Goal: Task Accomplishment & Management: Use online tool/utility

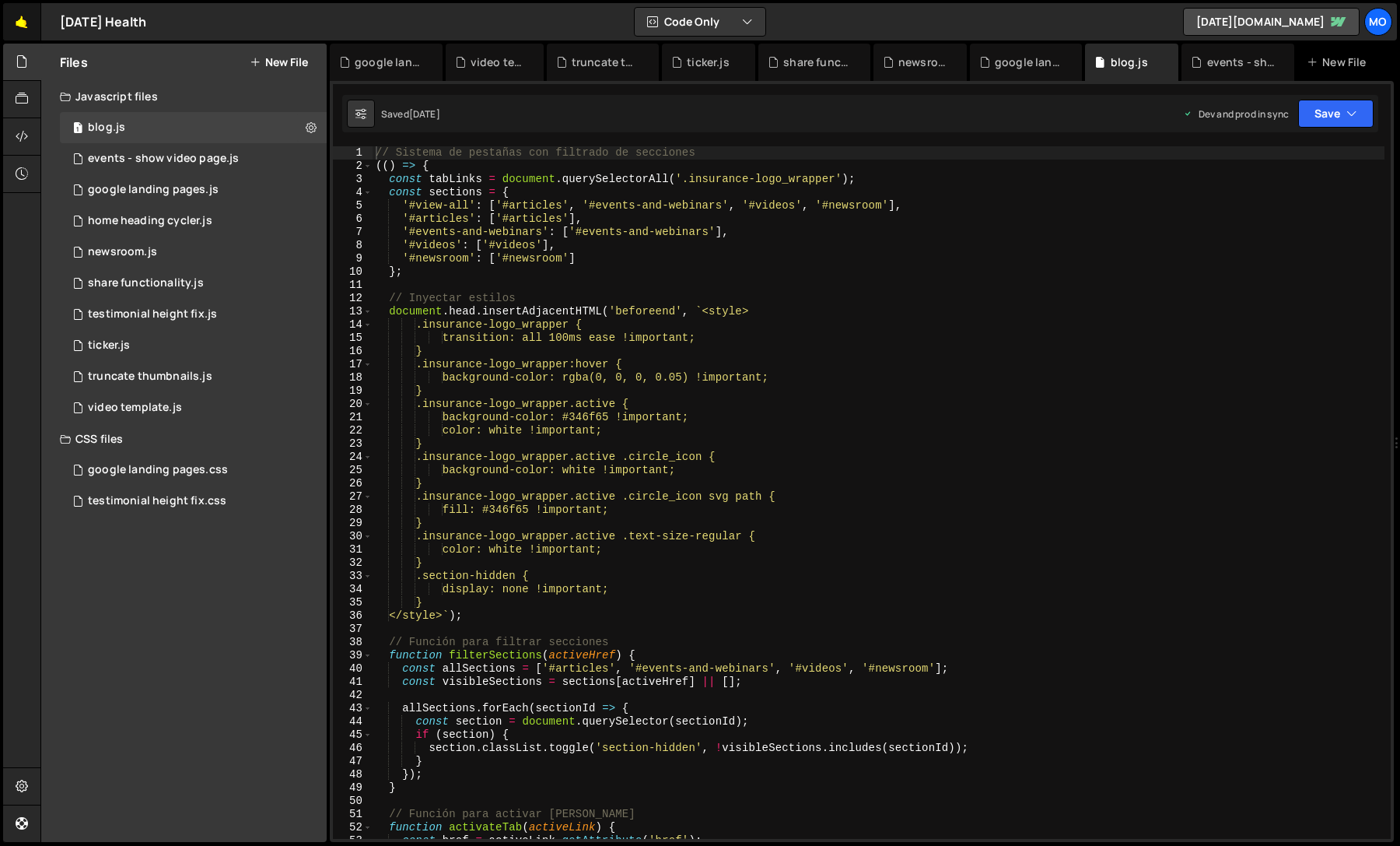
click at [27, 18] on link "🤙" at bounding box center [22, 22] width 38 height 37
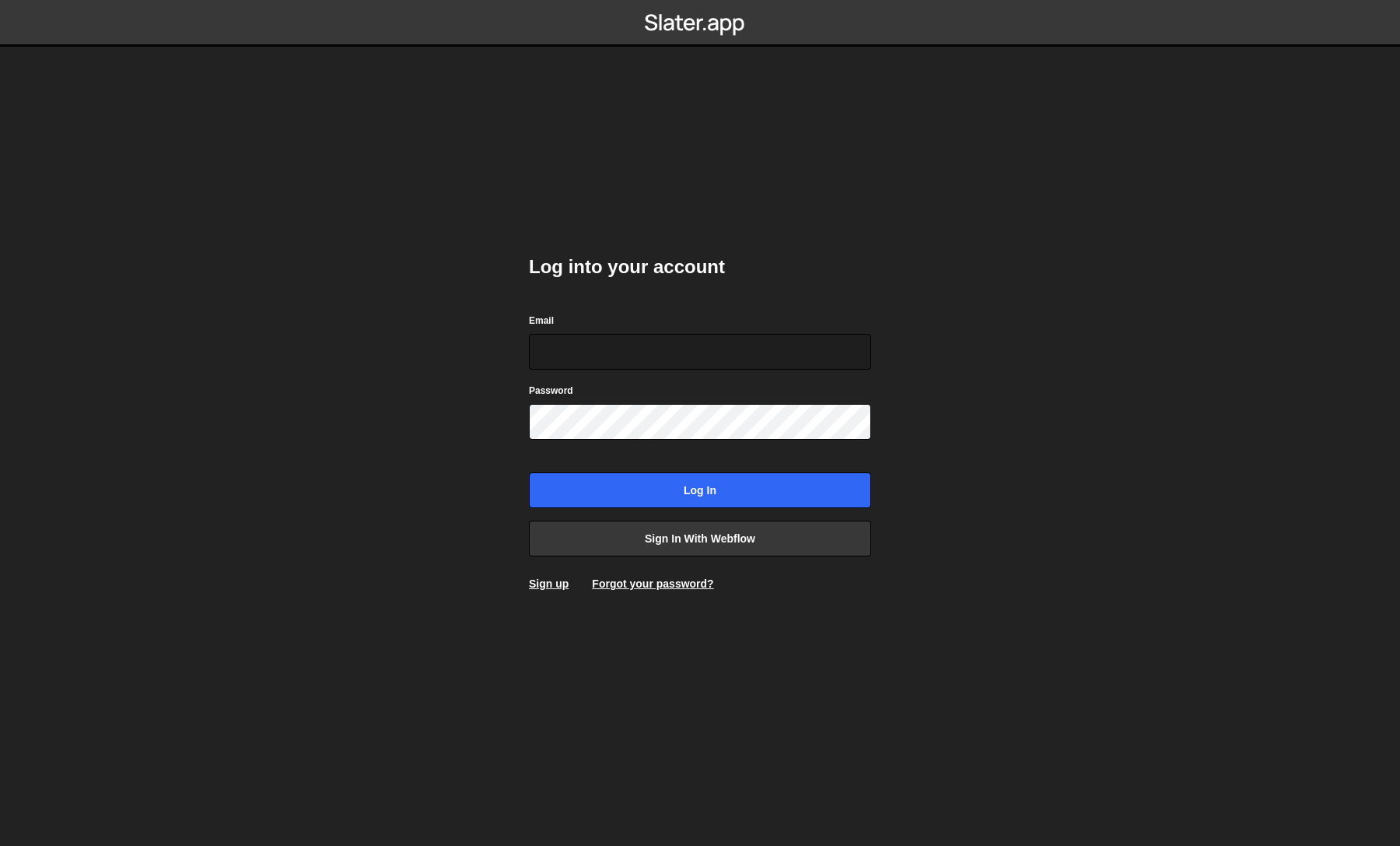
type input "[EMAIL_ADDRESS][DOMAIN_NAME]"
click at [700, 490] on input "Log in" at bounding box center [700, 490] width 342 height 35
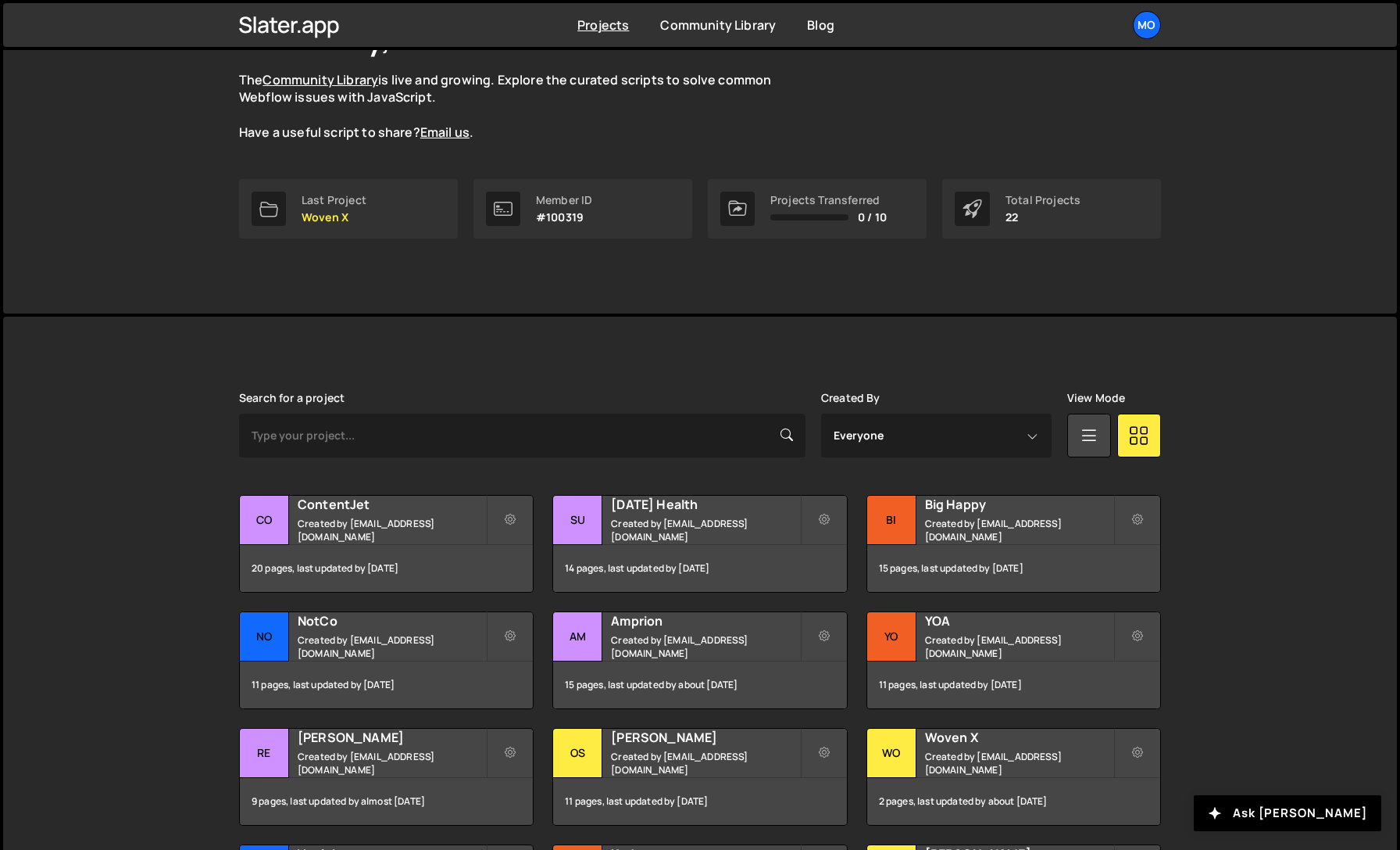
scroll to position [143, 0]
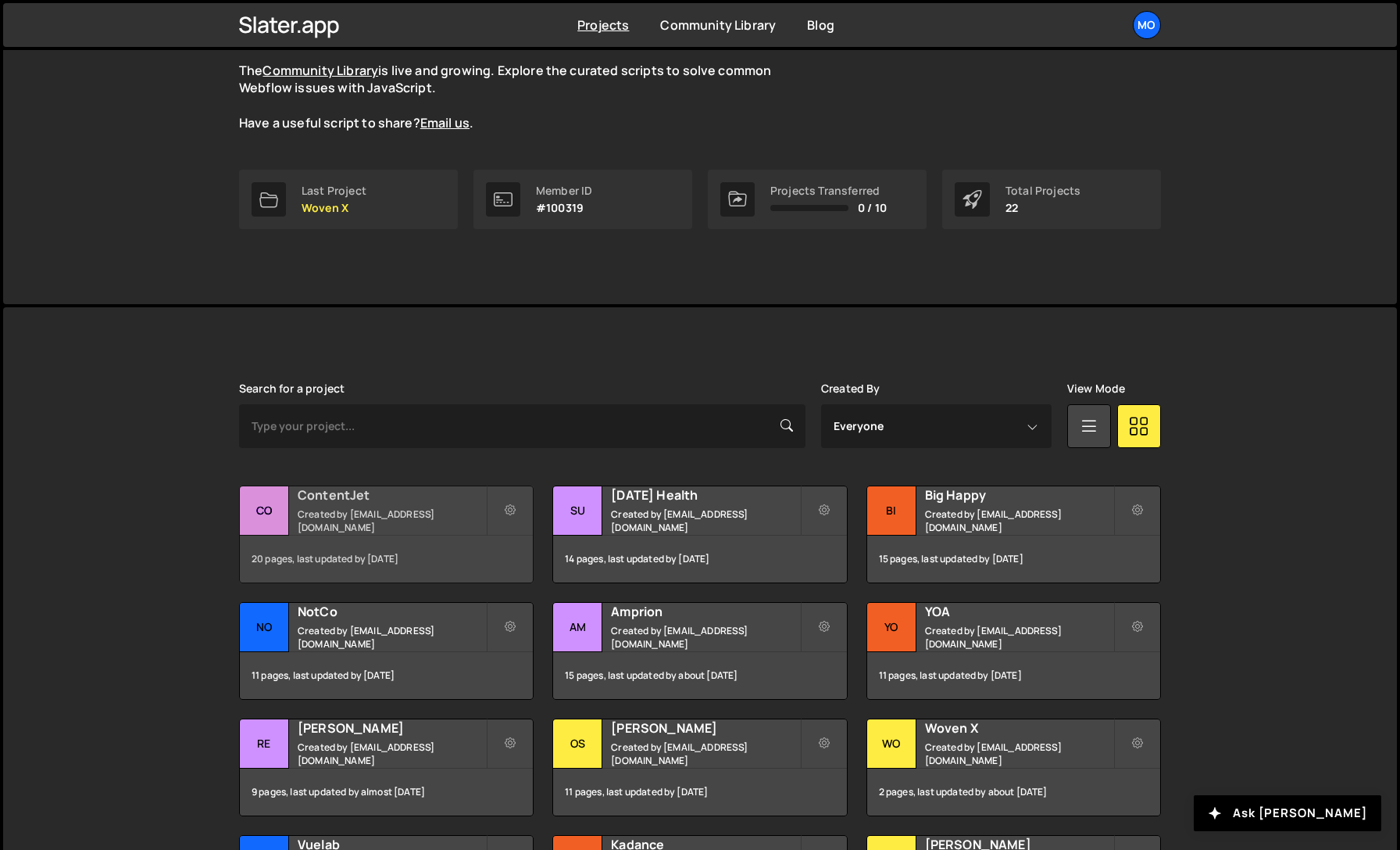
click at [408, 500] on h2 "ContentJet" at bounding box center [391, 494] width 188 height 17
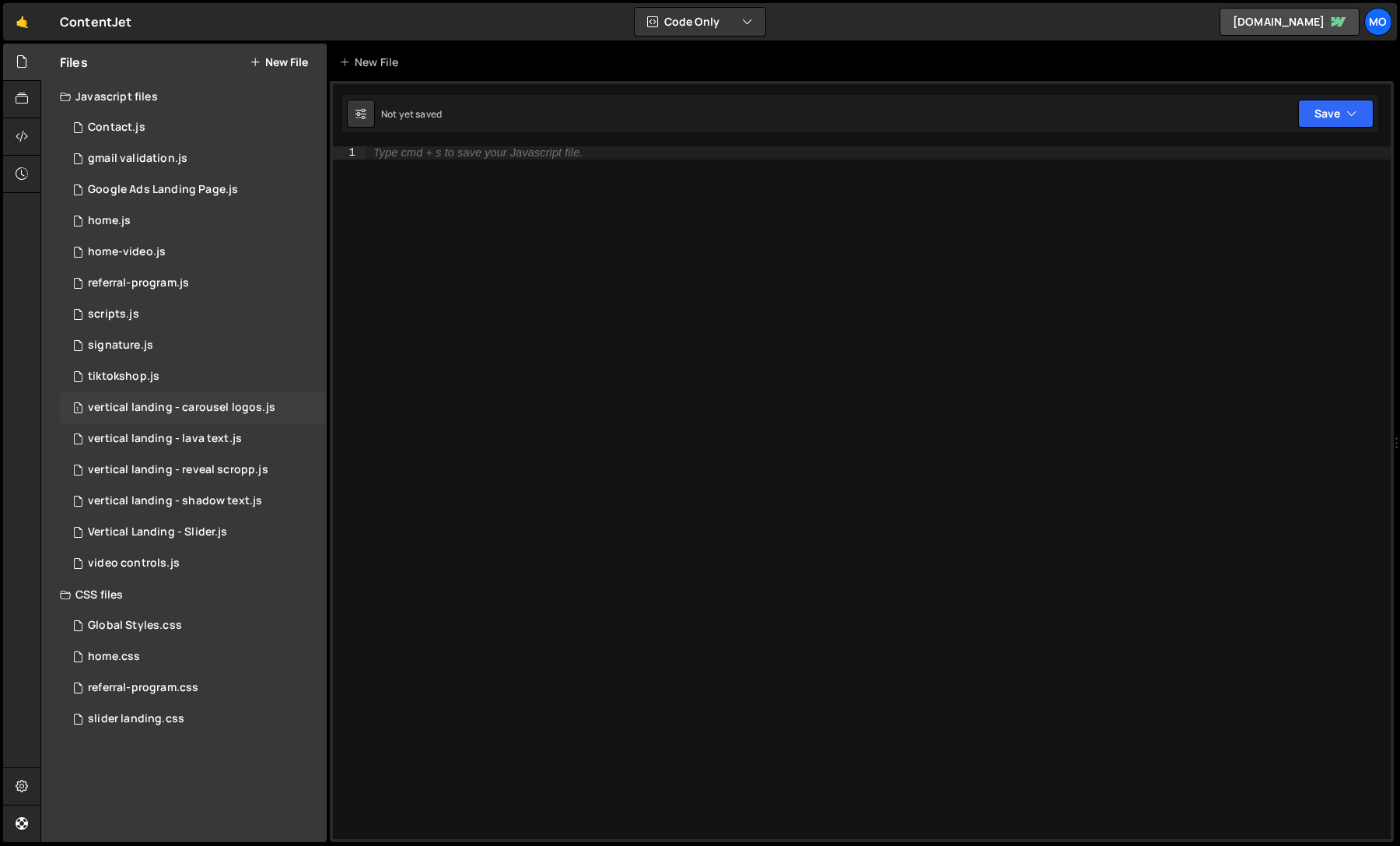
click at [259, 417] on div "1 vertical landing - carousel logos.js 0" at bounding box center [193, 407] width 267 height 31
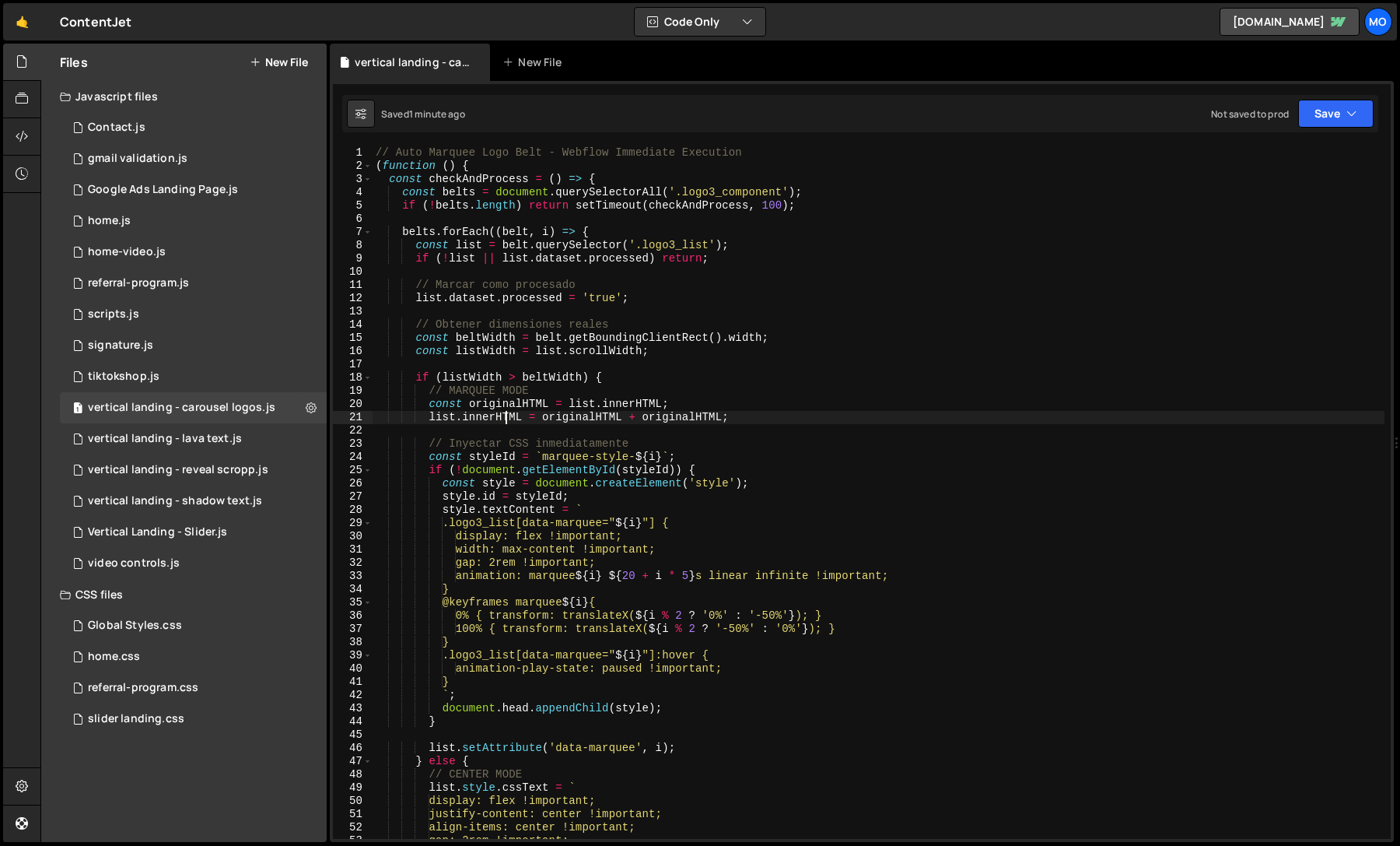
click at [505, 414] on div "// Auto Marquee Logo Belt - Webflow Immediate Execution ( function ( ) { const …" at bounding box center [878, 505] width 1012 height 719
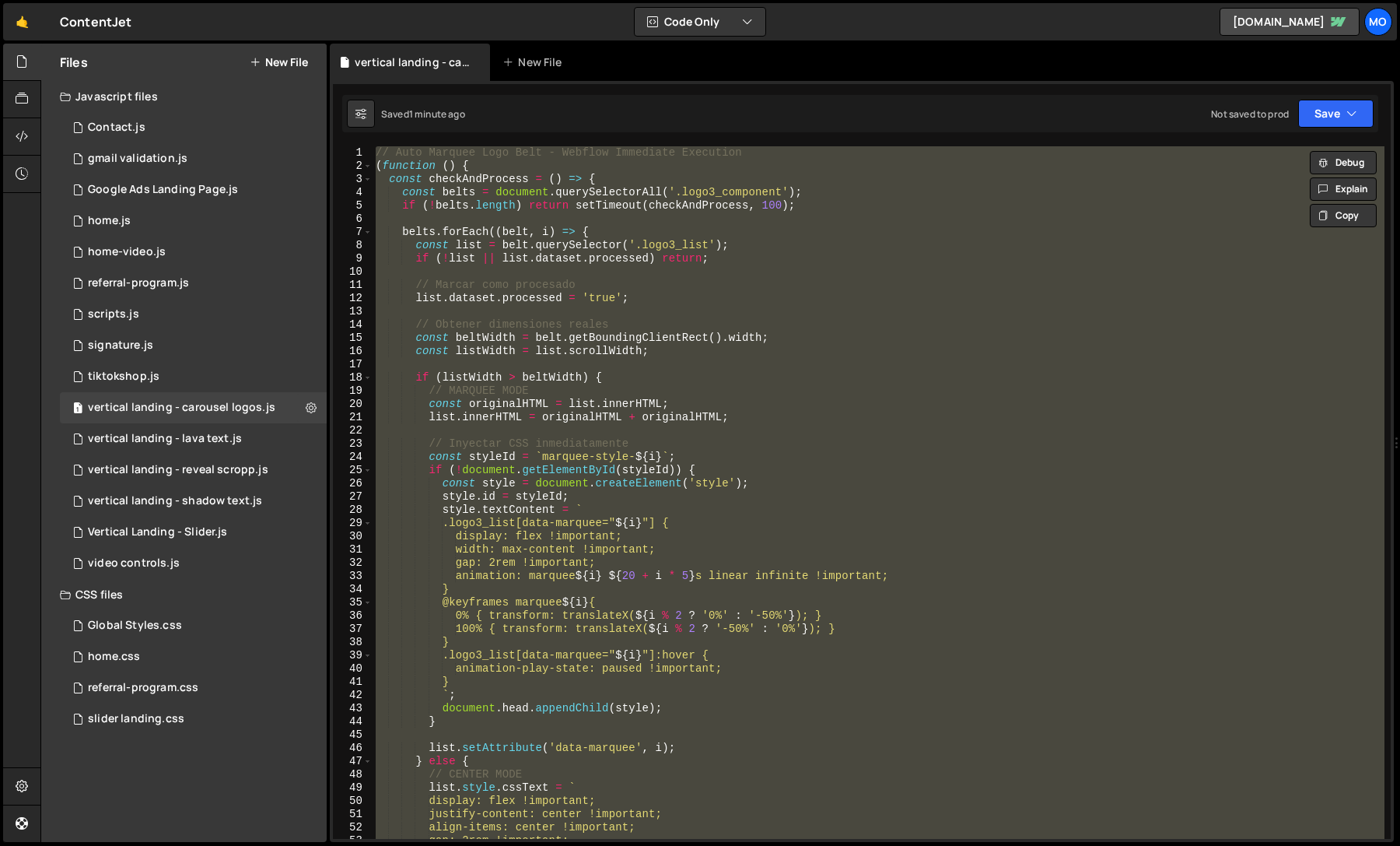
paste textarea ".observe(document.body, {childList: true, subtree: true});"
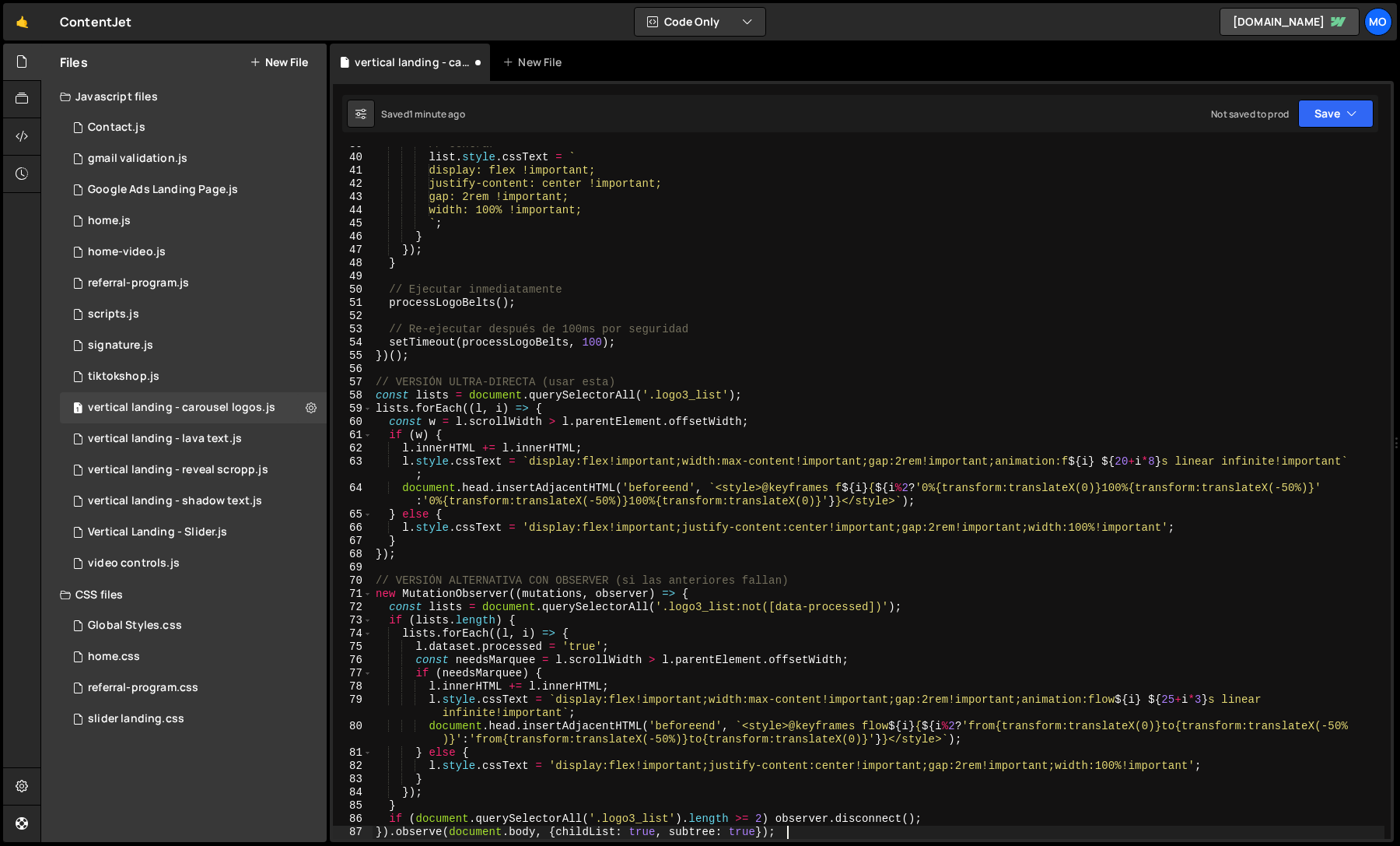
scroll to position [511, 0]
type textarea ");"
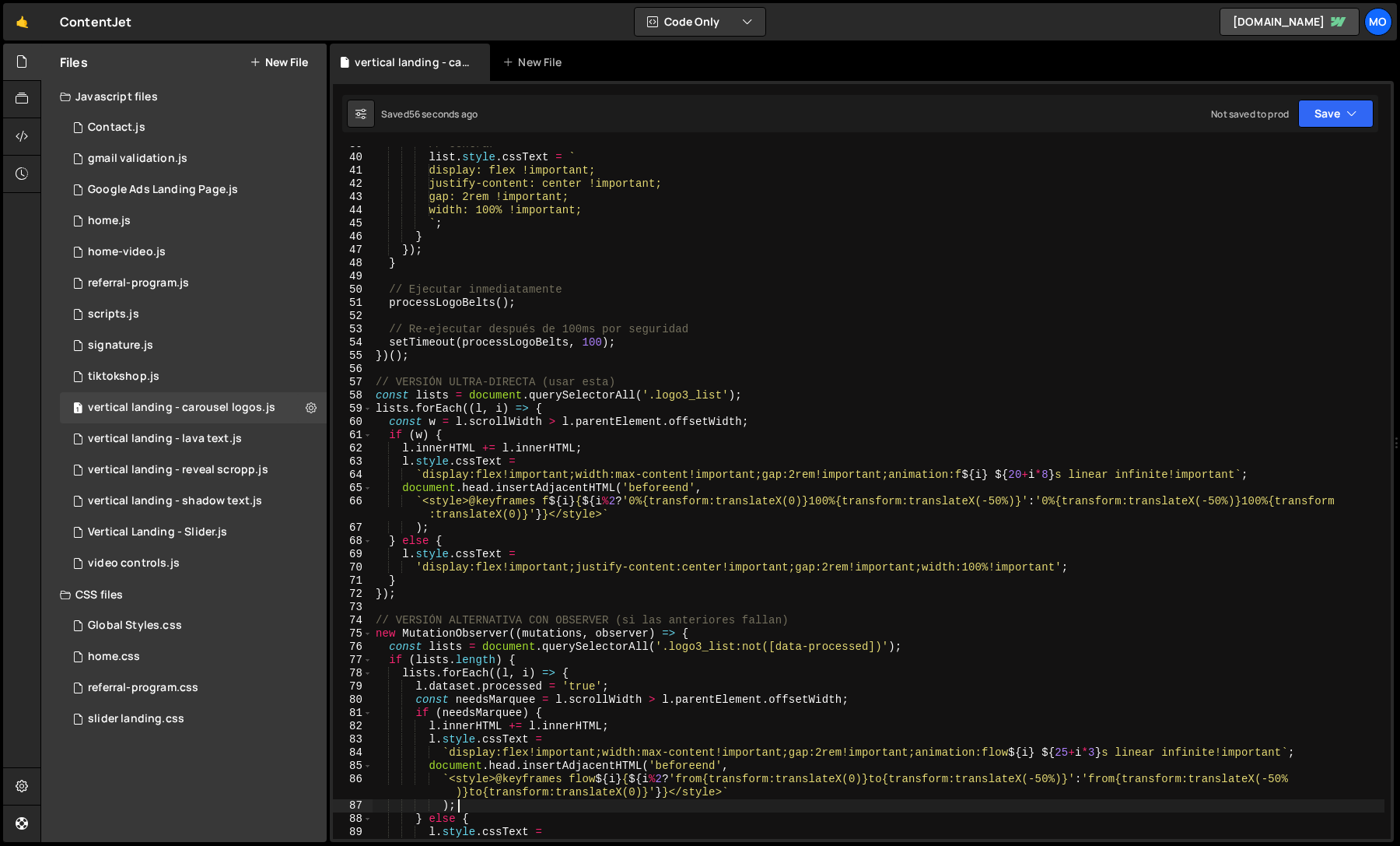
click at [978, 277] on div "// Centrar list . style . cssText = ` display: flex !important; justify-content…" at bounding box center [878, 497] width 1012 height 719
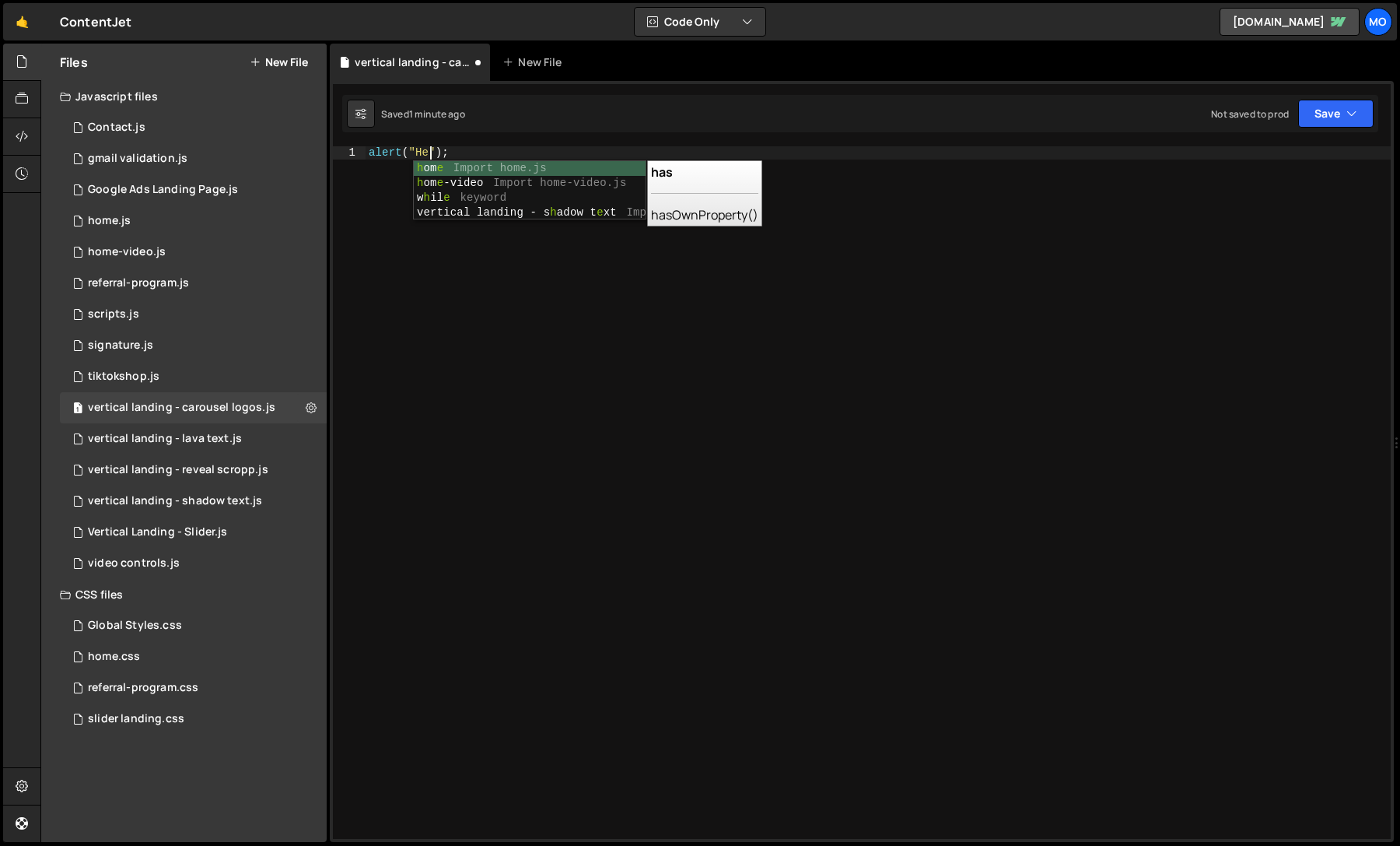
scroll to position [0, 4]
type textarea "alert("Hey");"
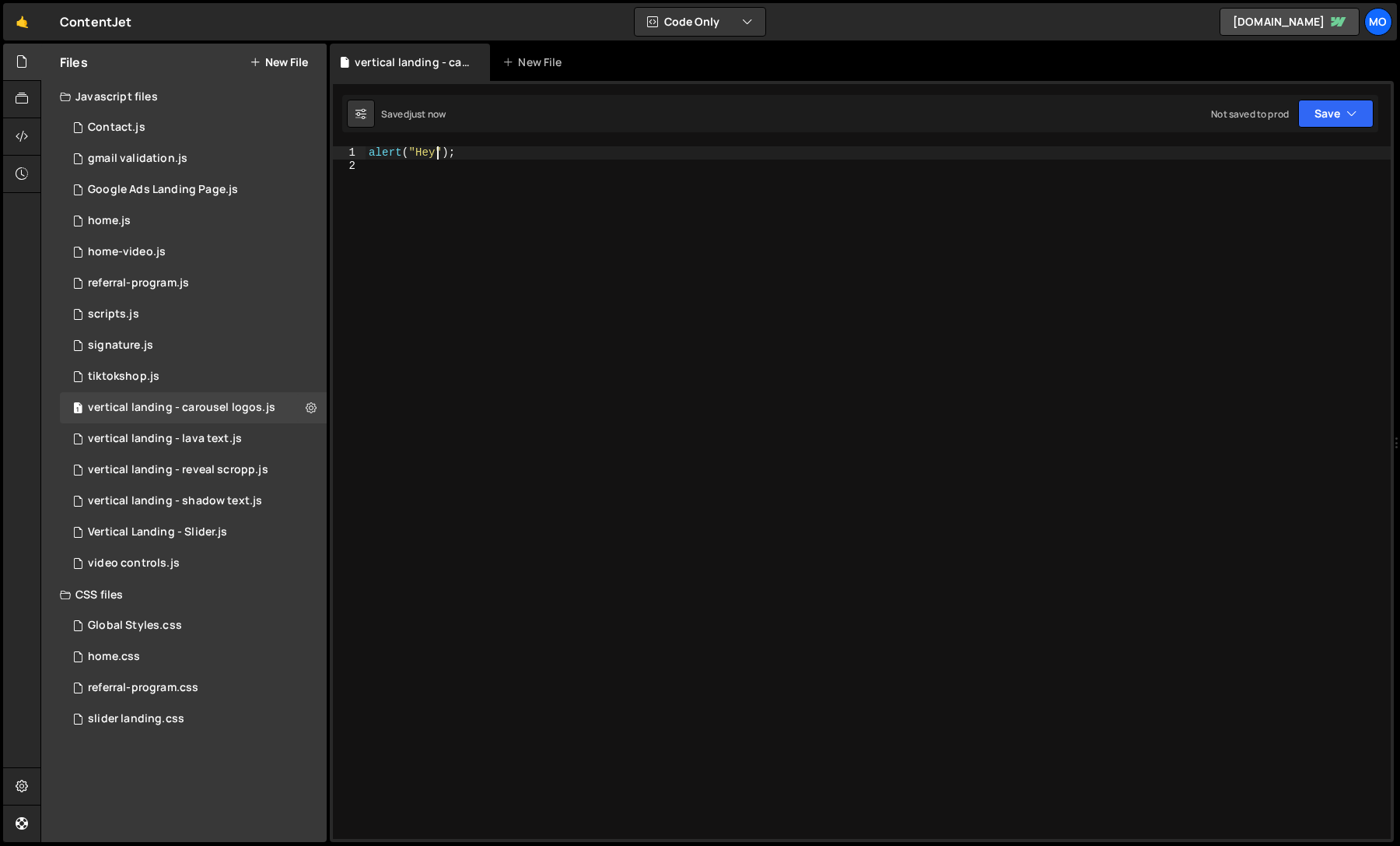
click at [663, 458] on div "alert ( "Hey" ) ;" at bounding box center [878, 505] width 1025 height 719
type textarea "alert("Hey");"
click at [961, 188] on div "Type cmd + s to save your Javascript file." at bounding box center [878, 505] width 1025 height 719
paste textarea "console.log('Logo containers found:', document.querySelectorAll('.logo3_compone…"
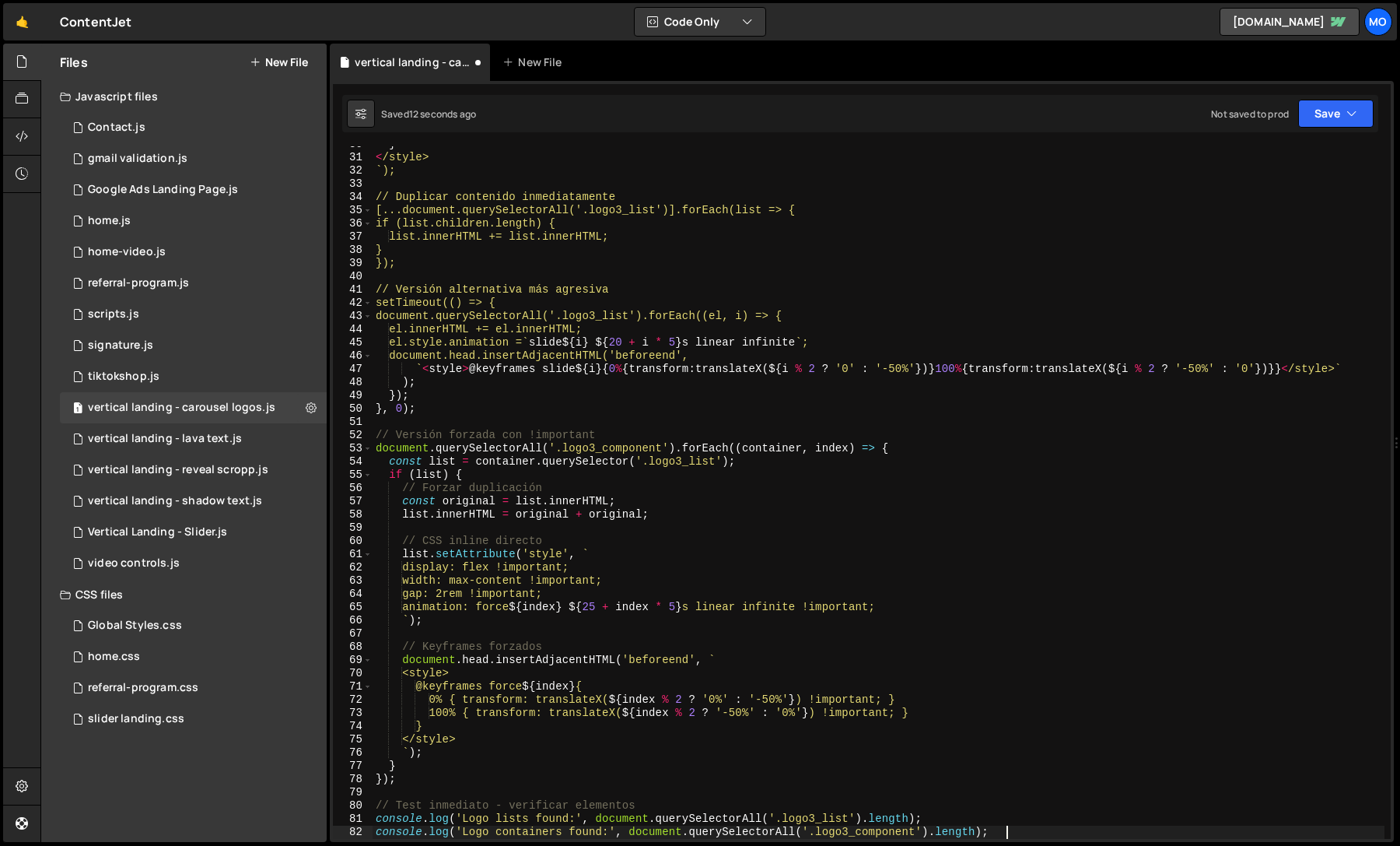
scroll to position [392, 0]
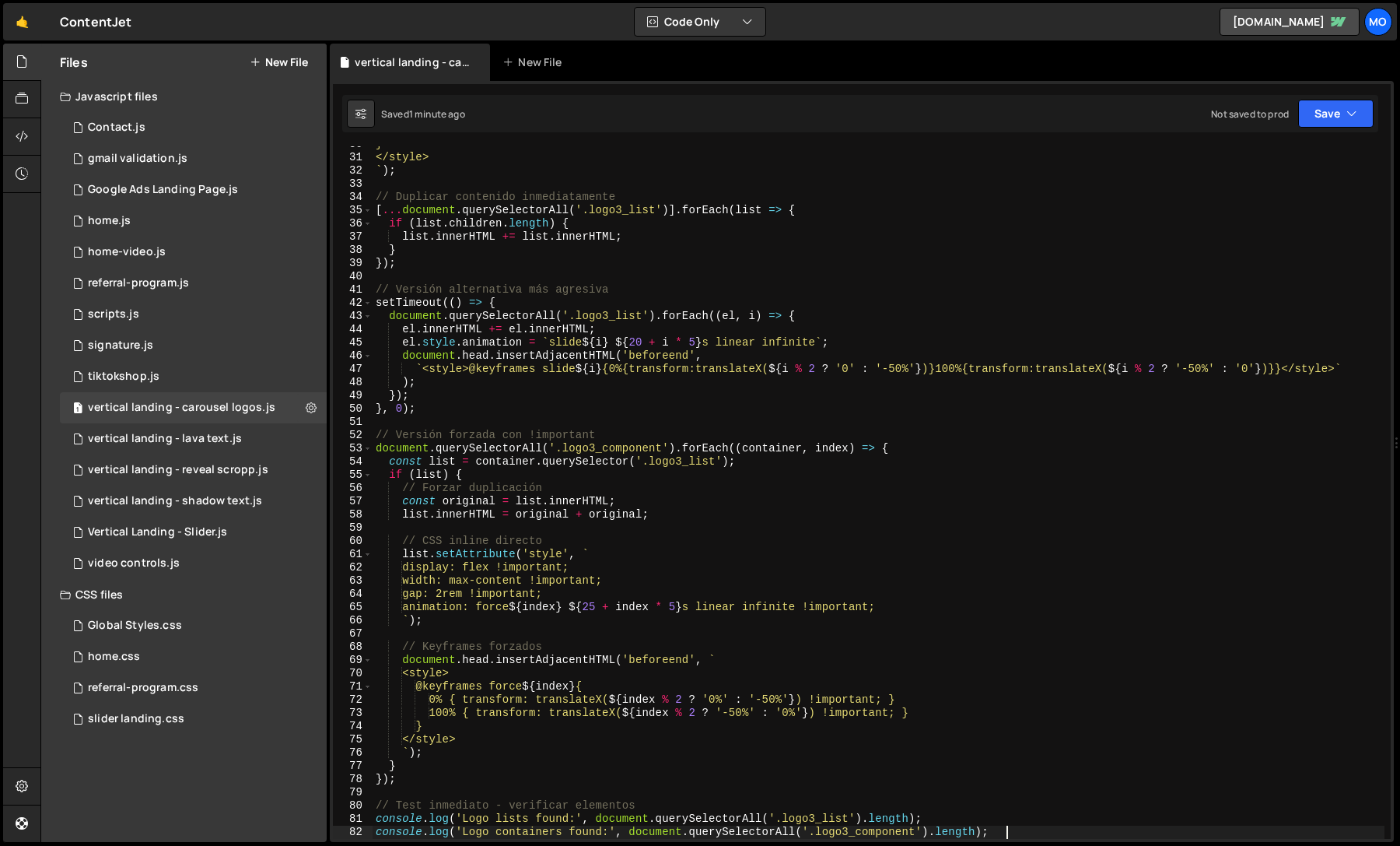
click at [927, 343] on div "} </style> ` ) ; // Duplicar contenido inmediatamente [ ... document . querySel…" at bounding box center [878, 497] width 1012 height 719
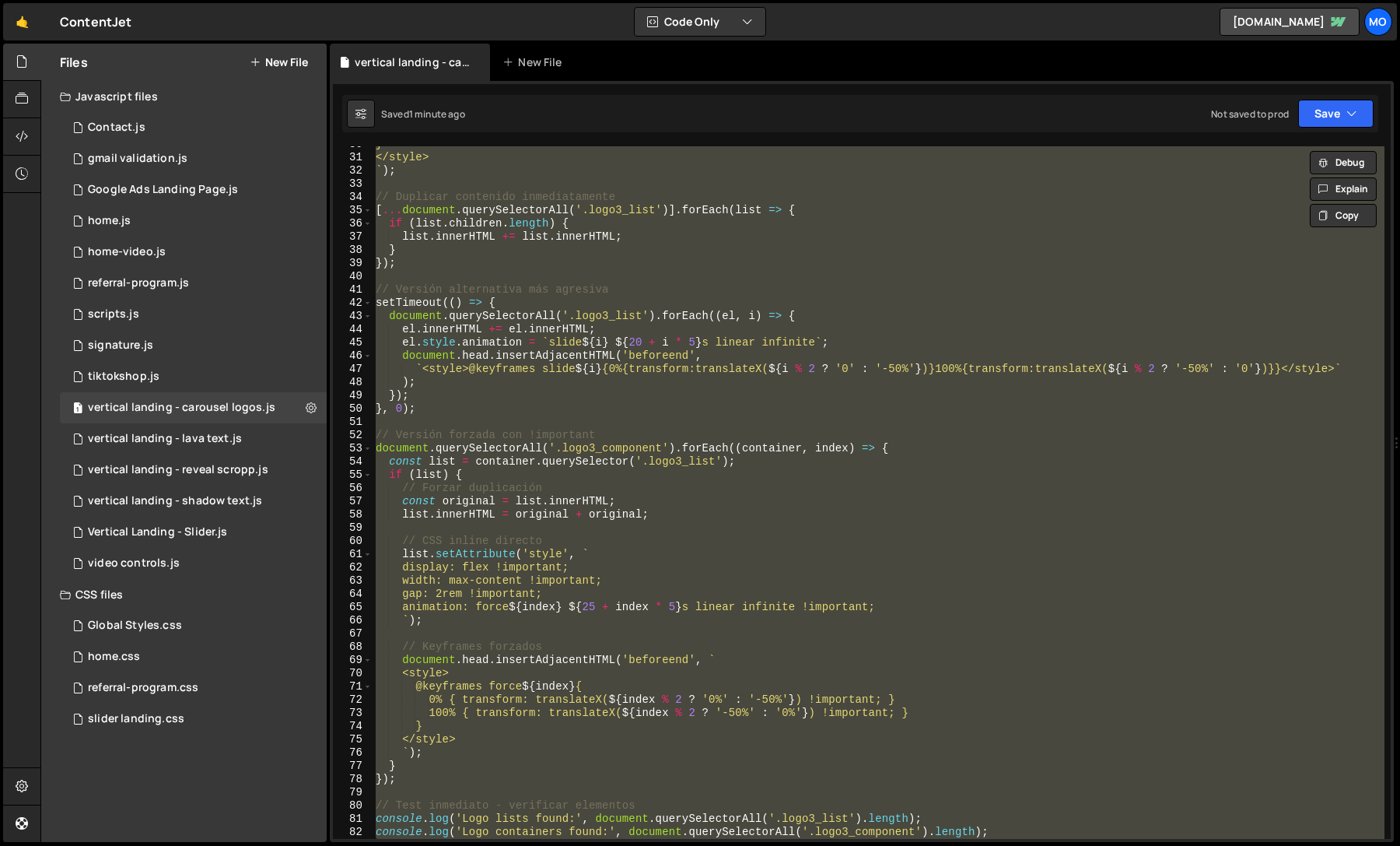
paste textarea "};"
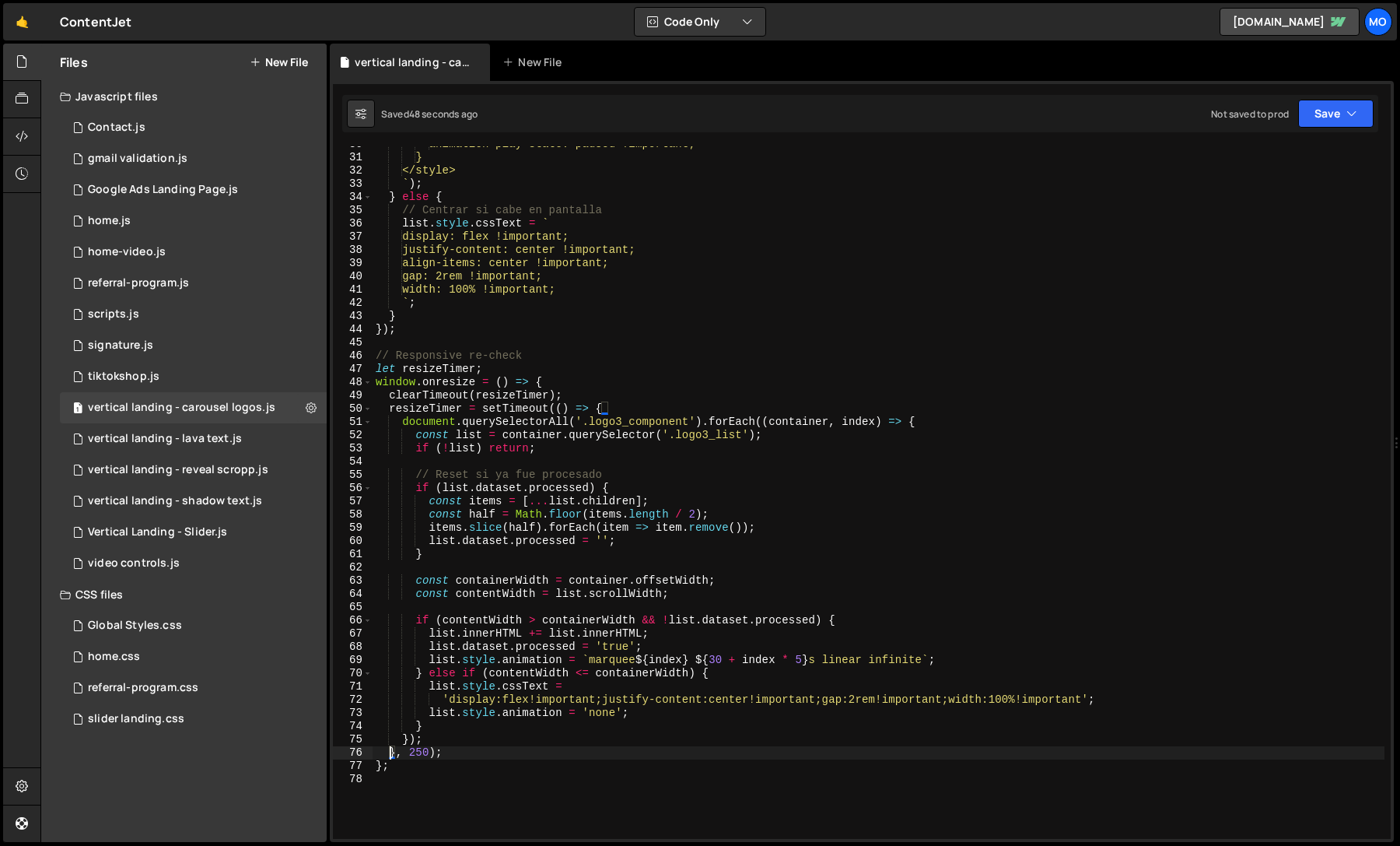
click at [802, 382] on div "animation-play-state: paused !important; } </style> ` ) ; } else { // Centrar s…" at bounding box center [878, 497] width 1012 height 719
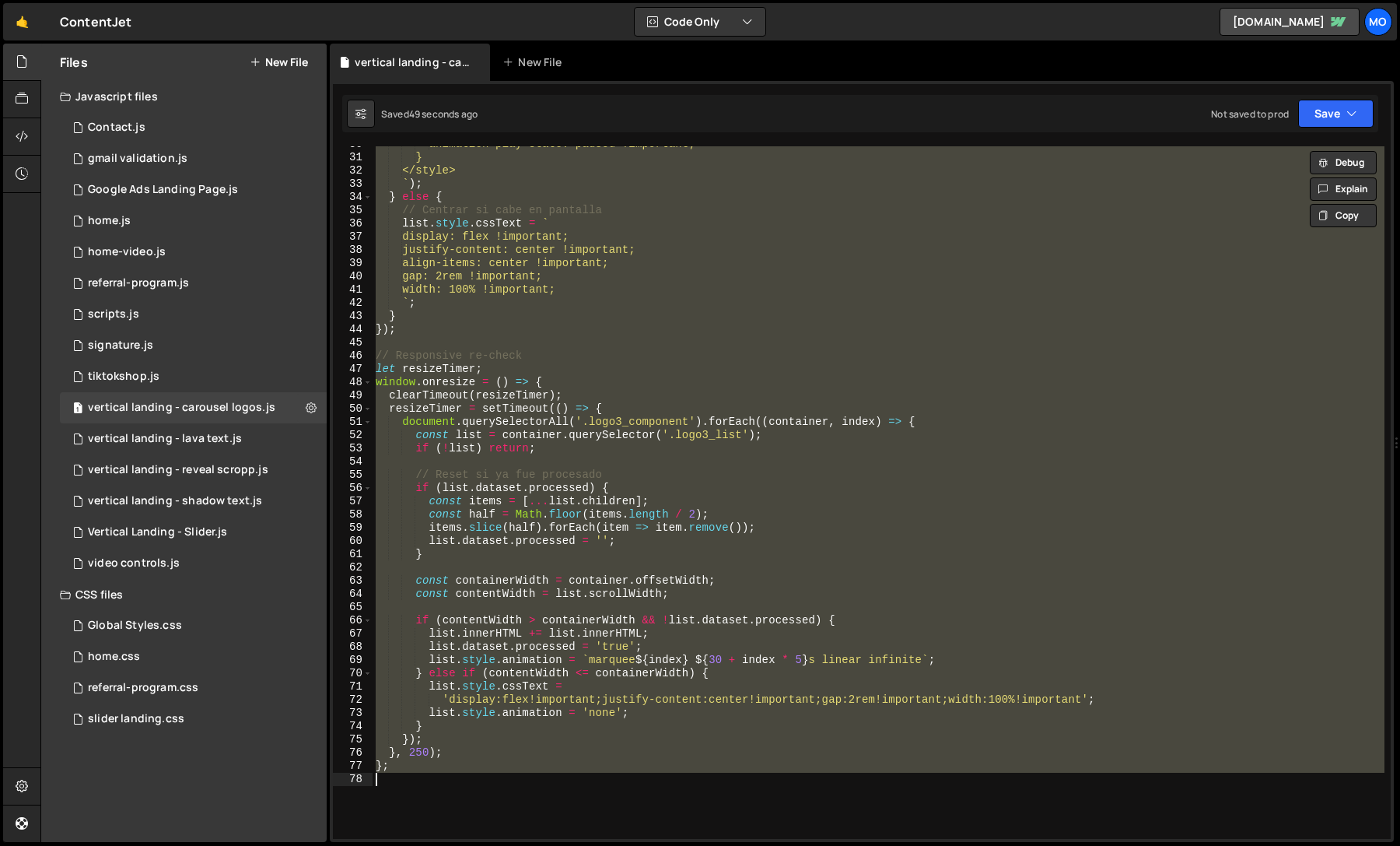
paste textarea ")();"
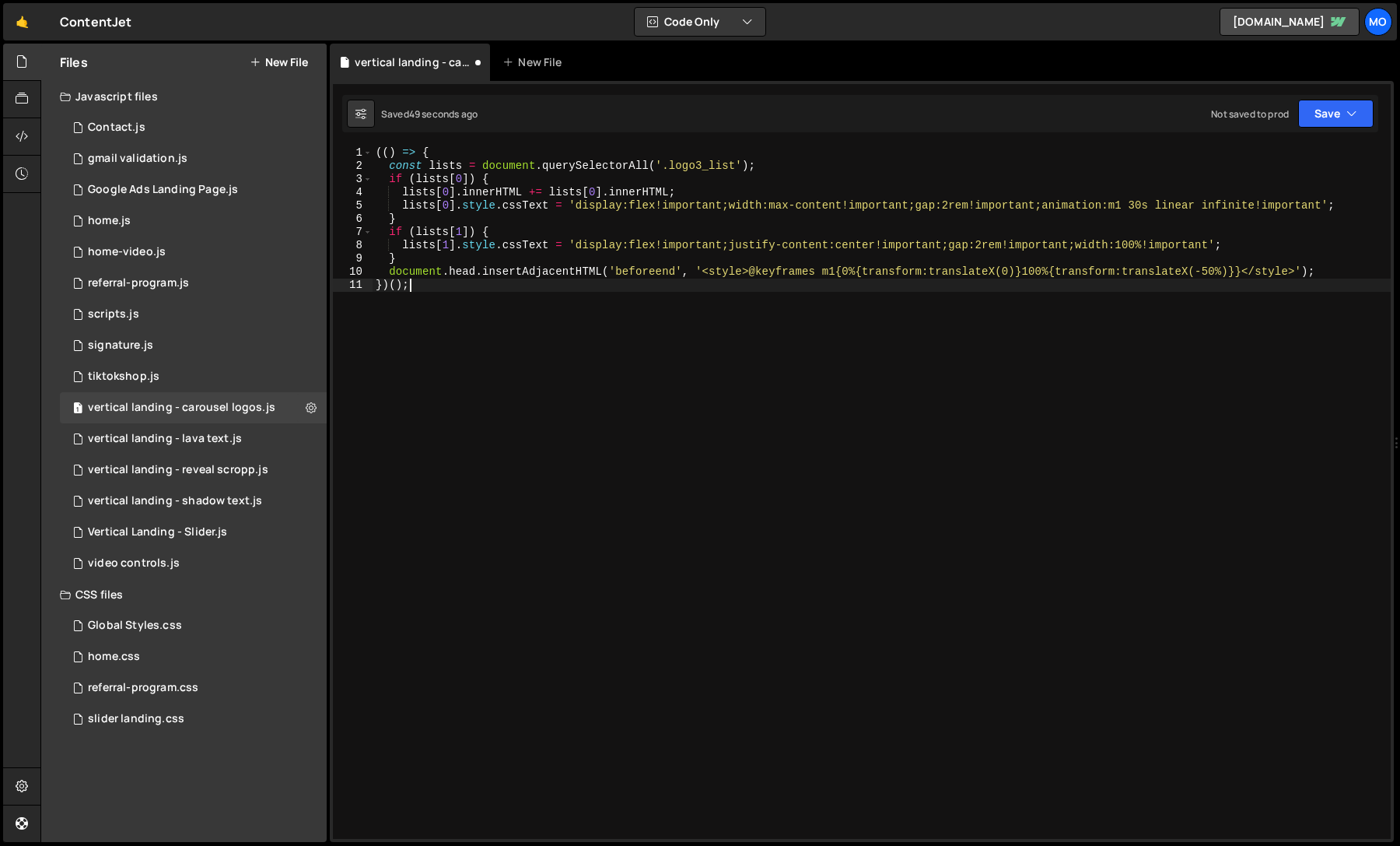
type textarea "}"
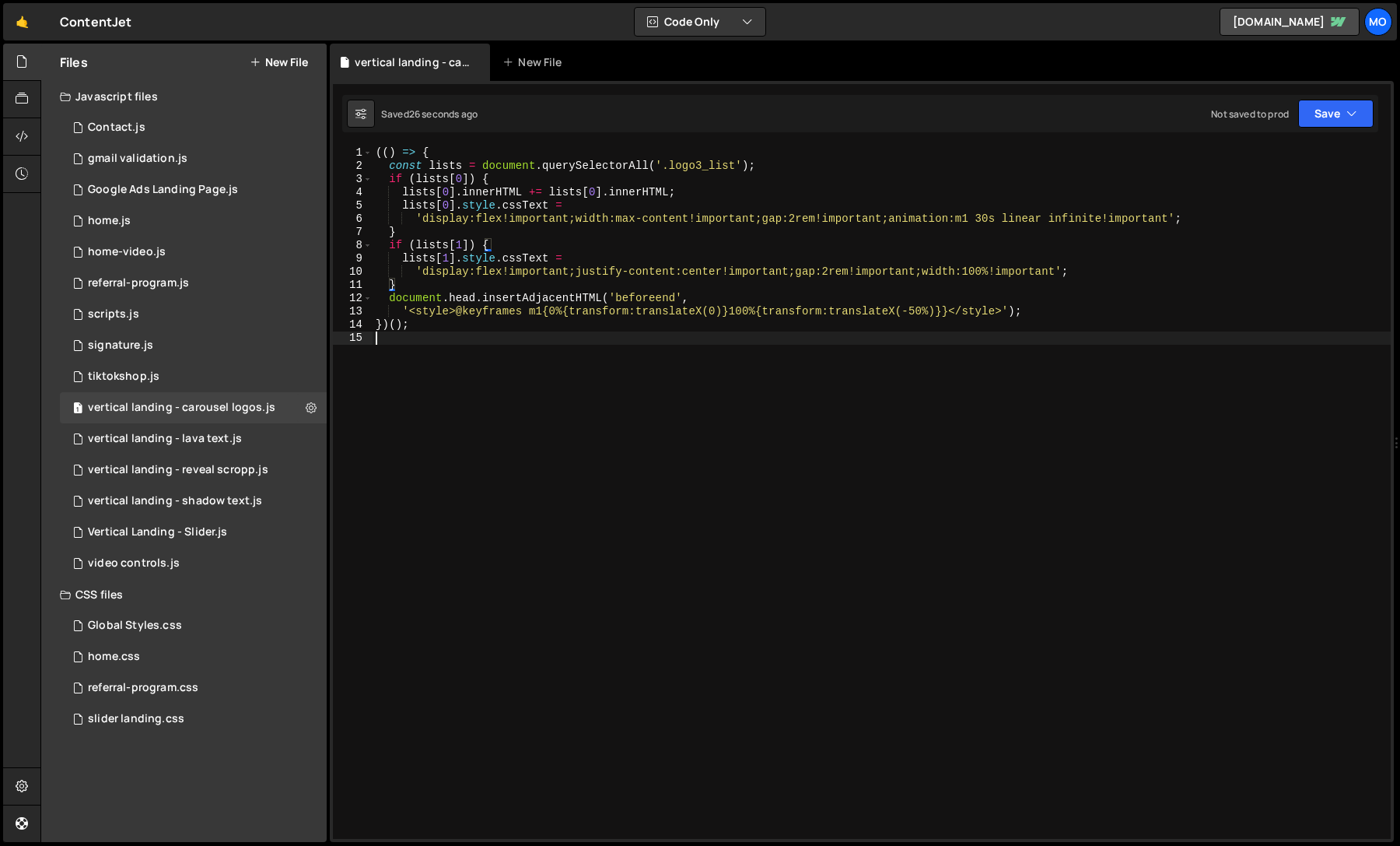
click at [1118, 436] on div "(( ) => { const lists = document . querySelectorAll ( '.logo3_list' ) ; if ( li…" at bounding box center [881, 505] width 1018 height 719
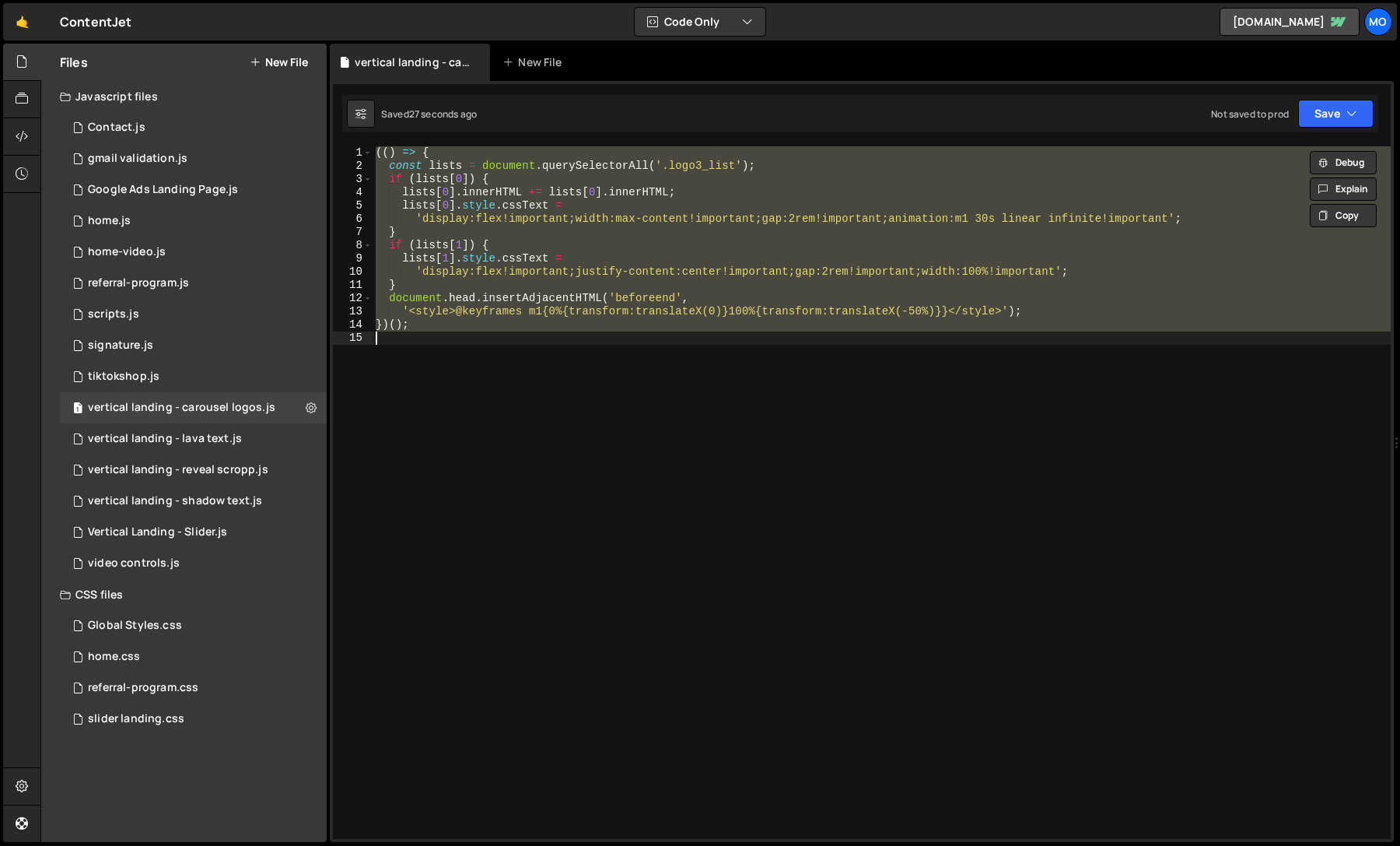
paste textarea ";"
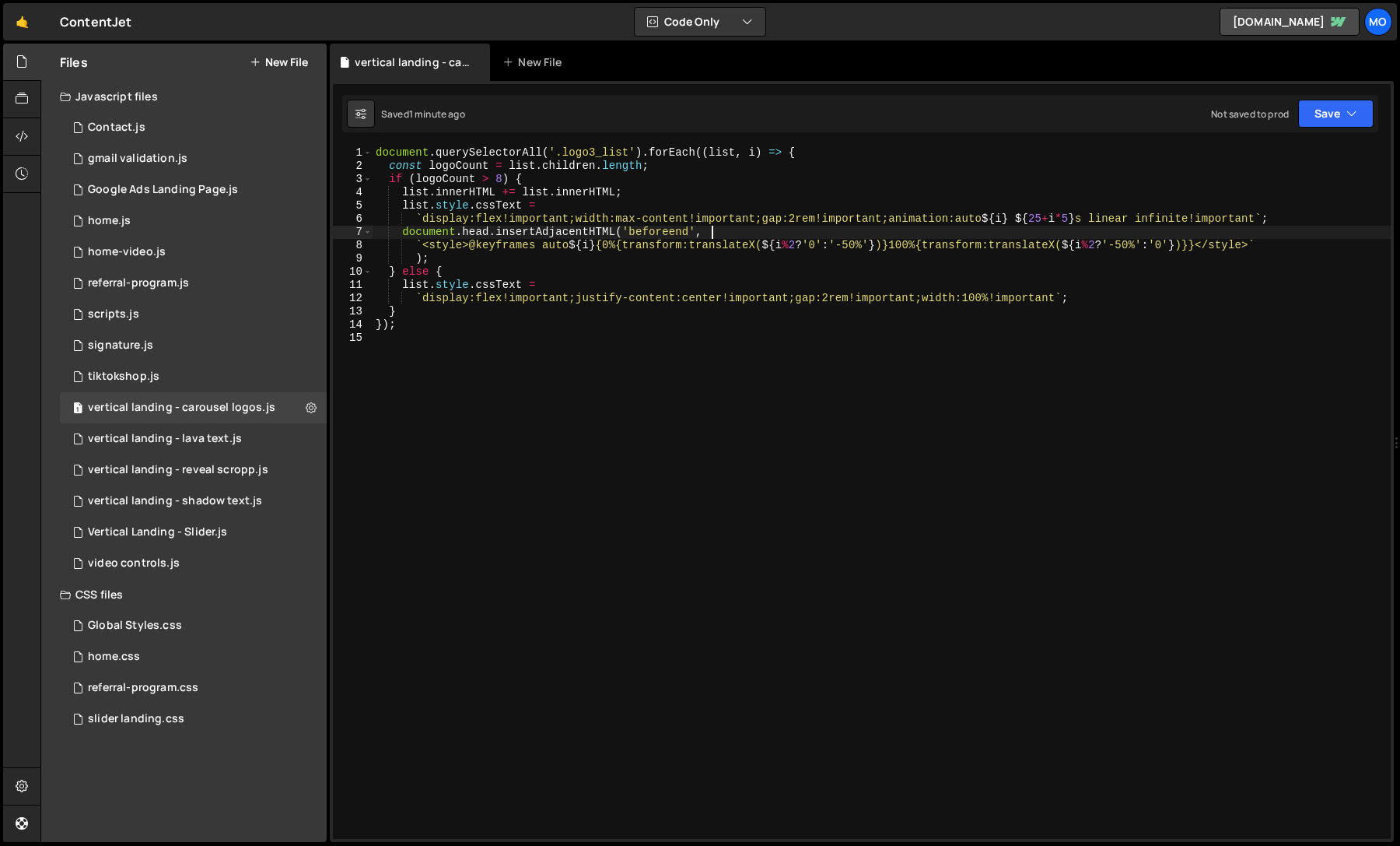
click at [995, 232] on div "document . querySelectorAll ( '.logo3_list' ) . forEach (( list , i ) => { cons…" at bounding box center [881, 505] width 1018 height 719
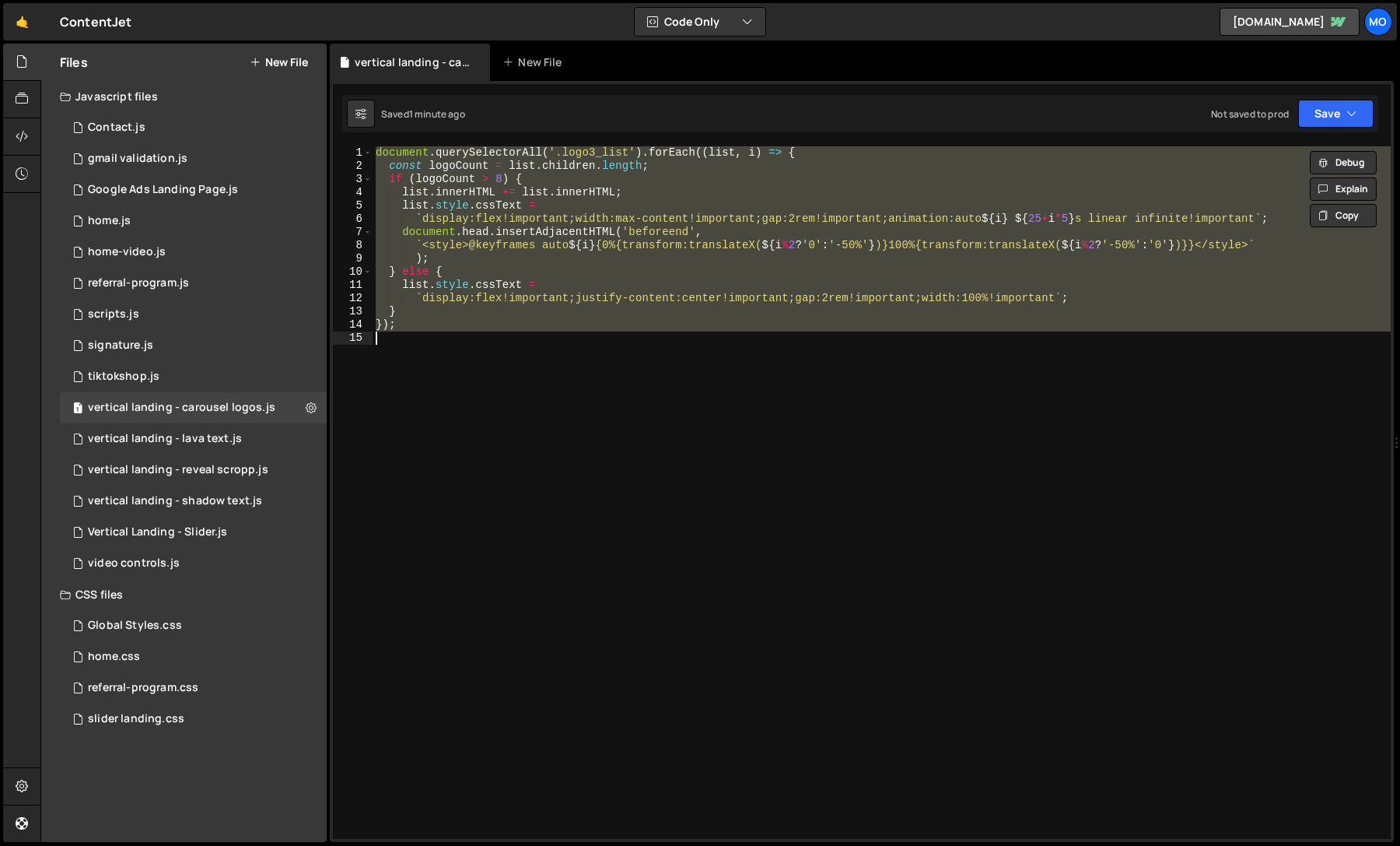
paste textarea "document.head.insertAdjacentHTML('beforeend', '<style>@keyframes flow{0%{transf…"
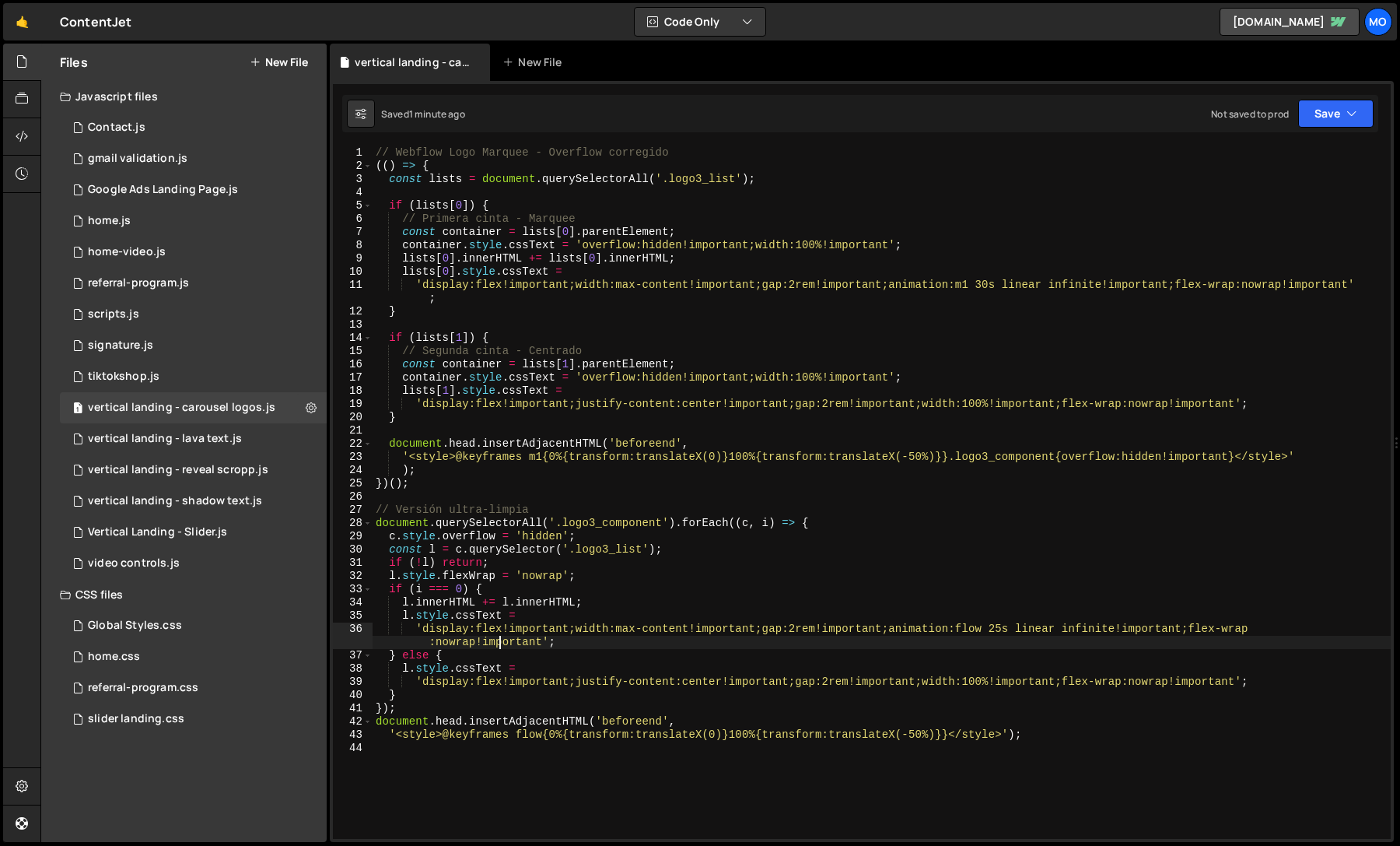
click at [821, 269] on div "// Webflow Logo Marquee - Overflow corregido (( ) => { const lists = document .…" at bounding box center [881, 505] width 1018 height 719
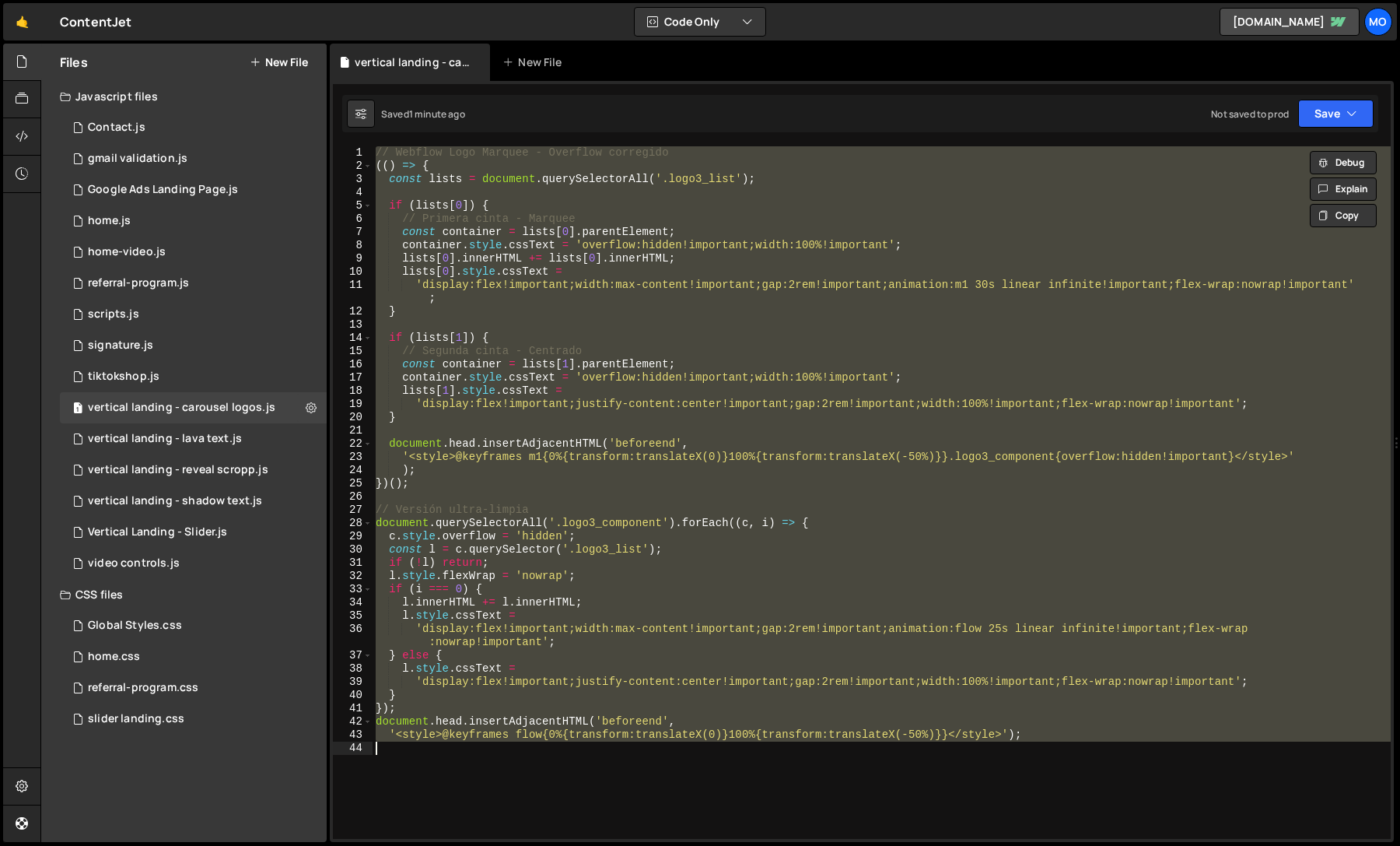
paste textarea "});"
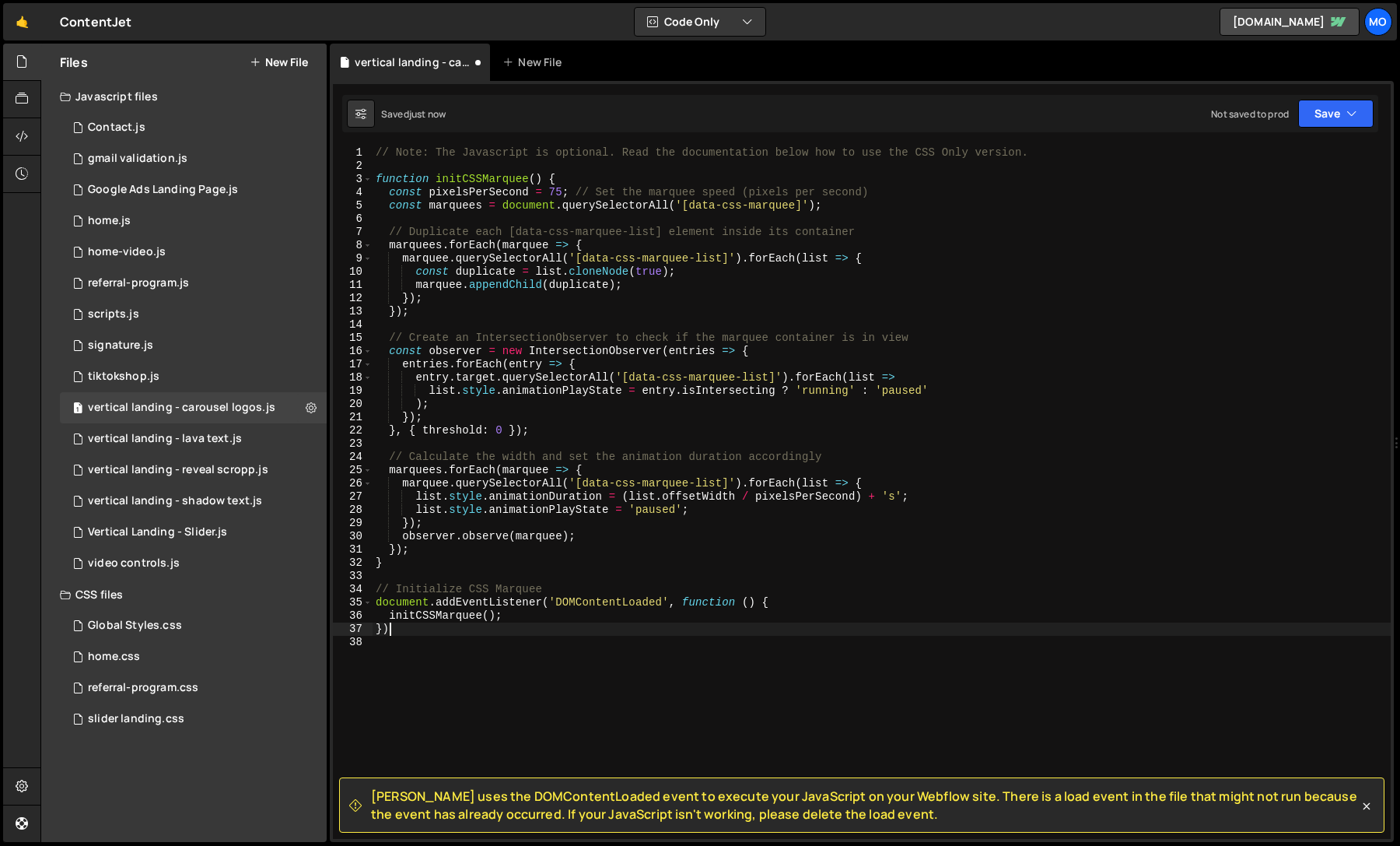
type textarea "}"
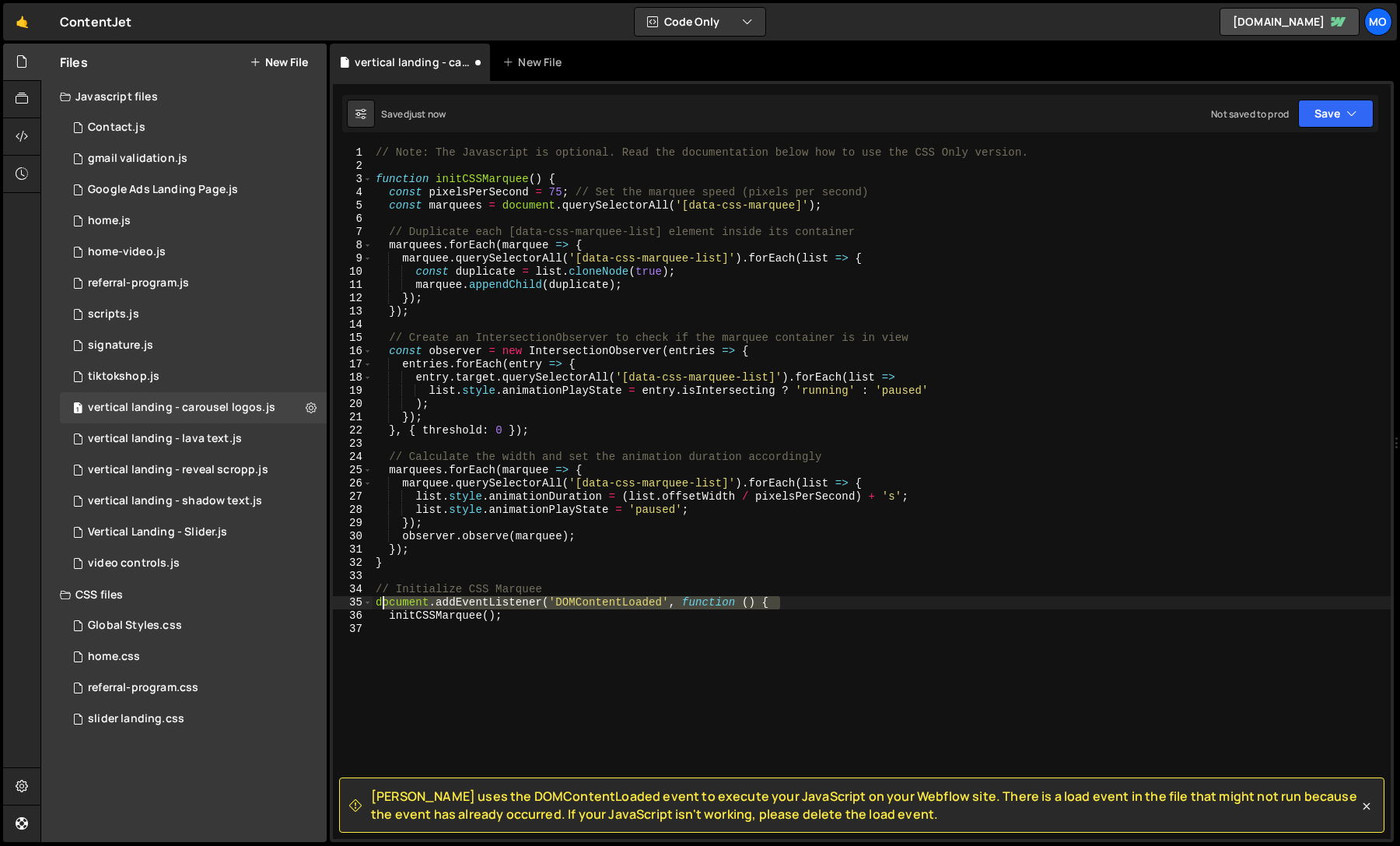
drag, startPoint x: 790, startPoint y: 599, endPoint x: 383, endPoint y: 602, distance: 407.0
click at [383, 602] on div "// Note: The Javascript is optional. Read the documentation below how to use th…" at bounding box center [881, 505] width 1018 height 719
type textarea "d"
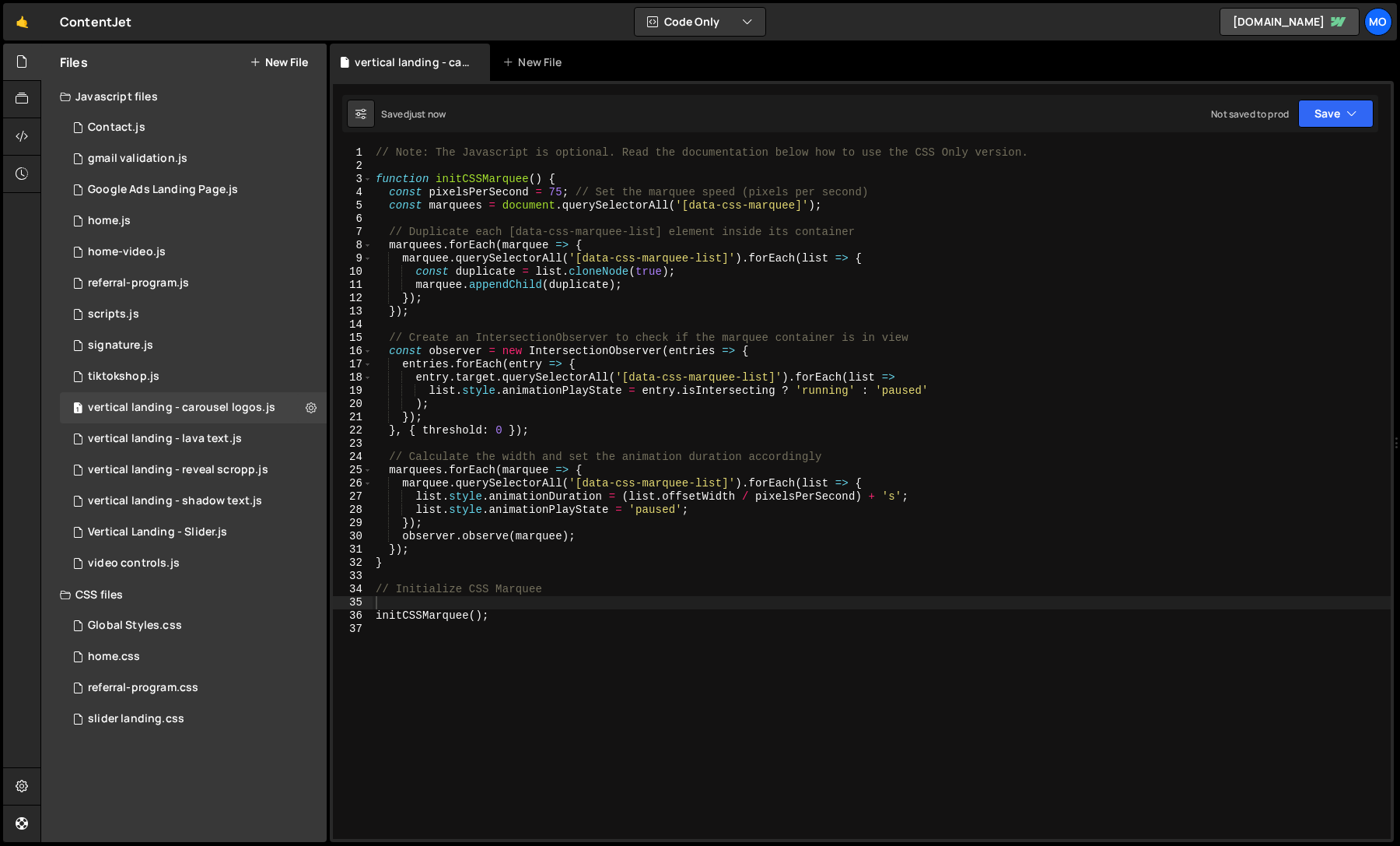
click at [288, 64] on button "New File" at bounding box center [279, 62] width 59 height 12
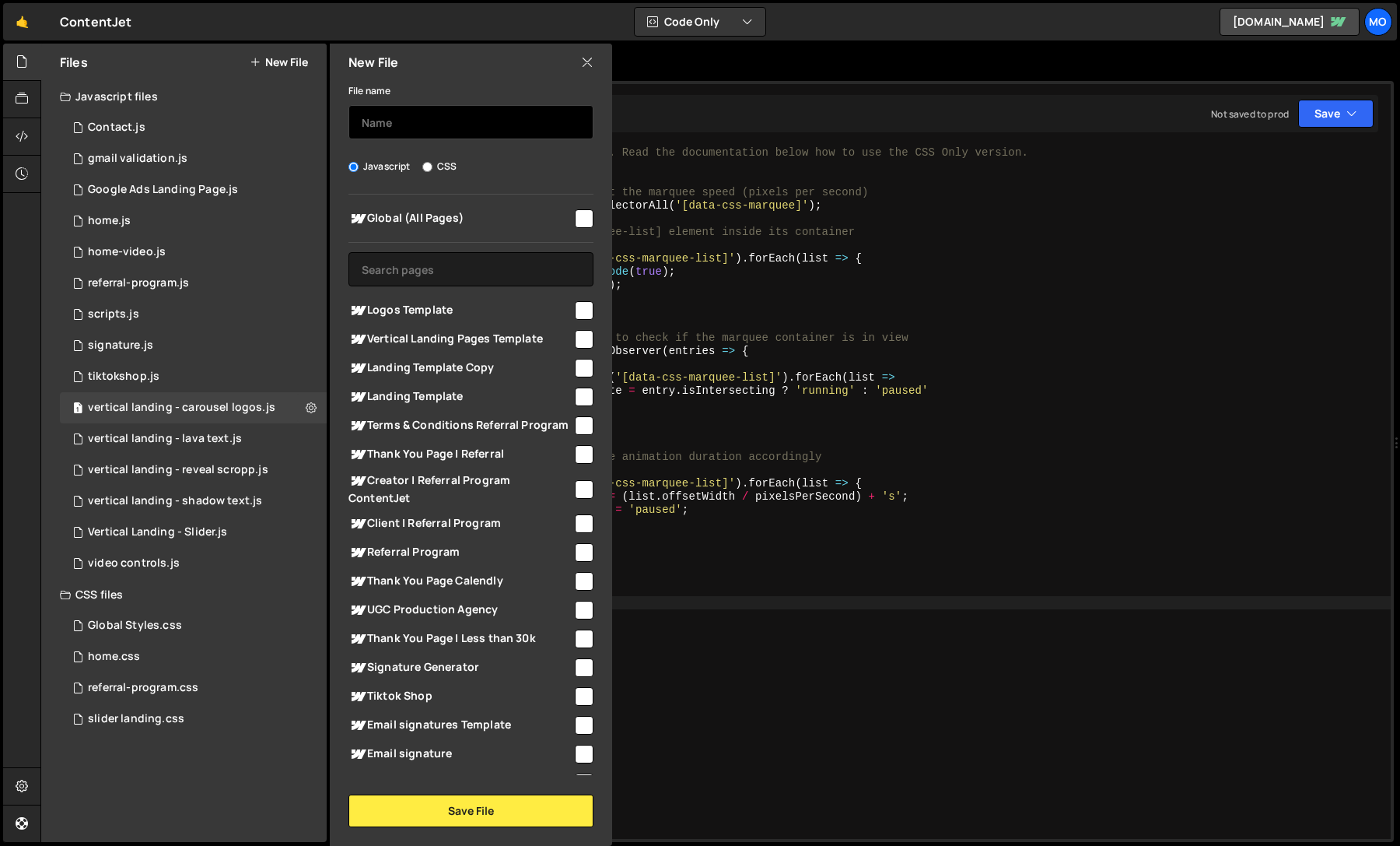
click at [385, 123] on input "text" at bounding box center [471, 121] width 245 height 35
type input "vertical landing - carousel"
click at [396, 331] on span "Vertical Landing Pages Template" at bounding box center [460, 339] width 224 height 19
checkbox input "true"
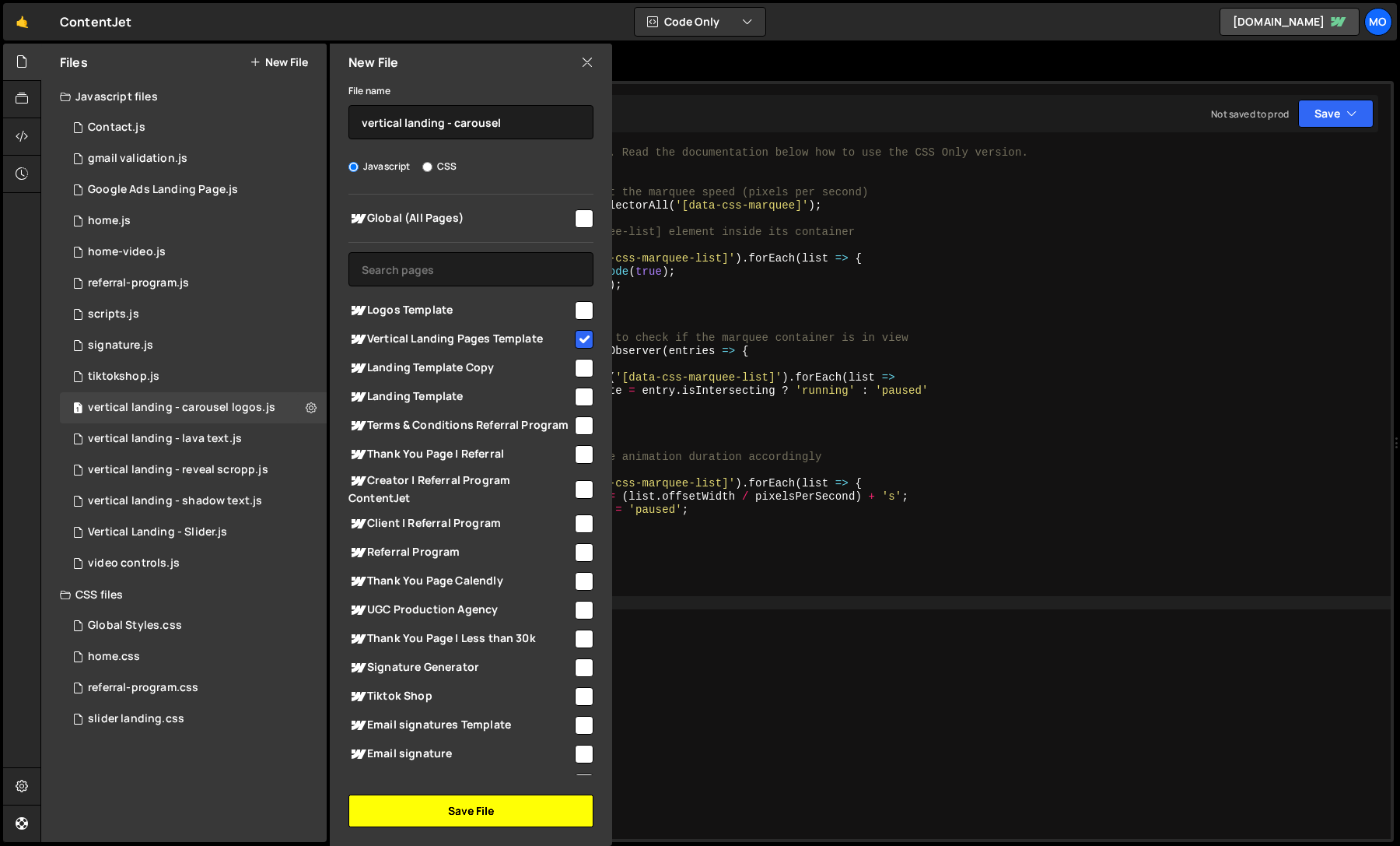
click at [444, 795] on button "Save File" at bounding box center [471, 811] width 245 height 33
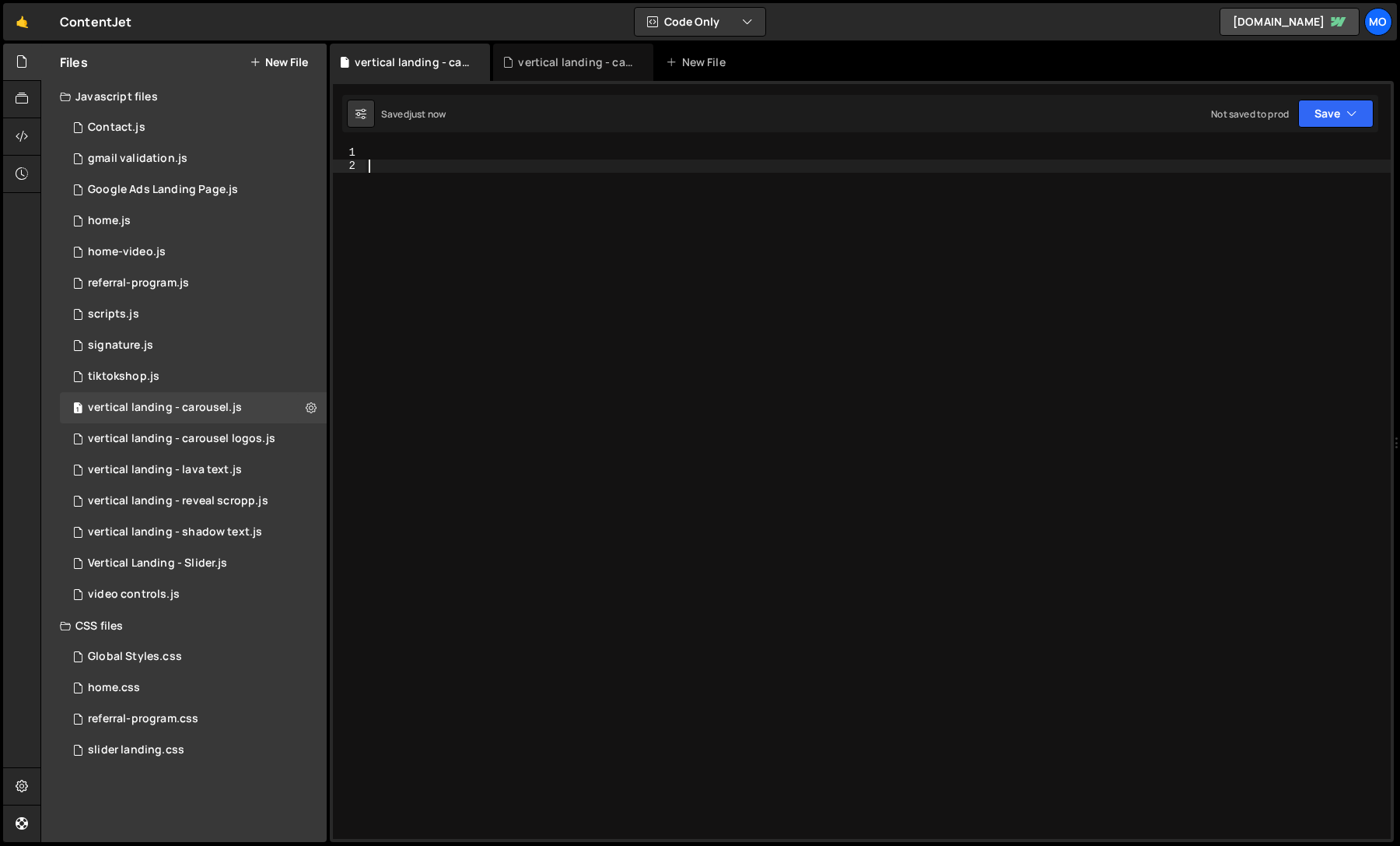
click at [618, 546] on div at bounding box center [878, 505] width 1025 height 719
paste textarea "}"
type textarea "}"
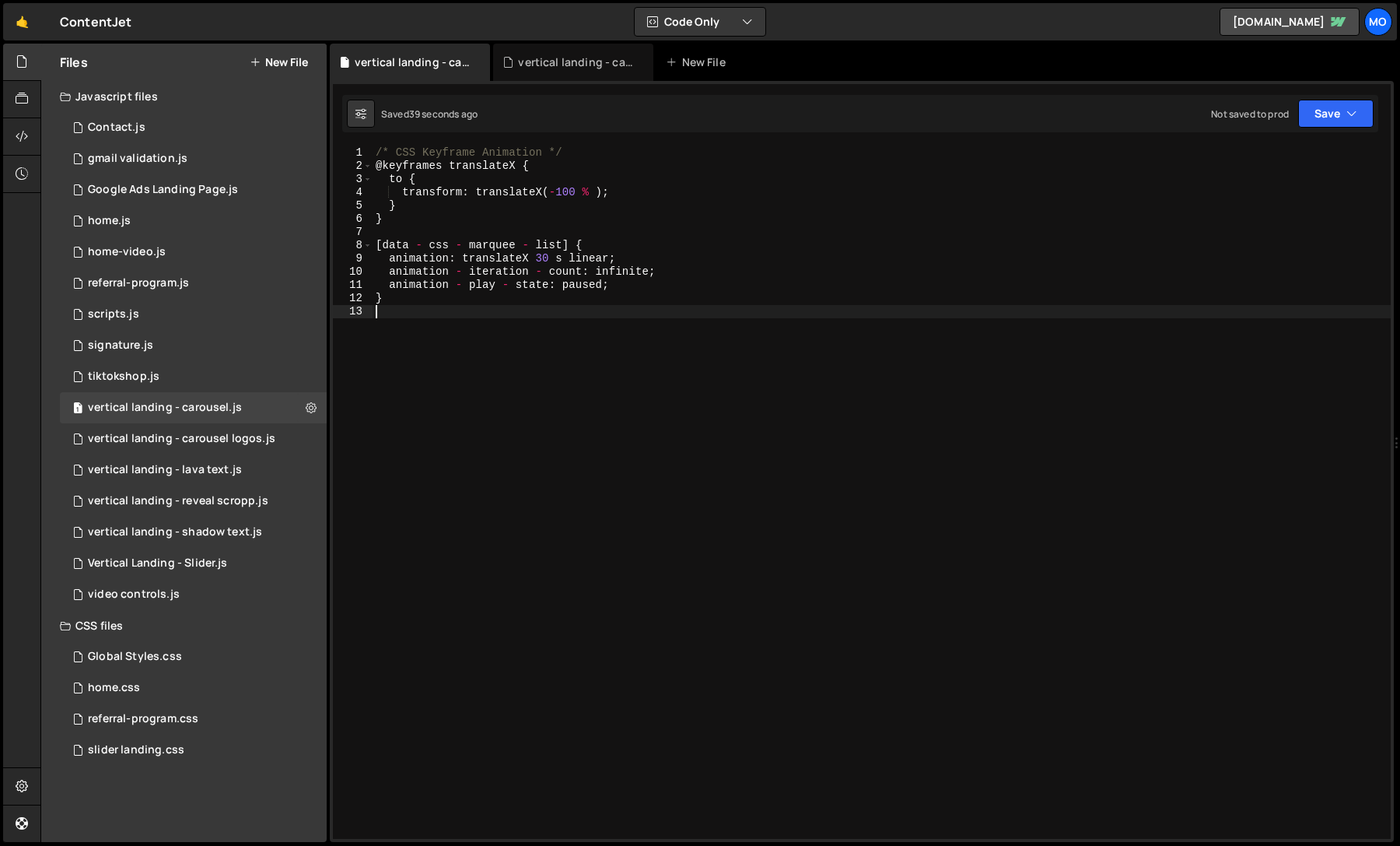
click at [548, 331] on div "/* CSS Keyframe Animation */ @ keyframes translateX { to { transform : translat…" at bounding box center [881, 505] width 1018 height 719
type textarea "}"
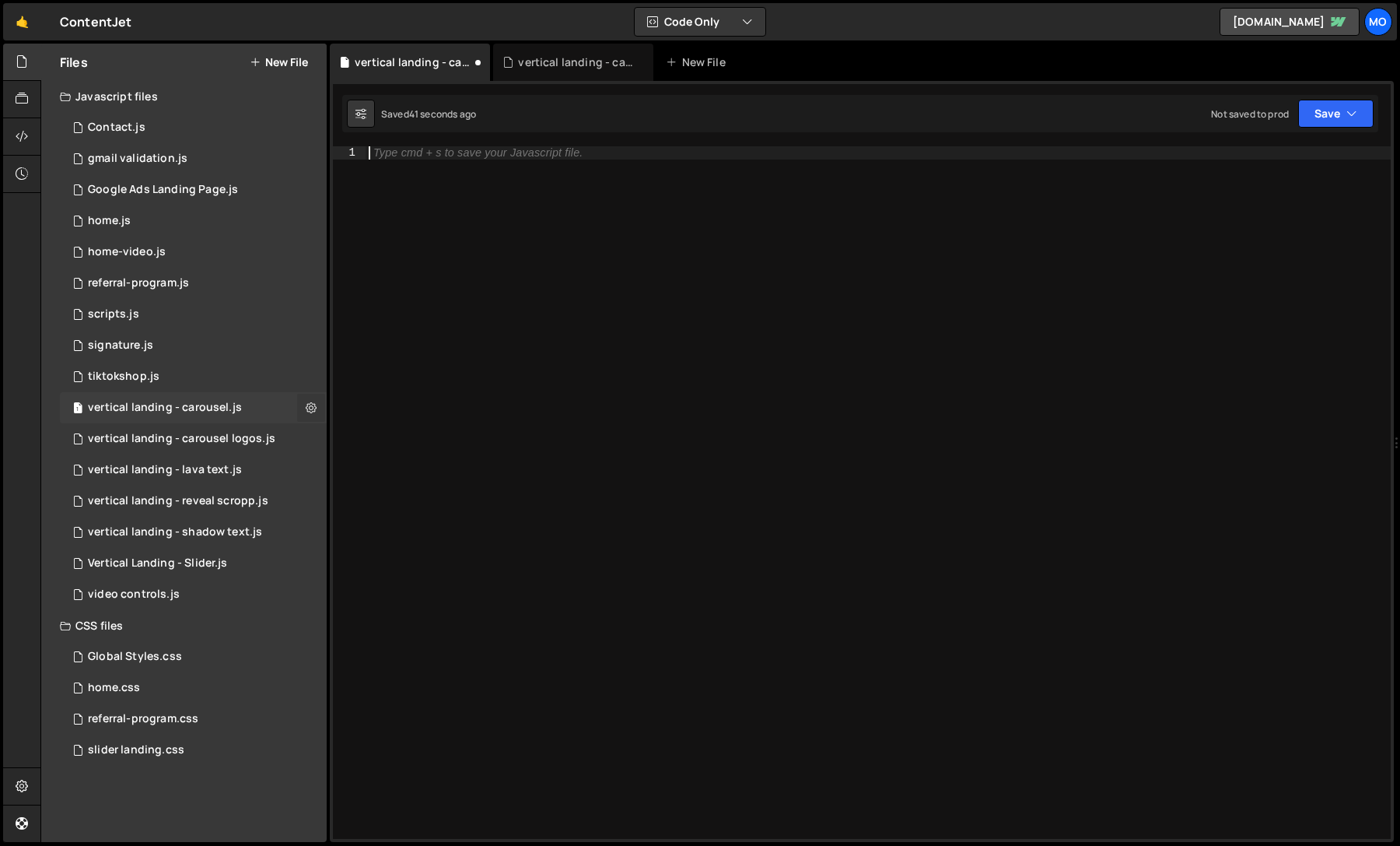
click at [309, 409] on icon at bounding box center [311, 407] width 11 height 15
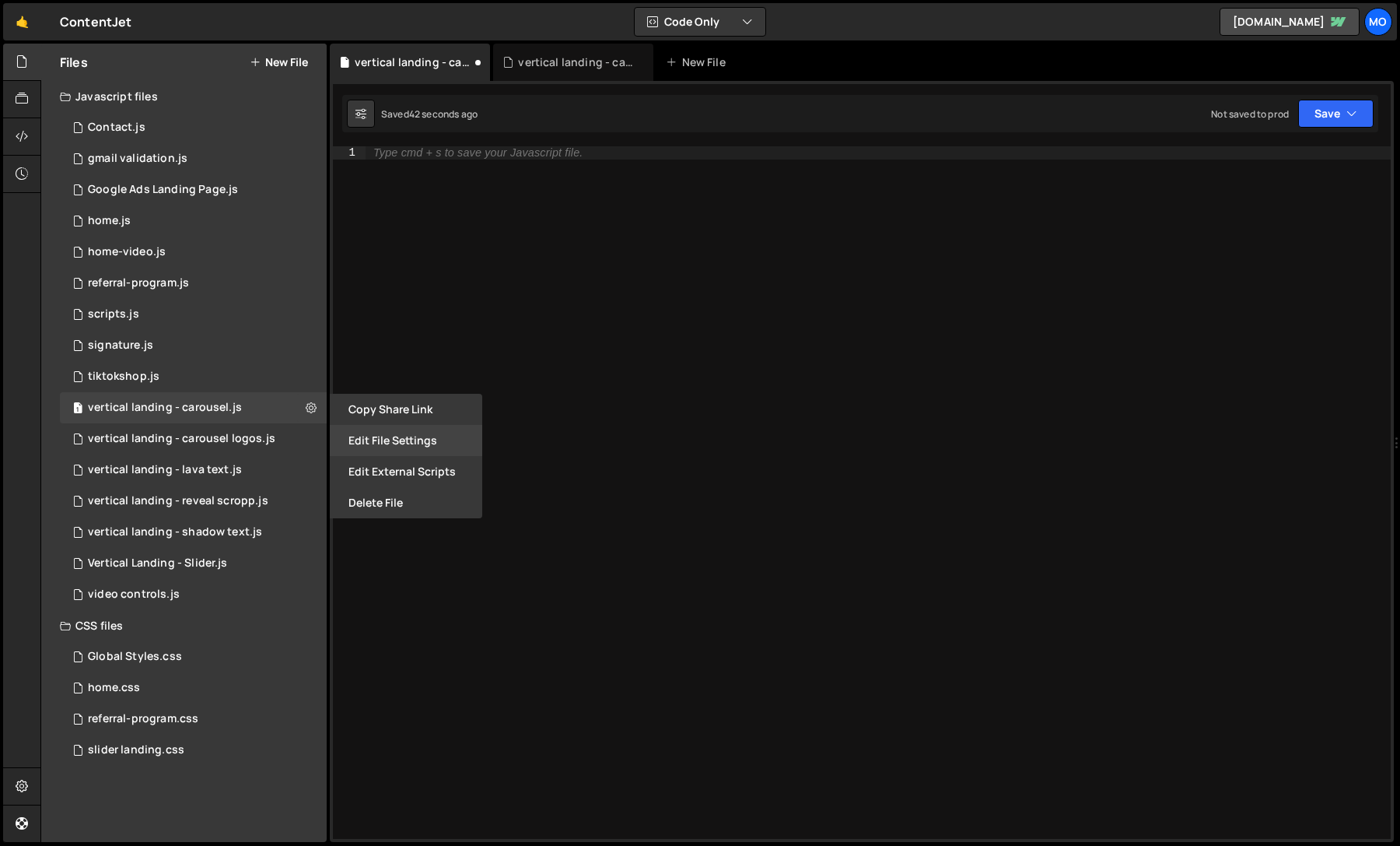
click at [386, 441] on button "Edit File Settings" at bounding box center [406, 440] width 153 height 31
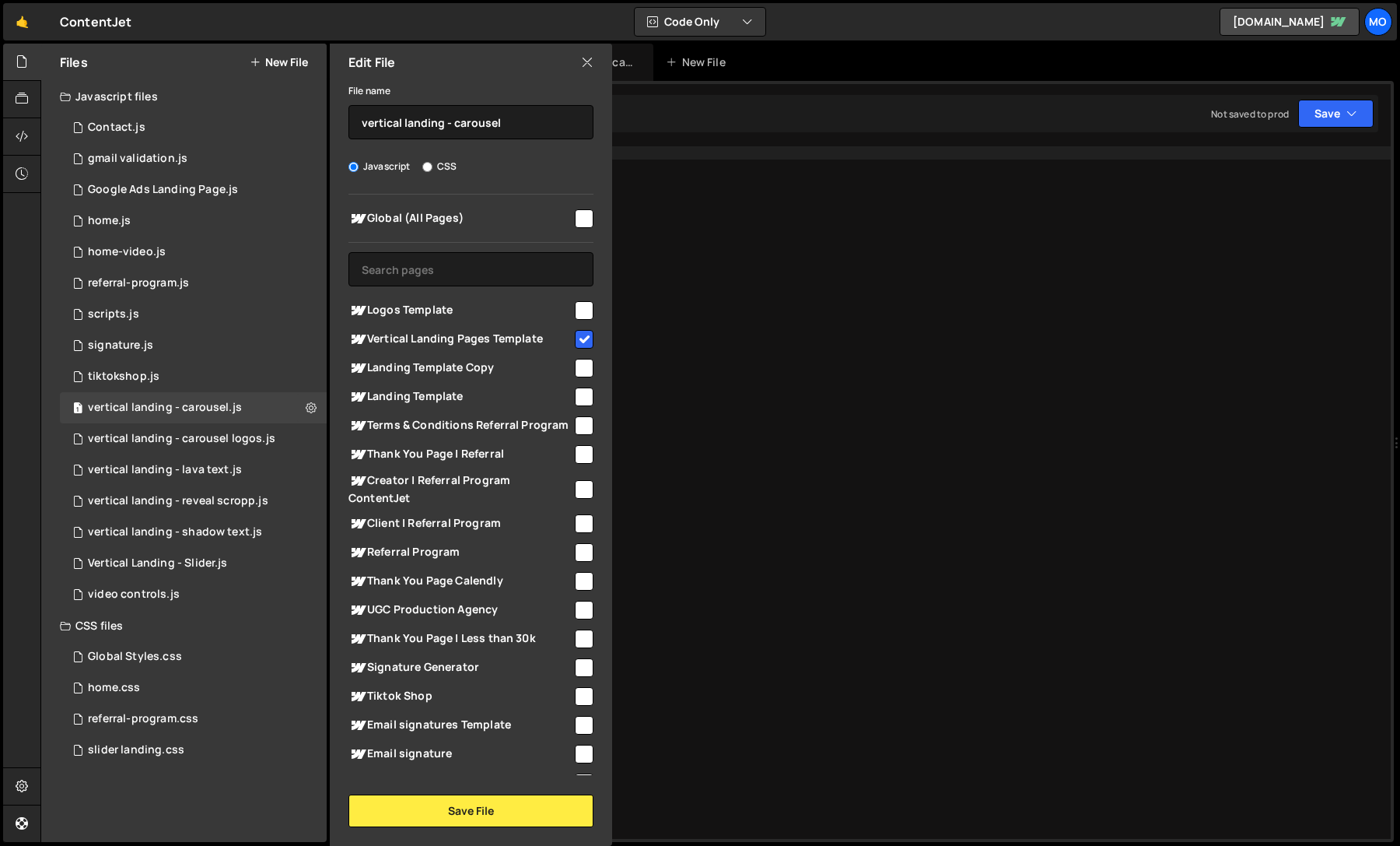
click at [426, 168] on input "CSS" at bounding box center [426, 166] width 10 height 10
radio input "true"
click at [420, 806] on button "Save File" at bounding box center [471, 811] width 245 height 33
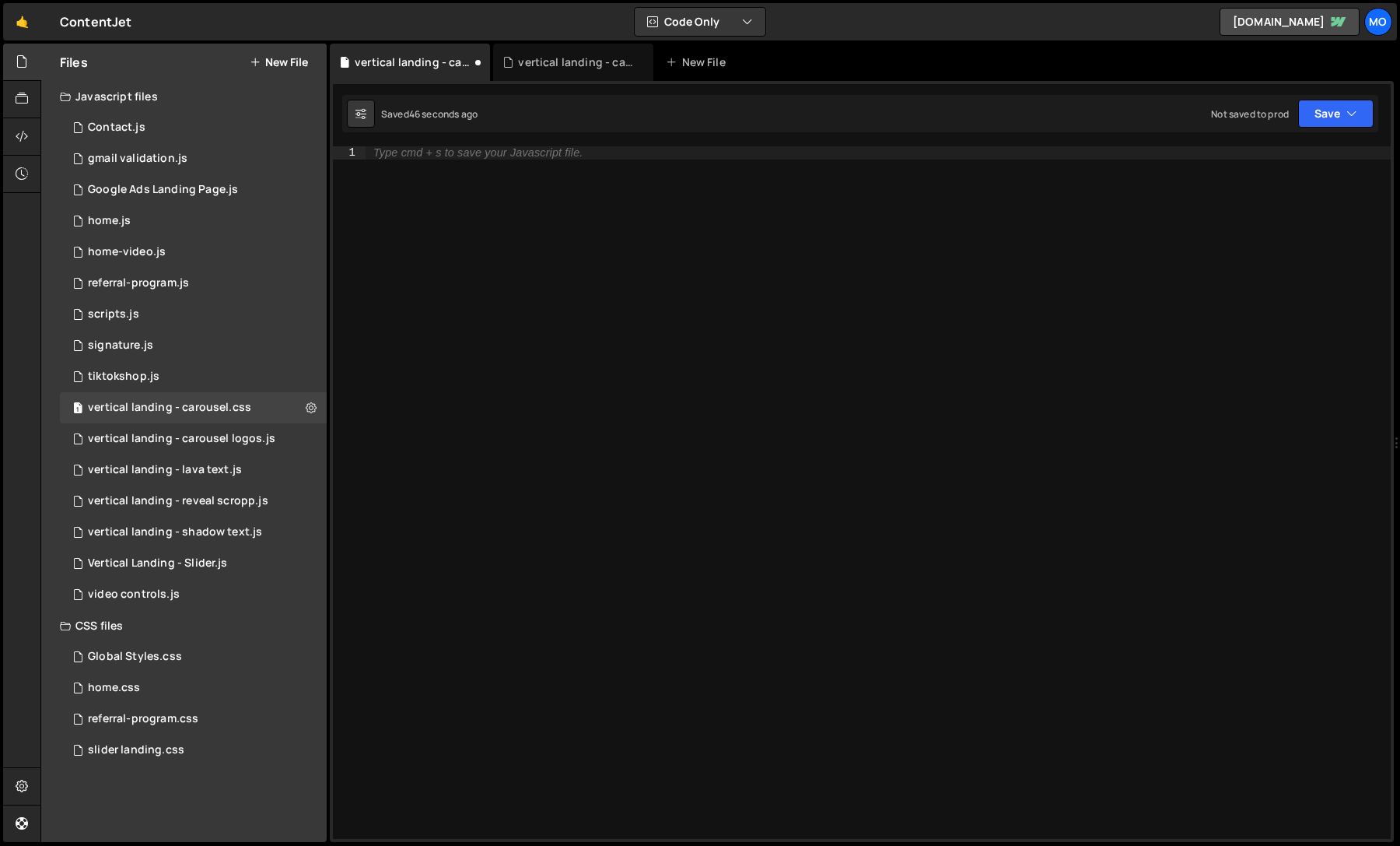
click at [491, 623] on div "Type cmd + s to save your Javascript file." at bounding box center [878, 505] width 1025 height 719
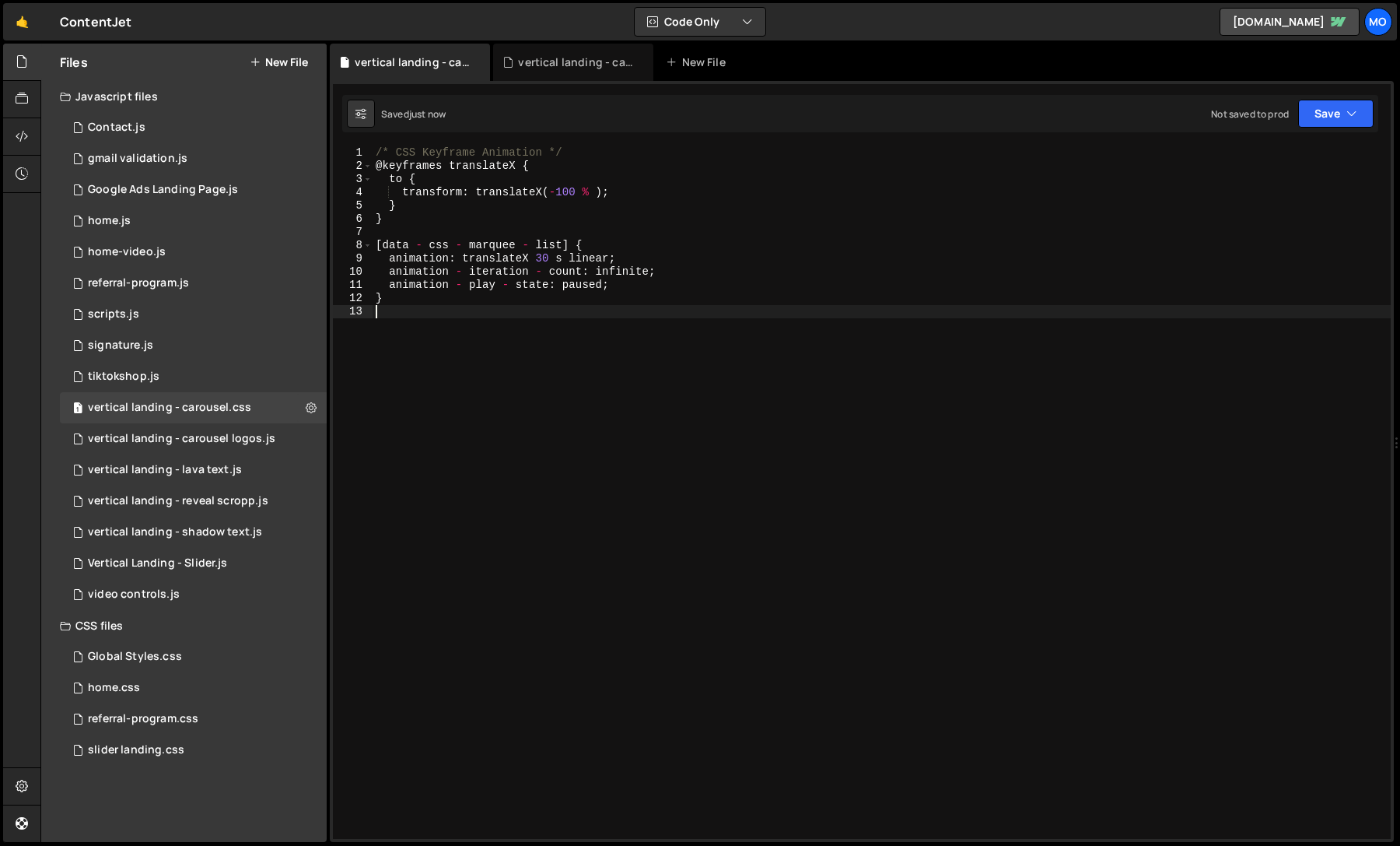
click at [300, 61] on button "New File" at bounding box center [279, 62] width 59 height 12
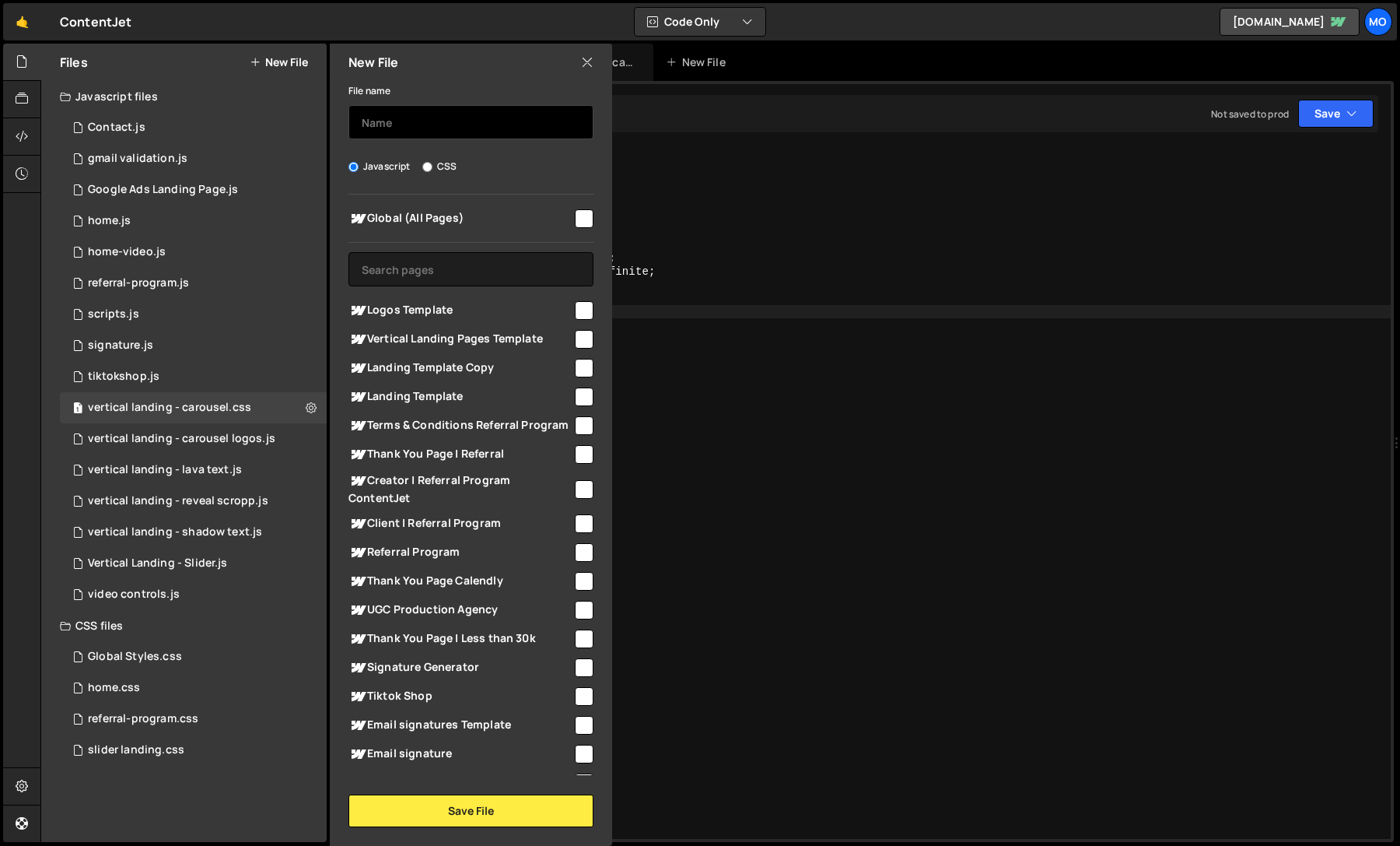
click at [369, 134] on input "text" at bounding box center [471, 121] width 245 height 35
type input "carousel landing"
click at [431, 176] on div "File name carousel landing Javascript CSS Global (All Pages)" at bounding box center [471, 453] width 282 height 746
click at [429, 175] on div "File name carousel landing Javascript CSS Global (All Pages)" at bounding box center [471, 453] width 282 height 746
click at [429, 174] on label "CSS" at bounding box center [439, 167] width 35 height 16
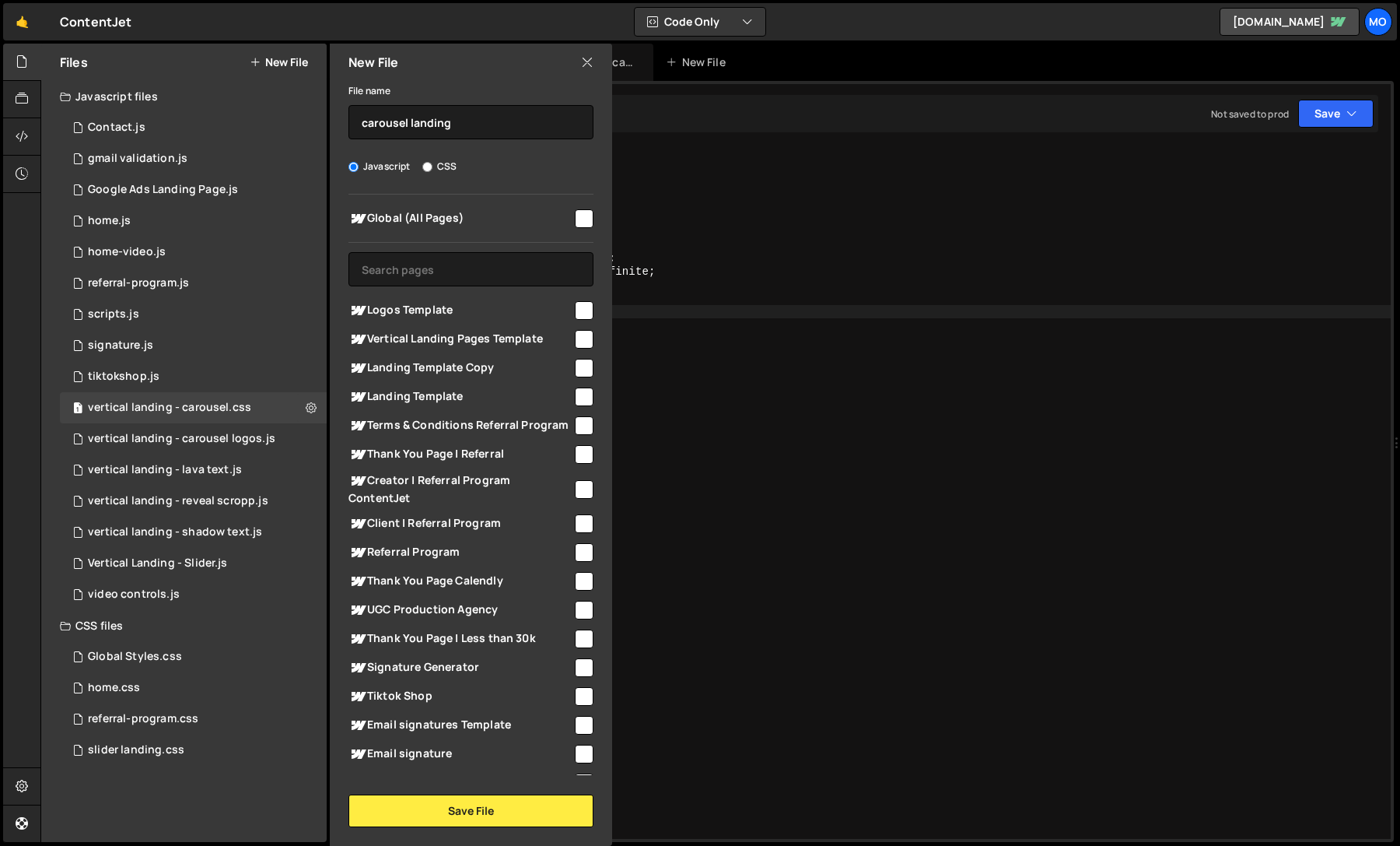
click at [429, 172] on input "CSS" at bounding box center [426, 166] width 10 height 10
radio input "true"
click at [428, 171] on label "CSS" at bounding box center [439, 167] width 35 height 16
click at [428, 171] on input "CSS" at bounding box center [426, 166] width 10 height 10
click at [412, 339] on span "Vertical Landing Pages Template" at bounding box center [460, 339] width 224 height 19
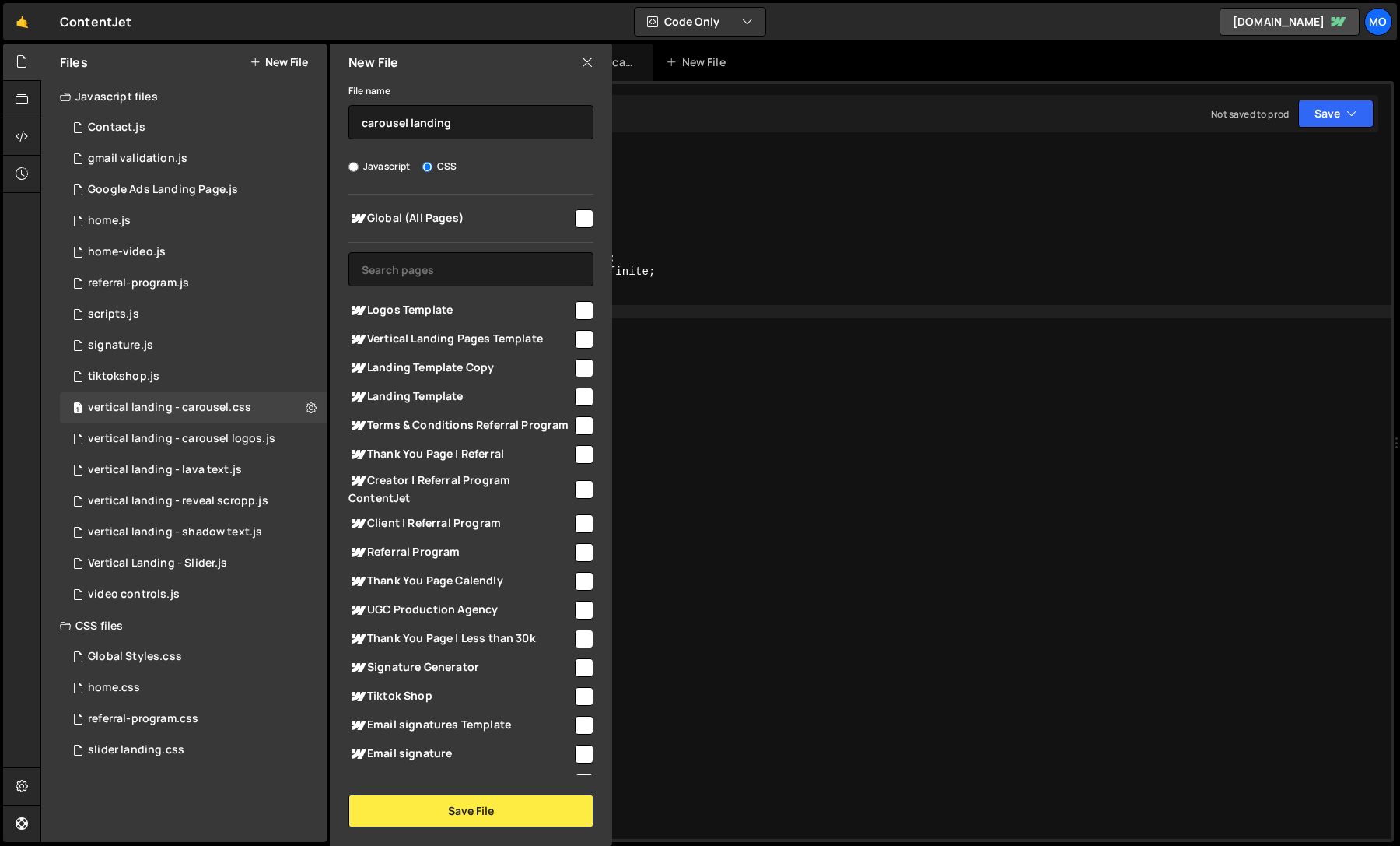
checkbox input "true"
click at [409, 807] on button "Save File" at bounding box center [471, 811] width 245 height 33
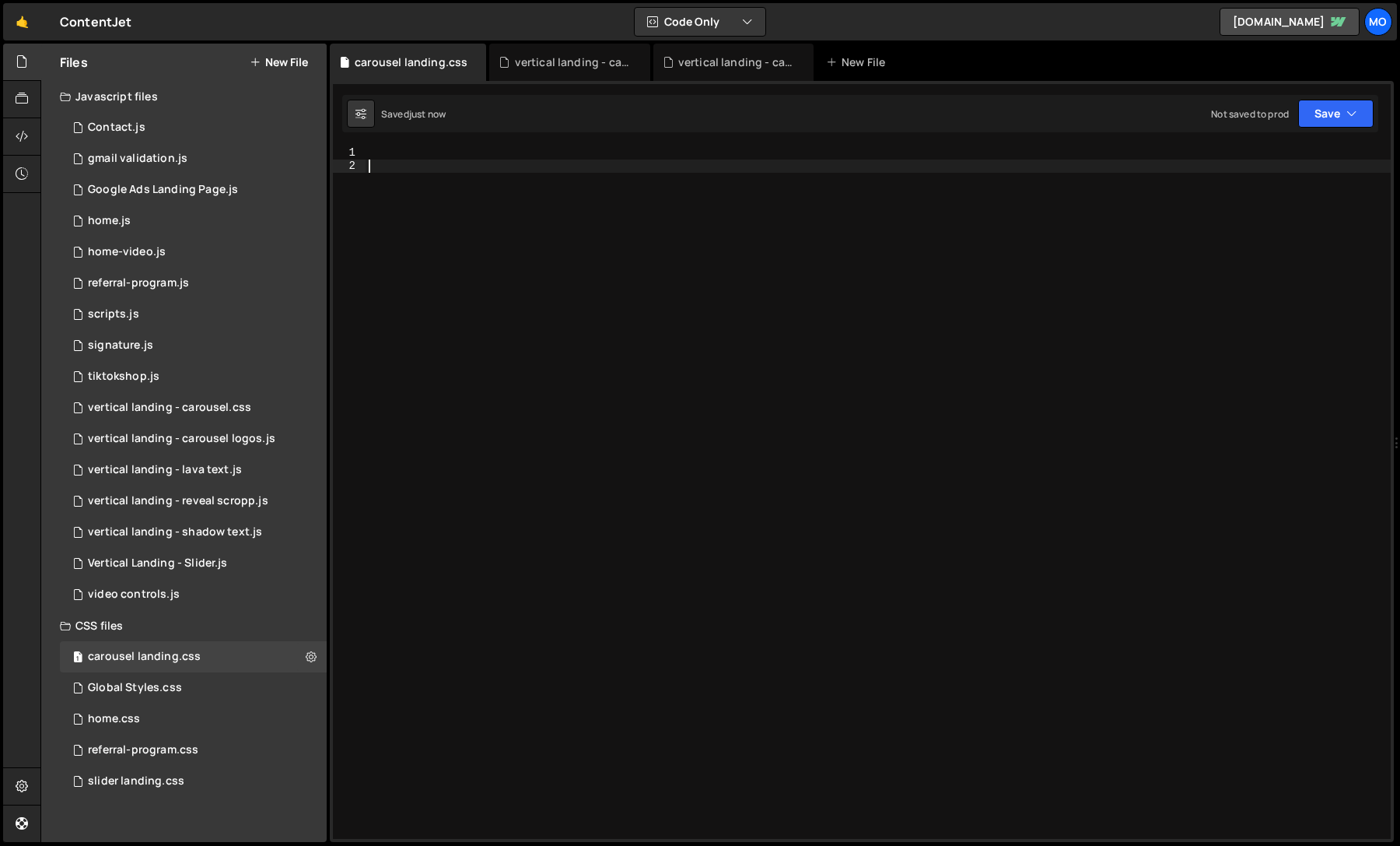
click at [477, 719] on div at bounding box center [878, 505] width 1025 height 719
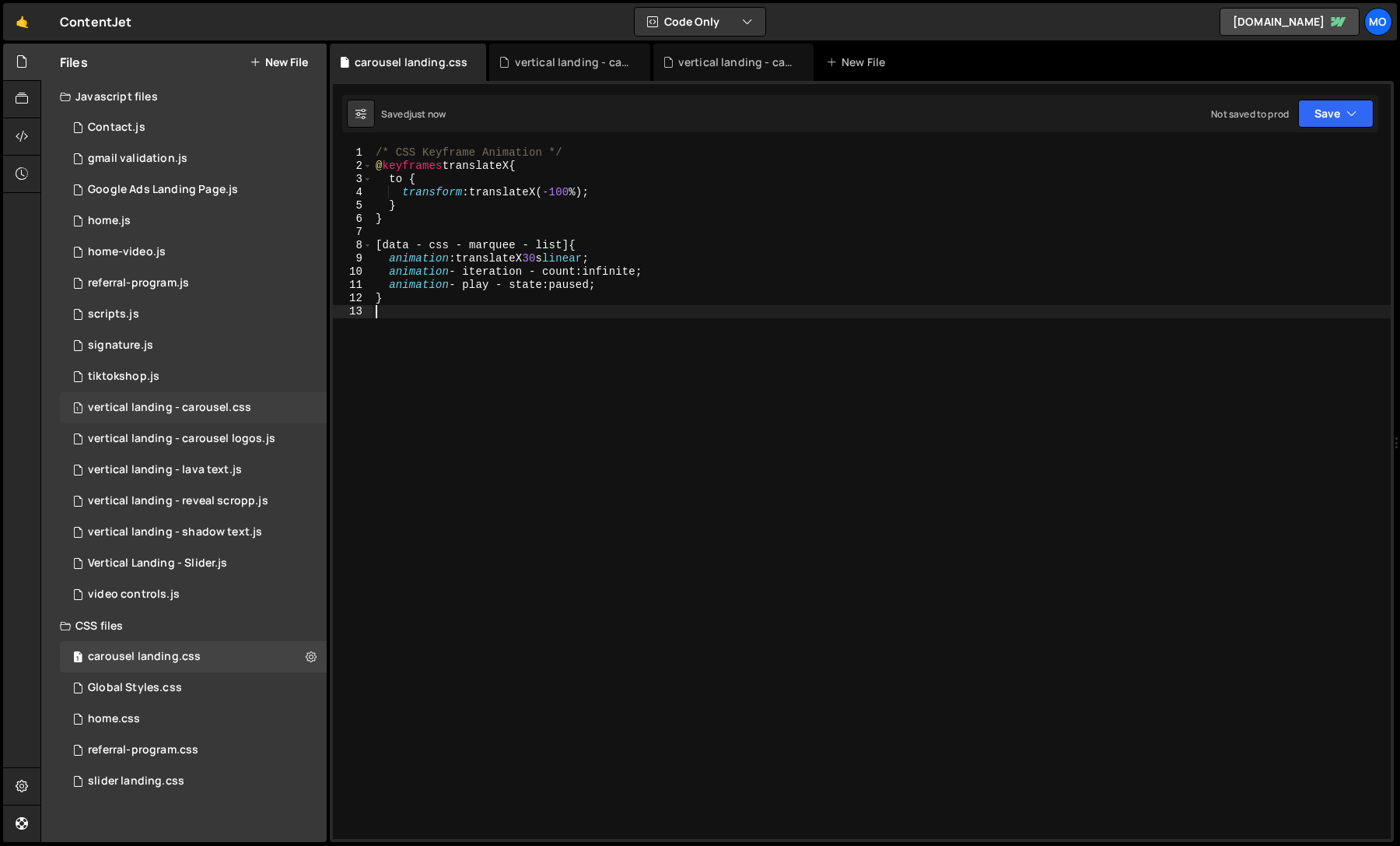
click at [307, 409] on div "1 vertical landing - carousel.css 0" at bounding box center [193, 407] width 267 height 31
click at [308, 409] on icon at bounding box center [311, 407] width 11 height 15
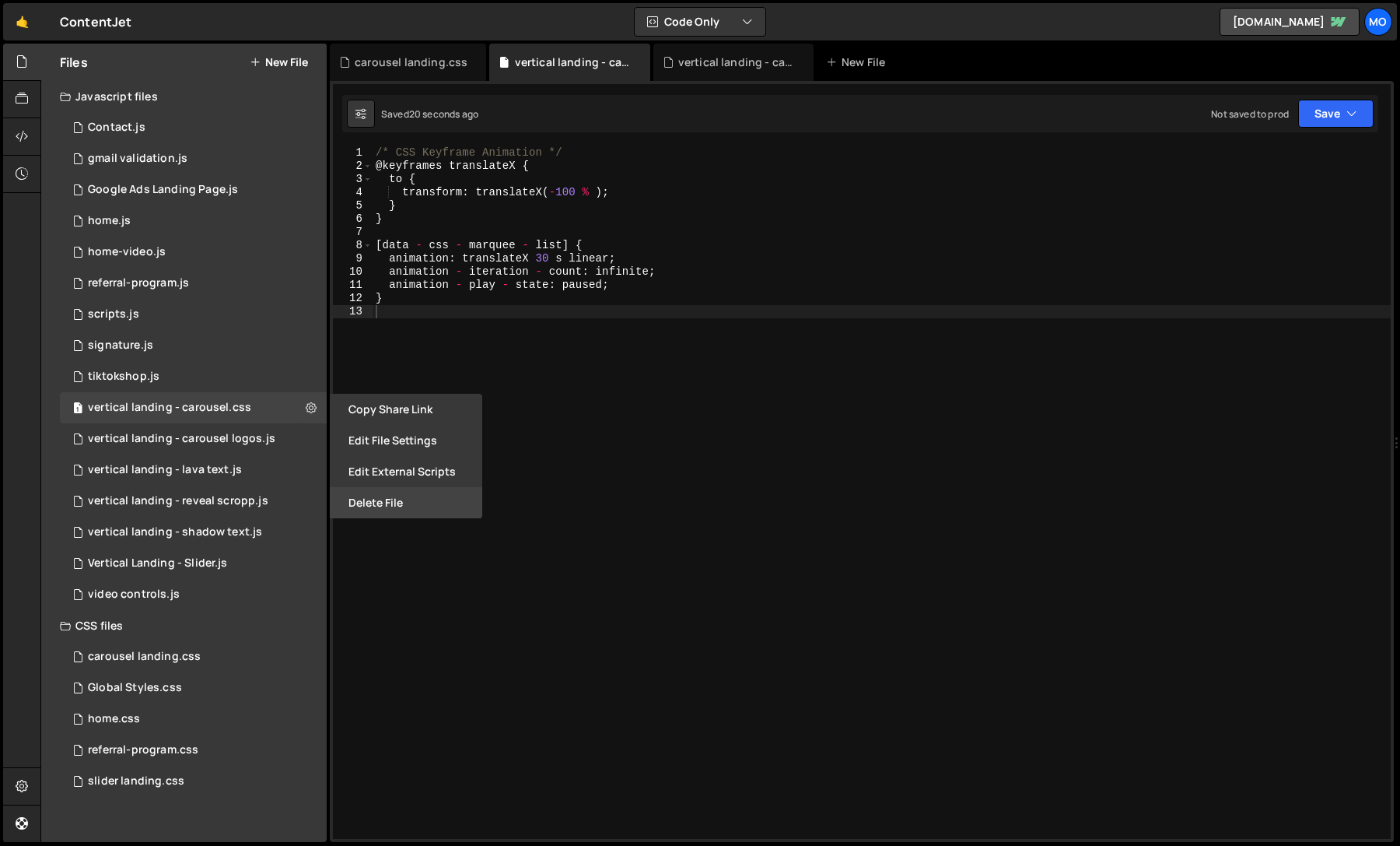
click at [372, 507] on button "Delete File" at bounding box center [406, 502] width 153 height 31
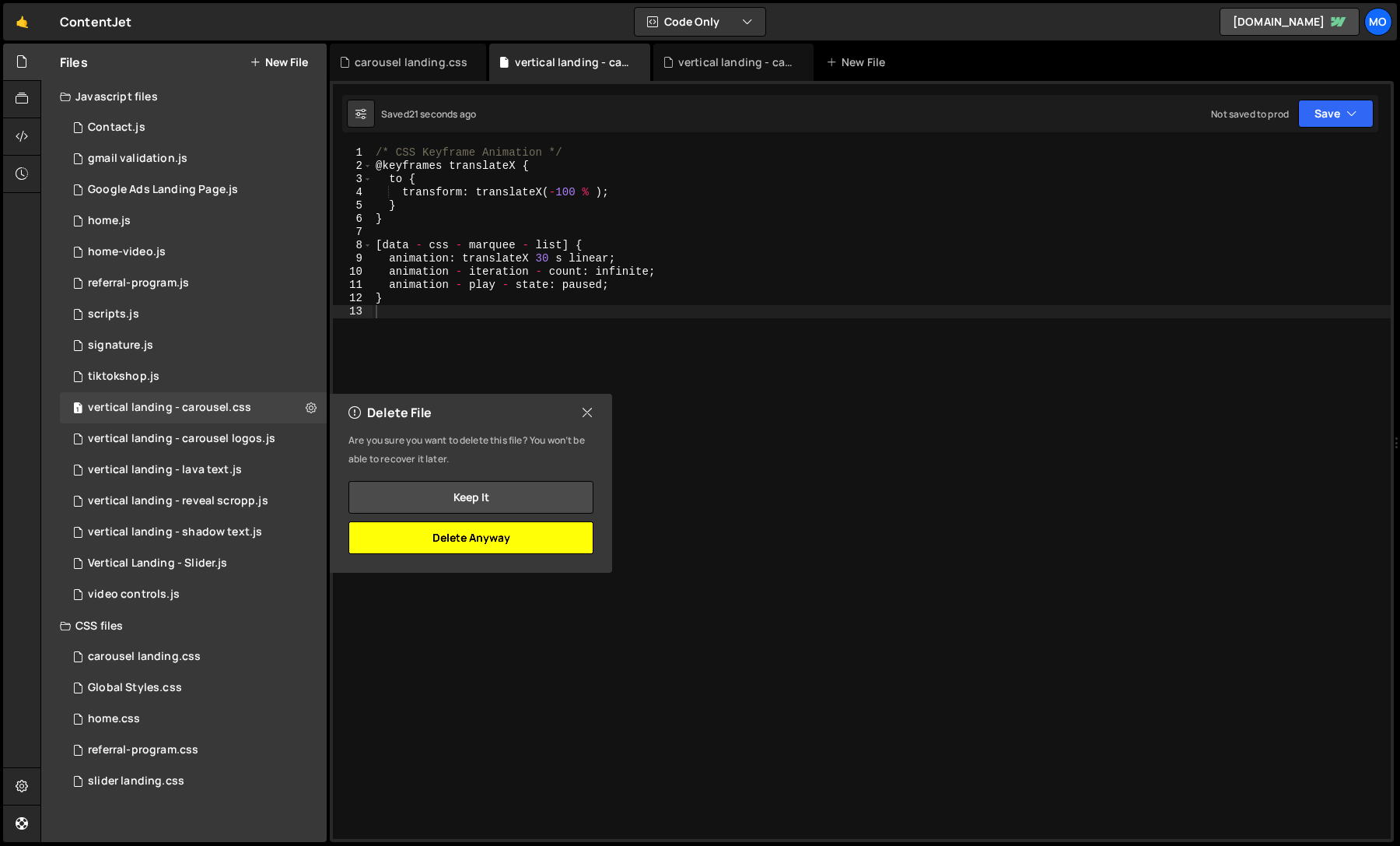
click at [427, 521] on div "Keep it Delete Anyway" at bounding box center [471, 517] width 245 height 73
click at [427, 521] on button "Delete Anyway" at bounding box center [471, 537] width 245 height 33
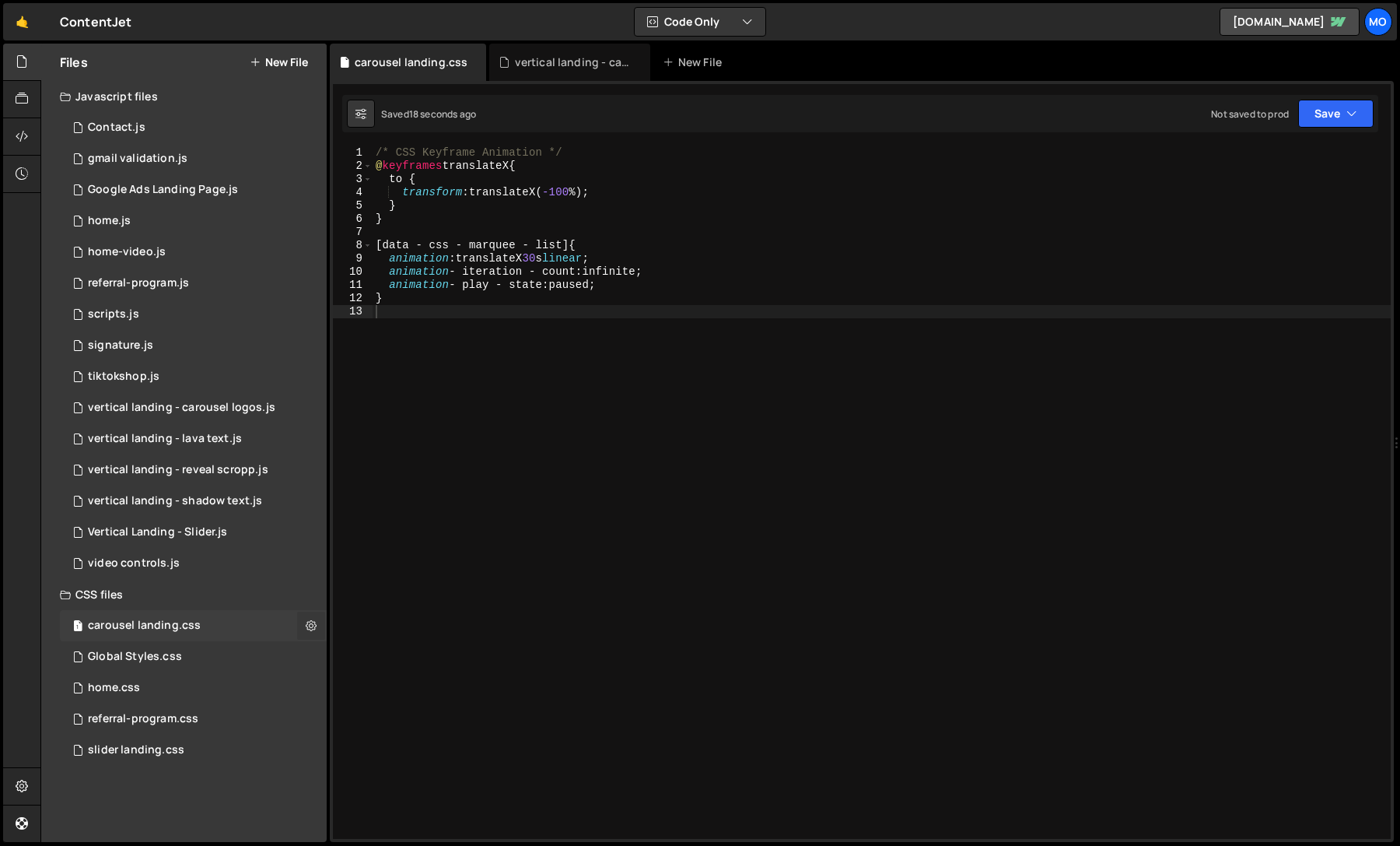
click at [308, 624] on icon at bounding box center [311, 625] width 11 height 15
type input "carousel landing"
radio input "false"
radio input "true"
checkbox input "true"
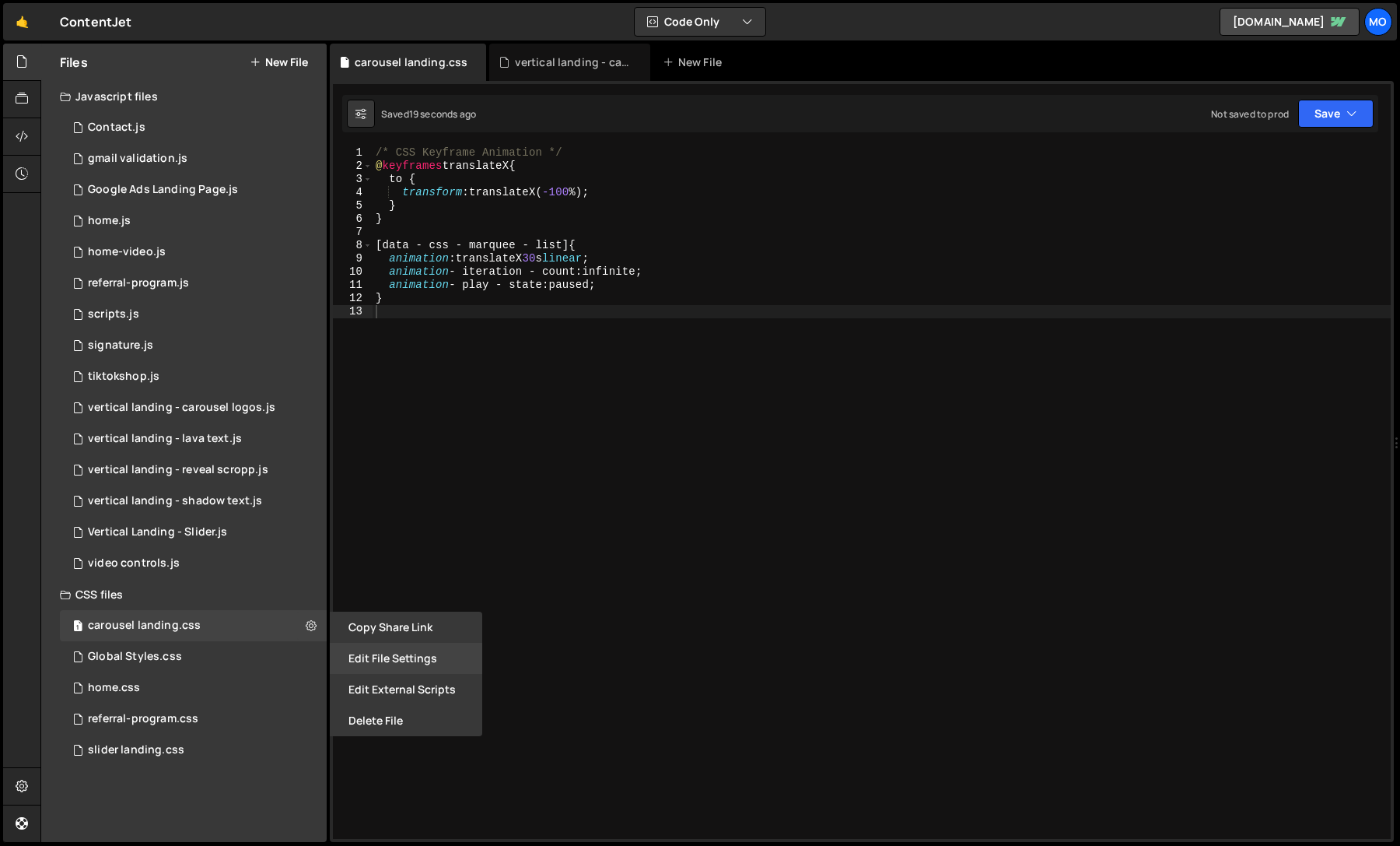
click at [356, 662] on button "Edit File Settings" at bounding box center [406, 658] width 153 height 31
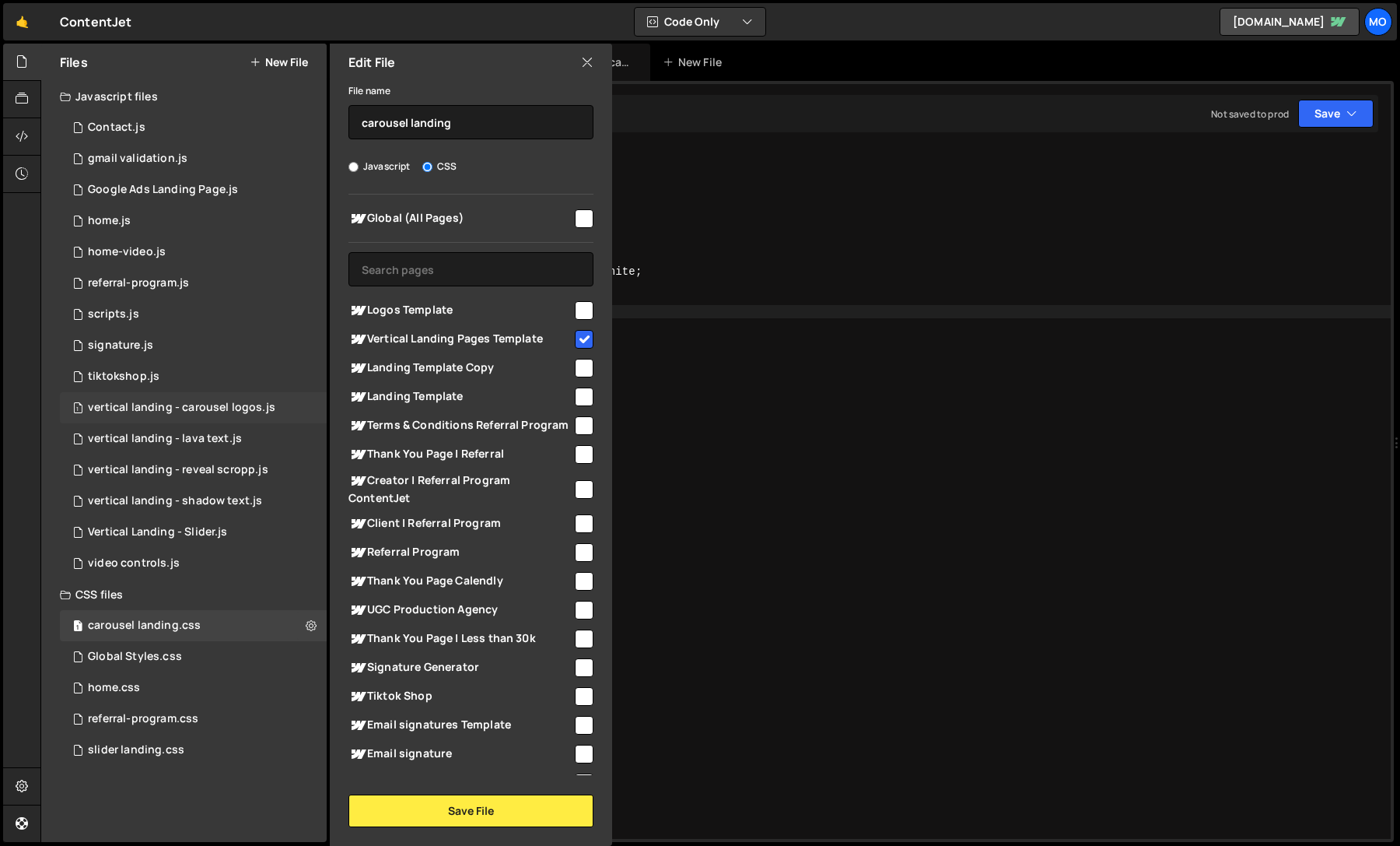
click at [283, 415] on div "1 vertical landing - carousel logos.js 0" at bounding box center [193, 407] width 267 height 31
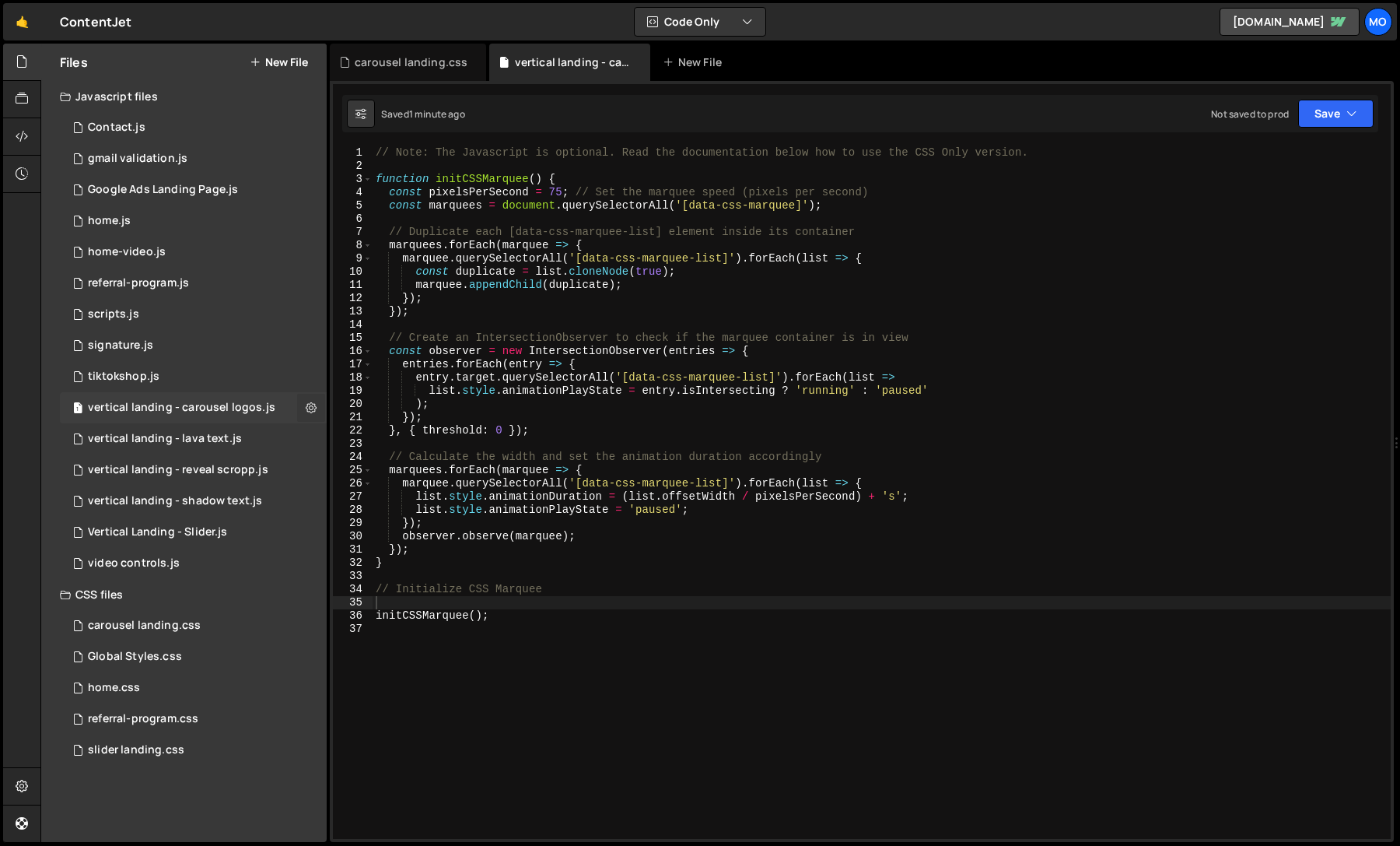
click at [308, 411] on icon at bounding box center [311, 407] width 11 height 15
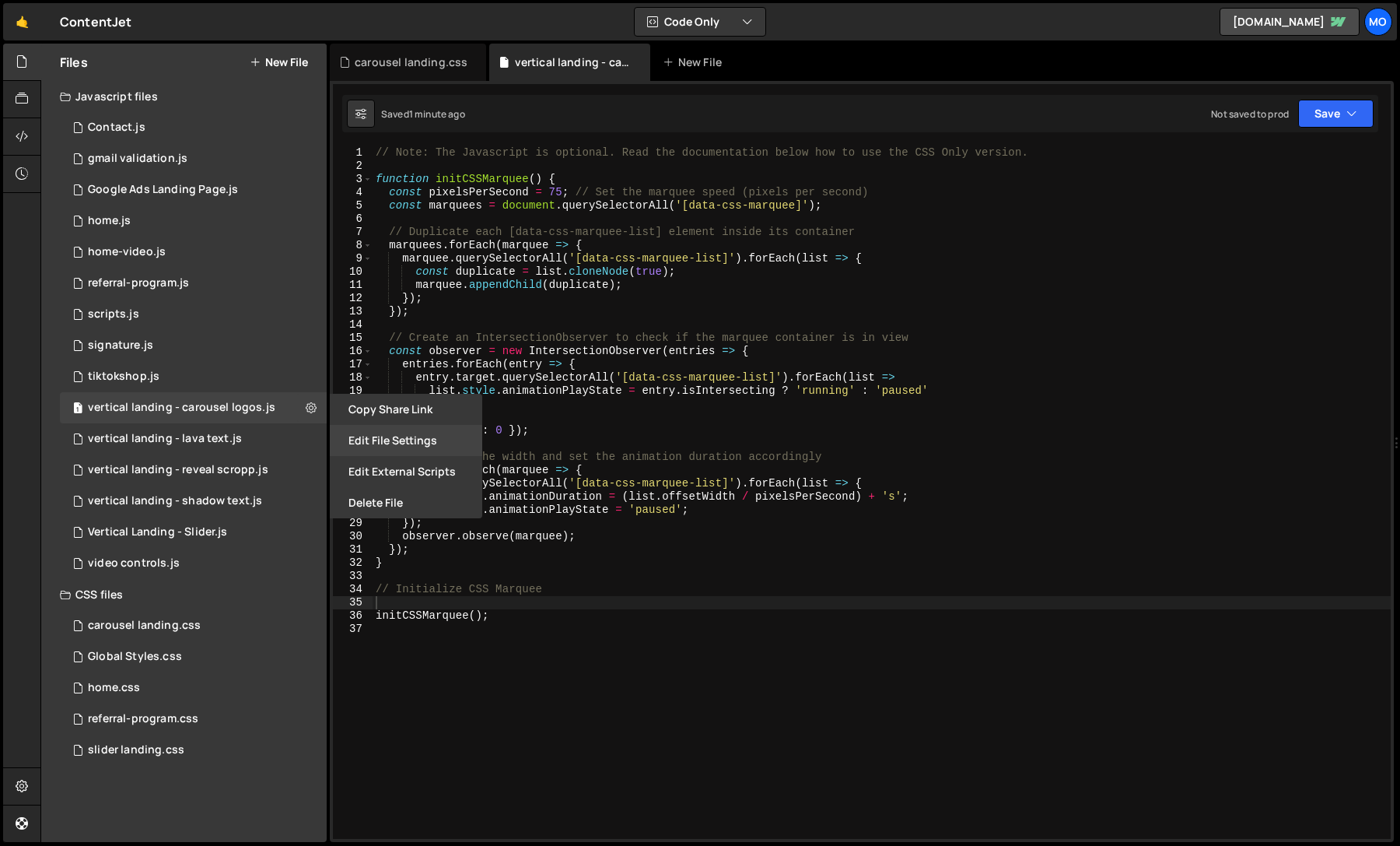
click at [352, 446] on button "Edit File Settings" at bounding box center [406, 440] width 153 height 31
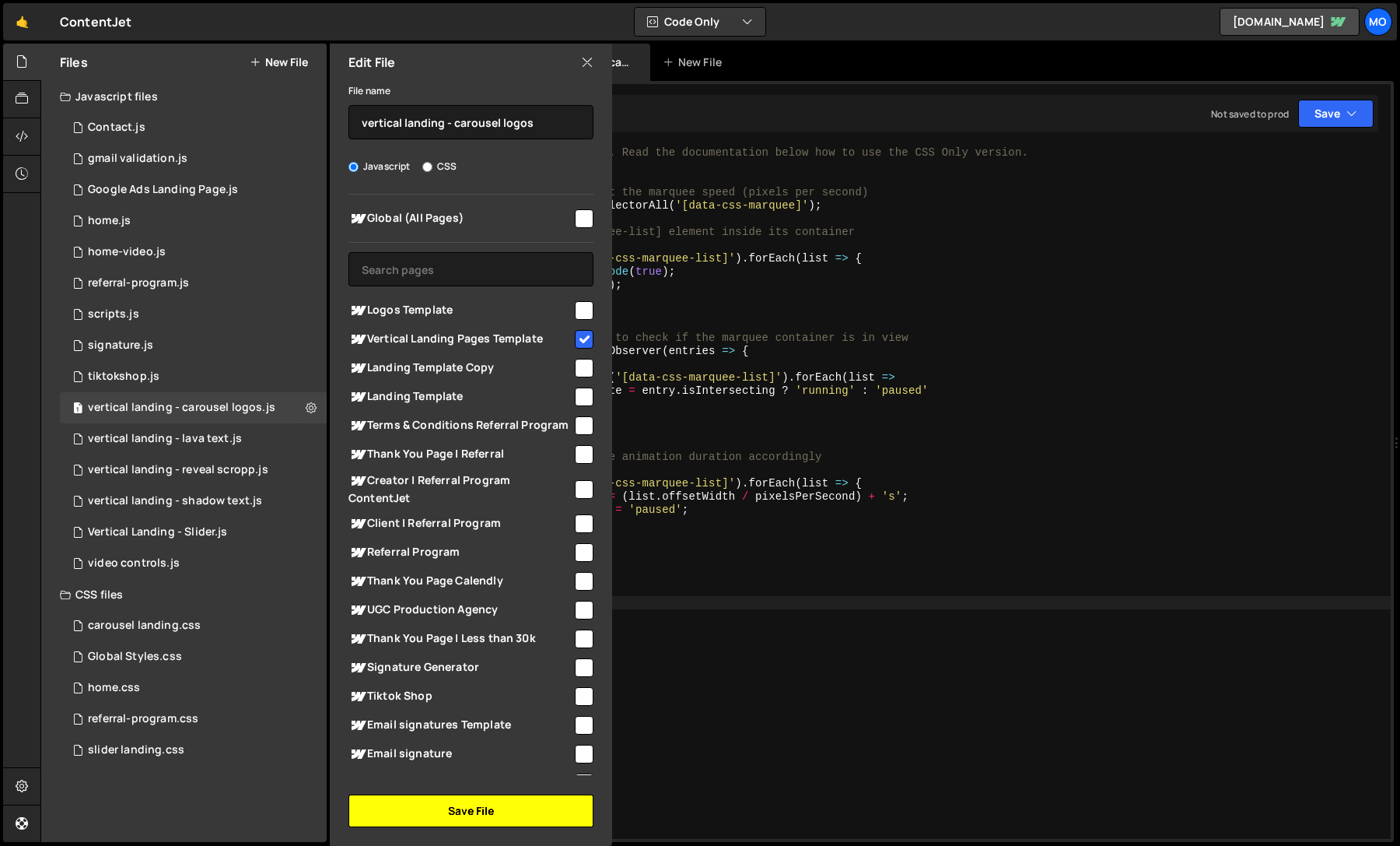
click at [406, 805] on button "Save File" at bounding box center [471, 811] width 245 height 33
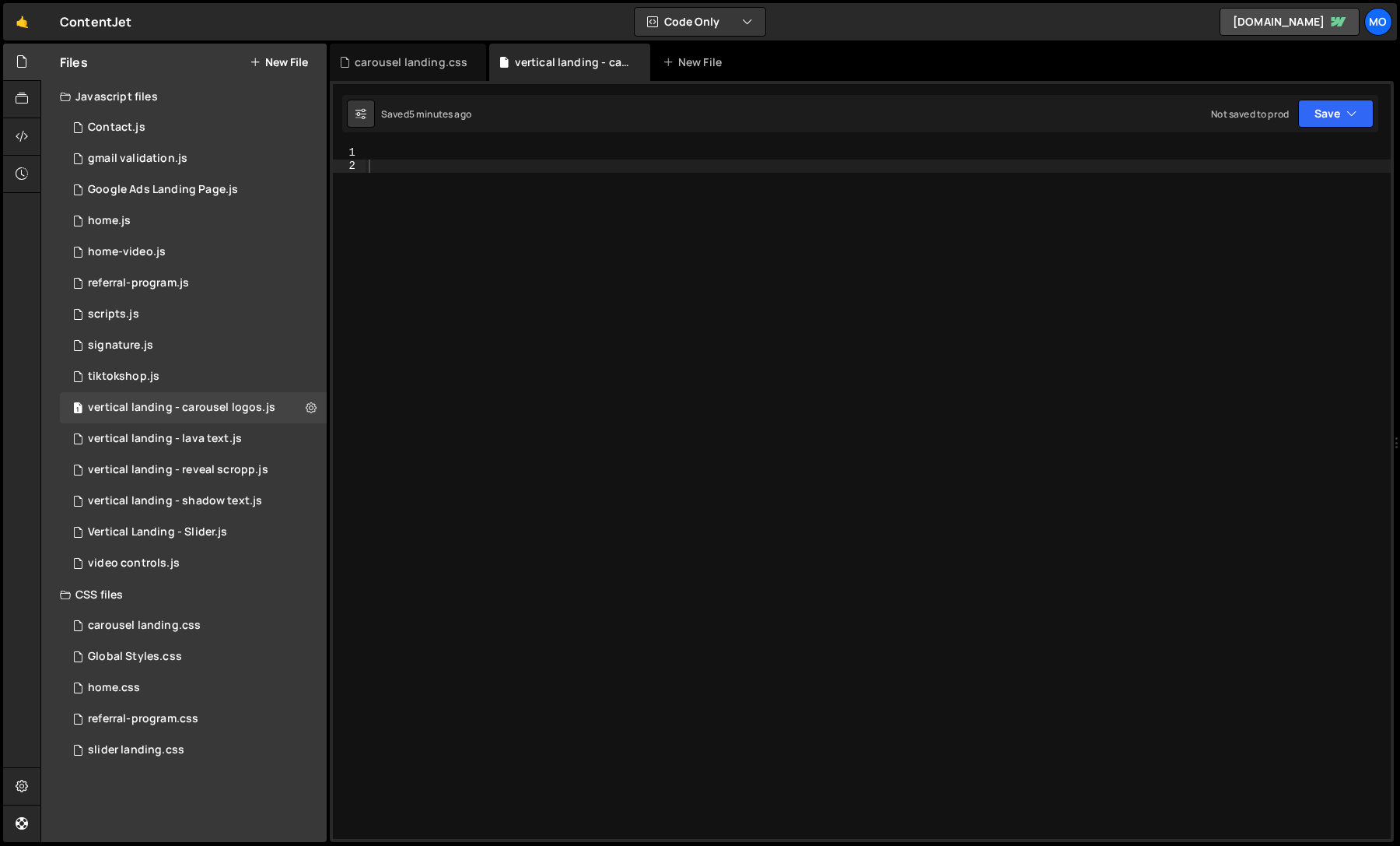
click at [948, 222] on div at bounding box center [878, 505] width 1025 height 719
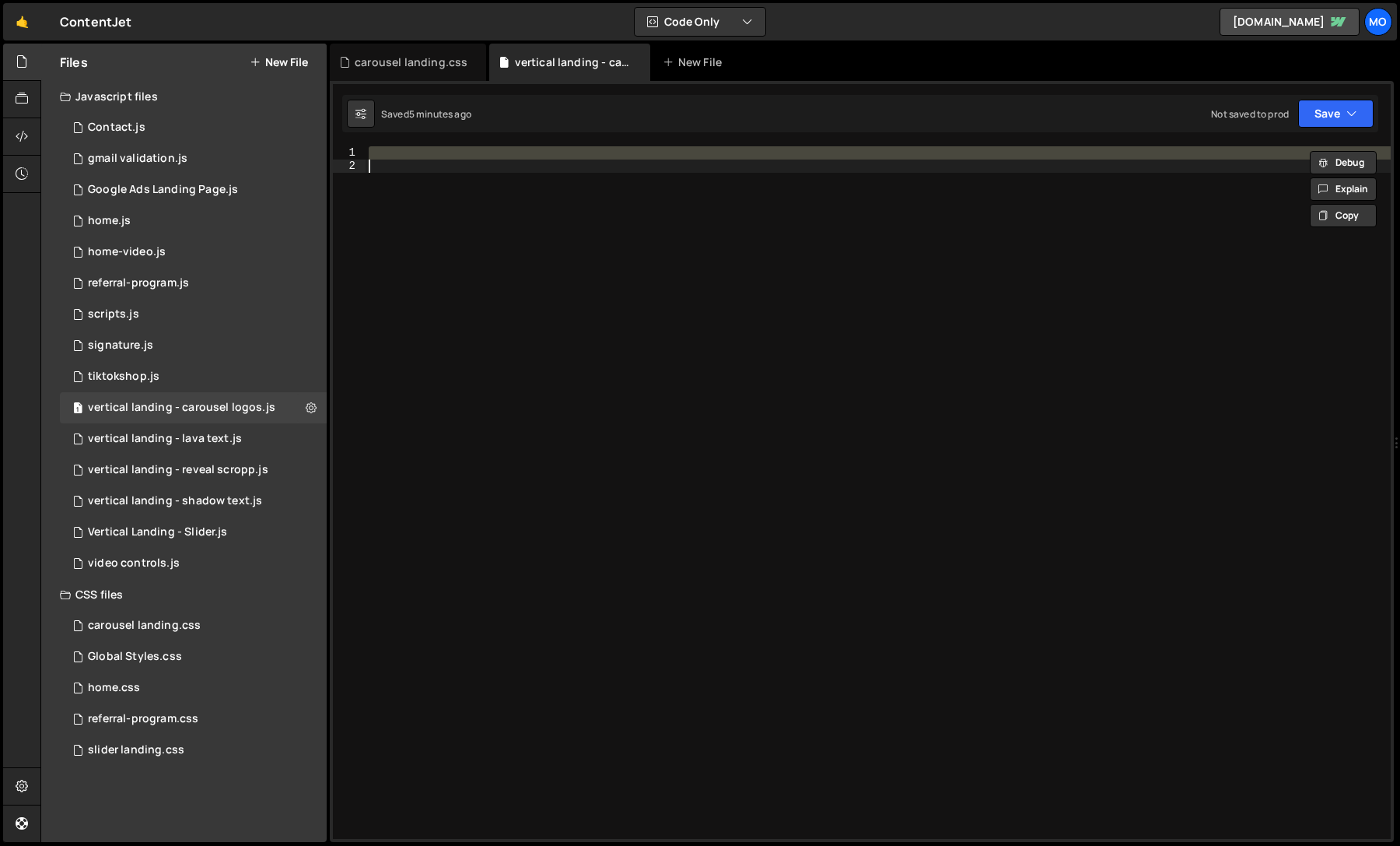
paste textarea "})();"
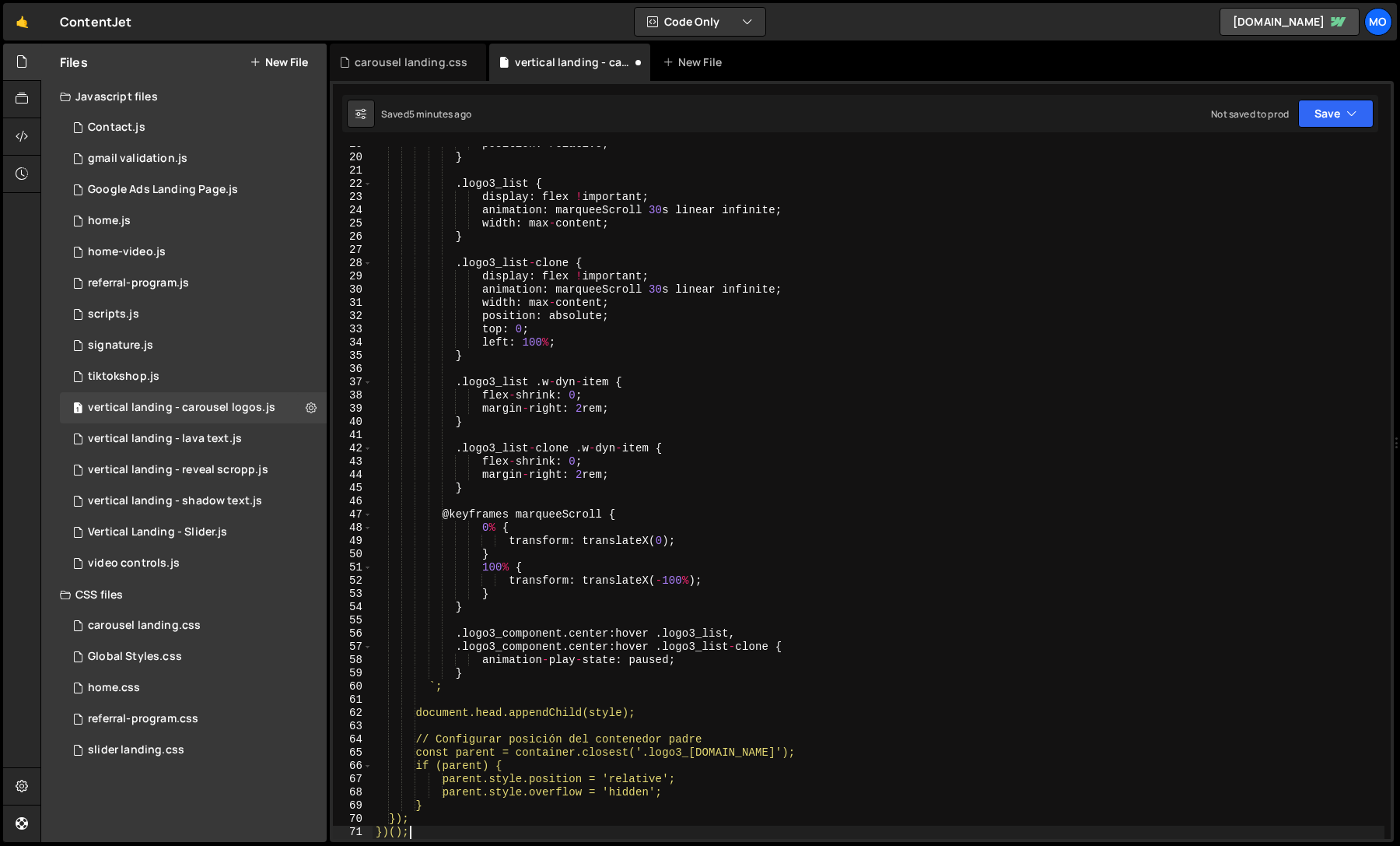
scroll to position [247, 0]
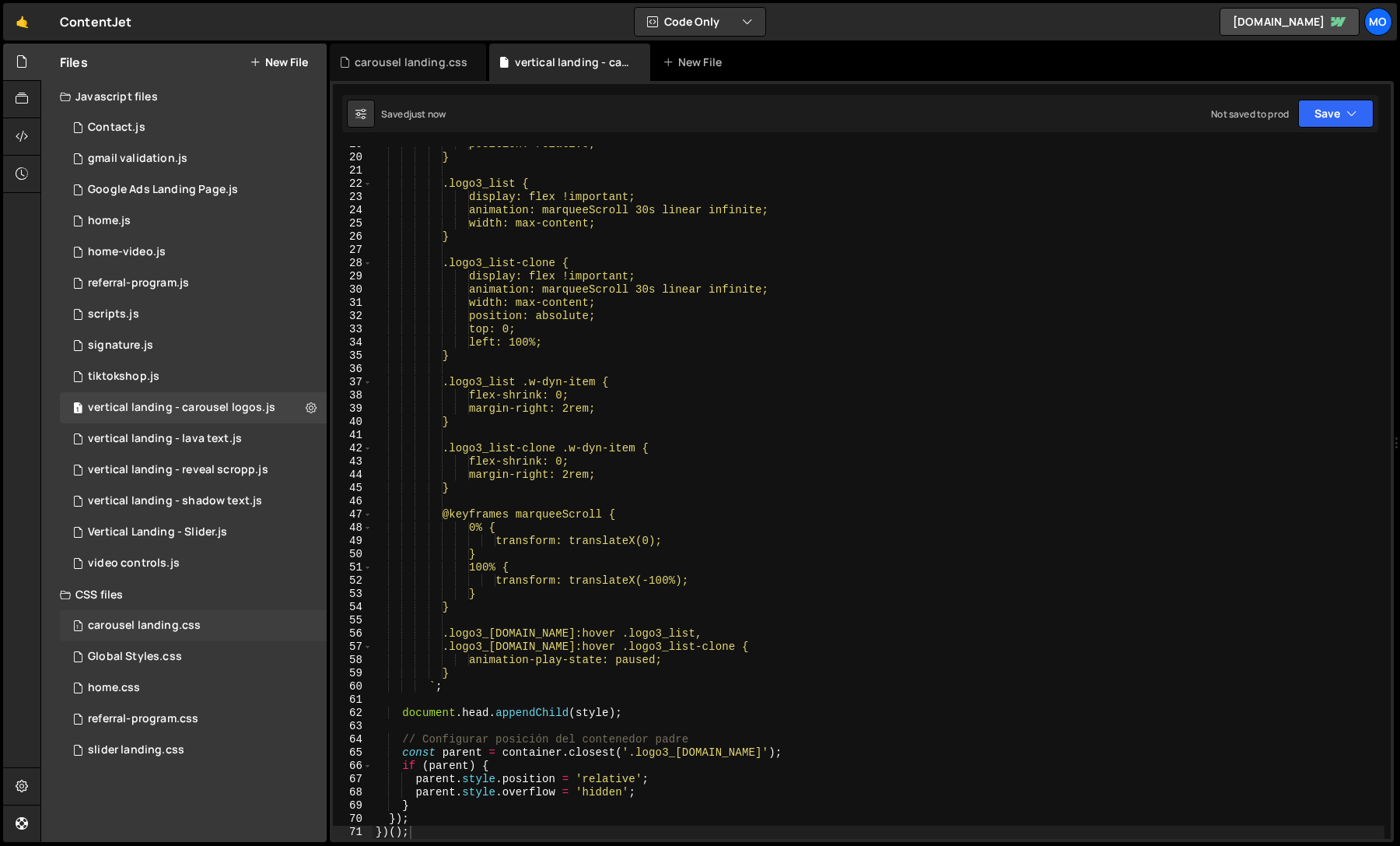
click at [272, 623] on div "1 carousel landing.css 0" at bounding box center [193, 625] width 267 height 31
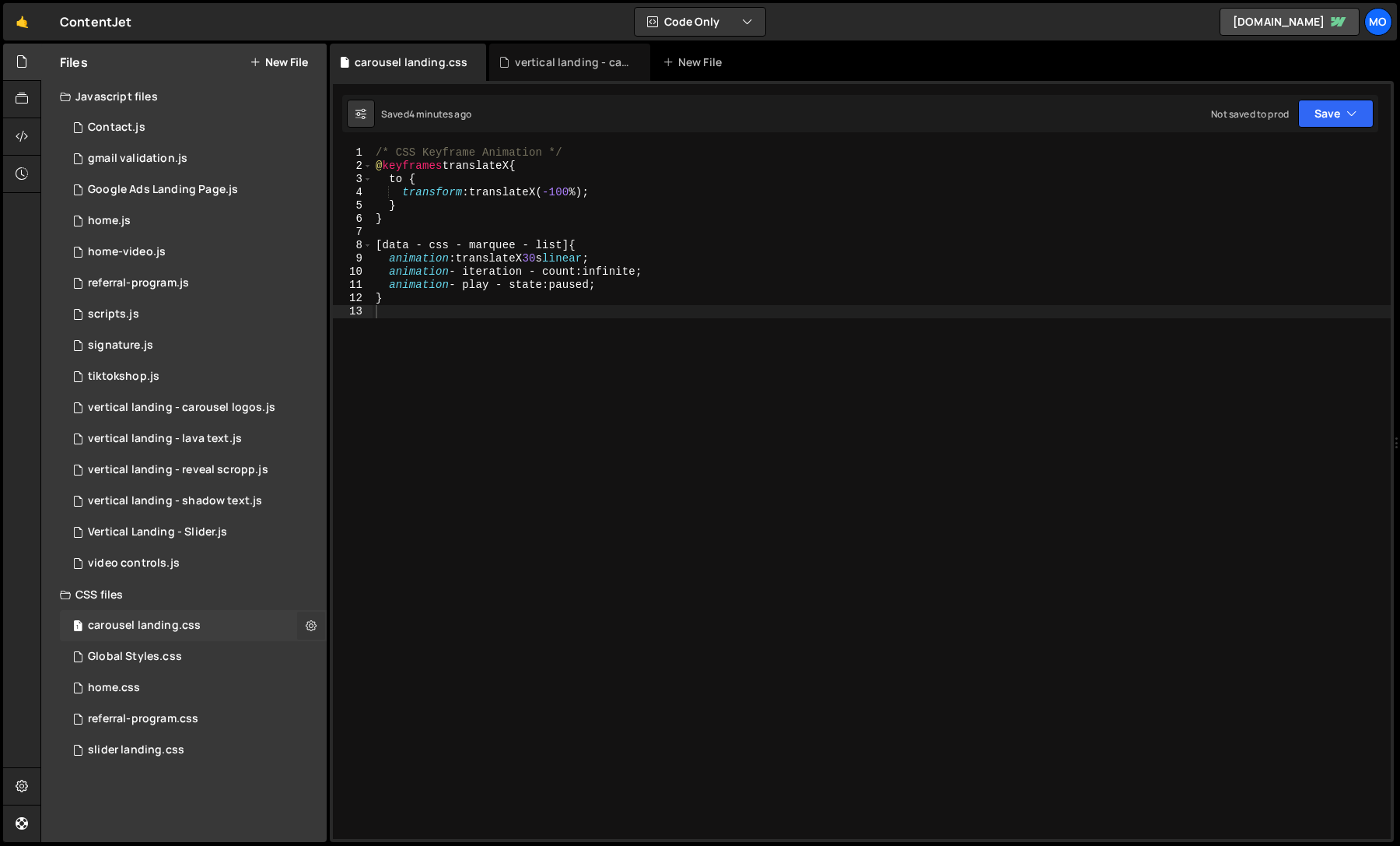
click at [301, 624] on button at bounding box center [311, 626] width 28 height 28
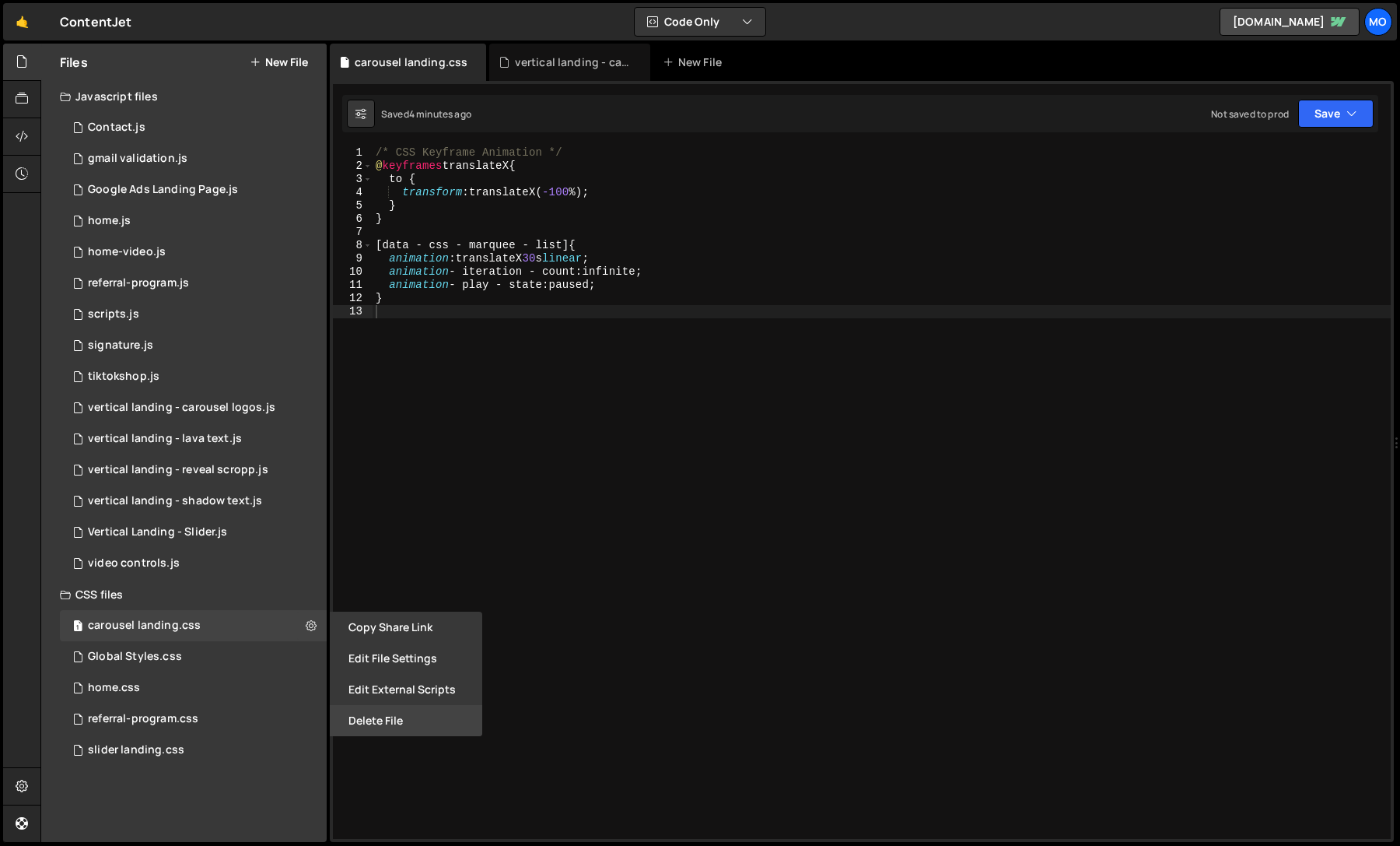
click at [383, 732] on button "Delete File" at bounding box center [406, 720] width 153 height 31
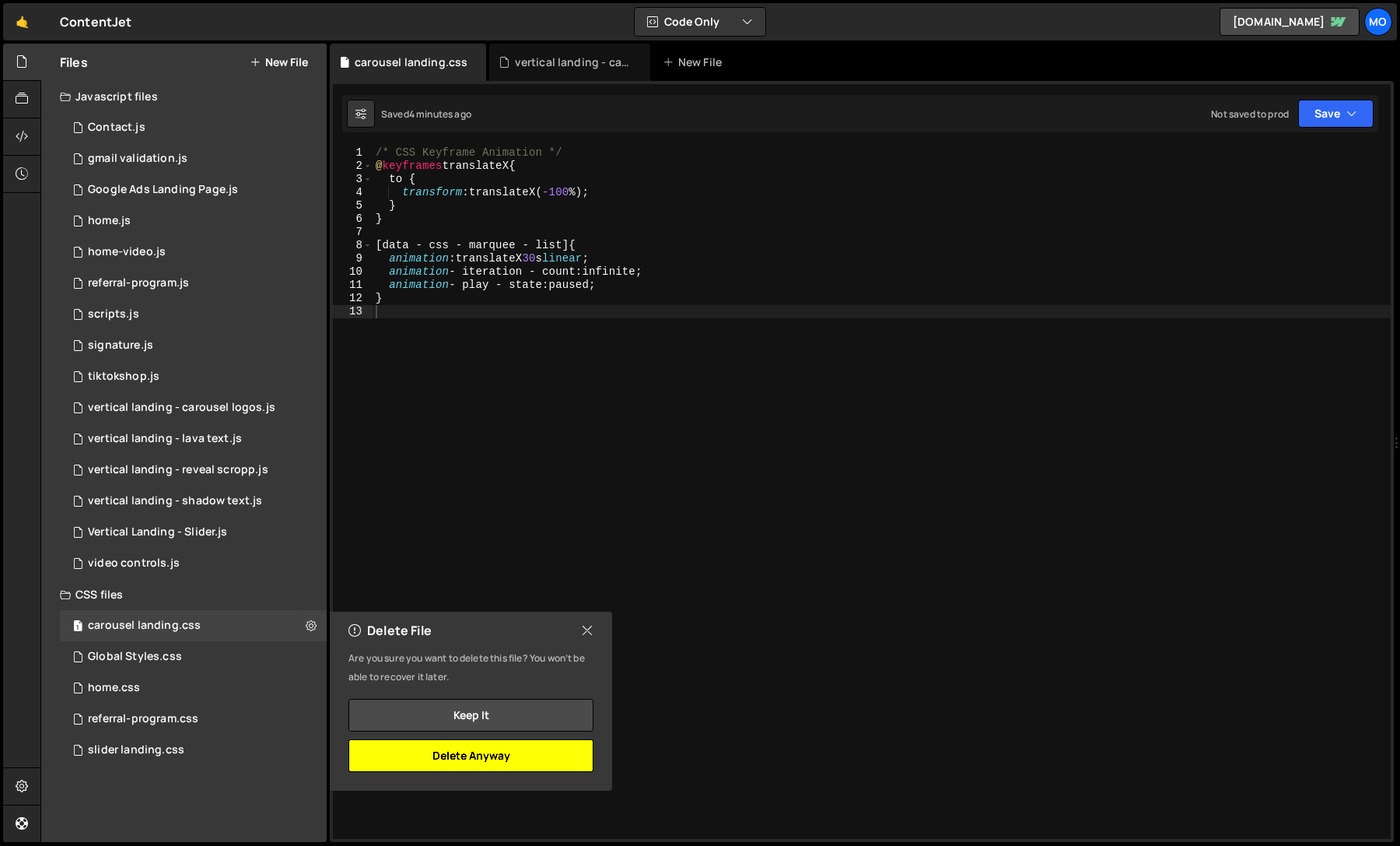
click at [476, 754] on button "Delete Anyway" at bounding box center [471, 755] width 245 height 33
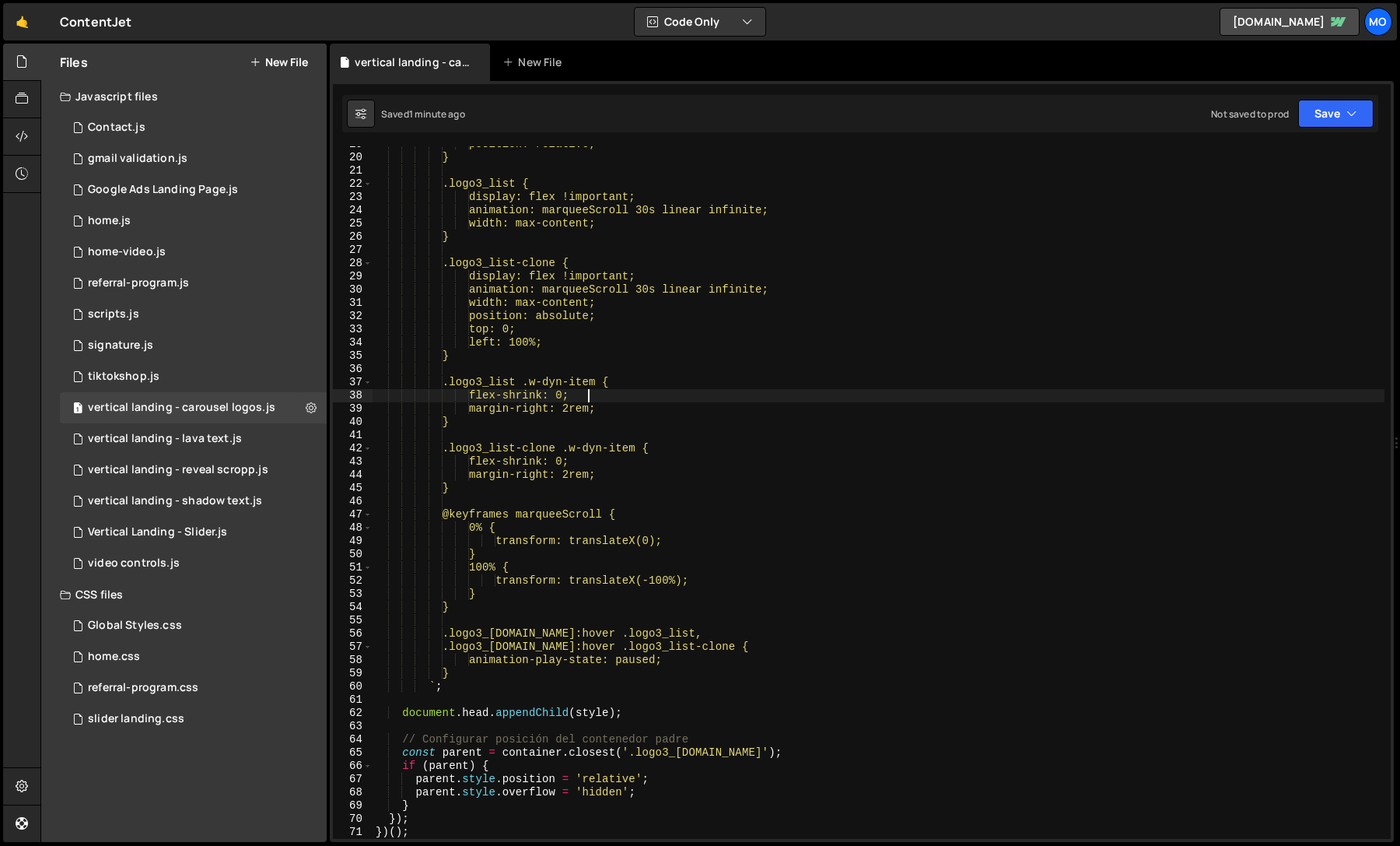
click at [843, 392] on div "position: relative; } .logo3_list { display: flex !important; animation: marque…" at bounding box center [878, 497] width 1012 height 719
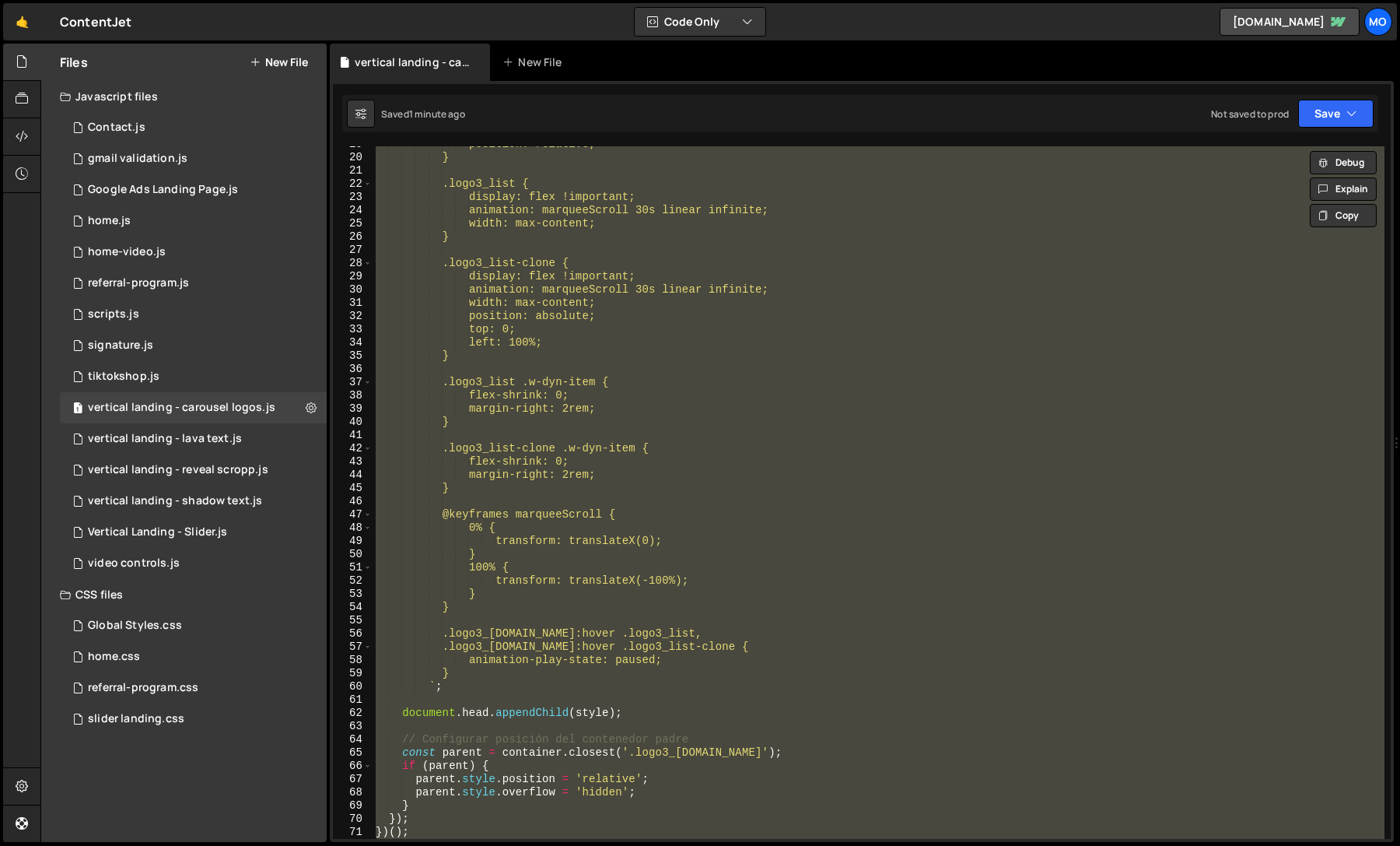
paste textarea
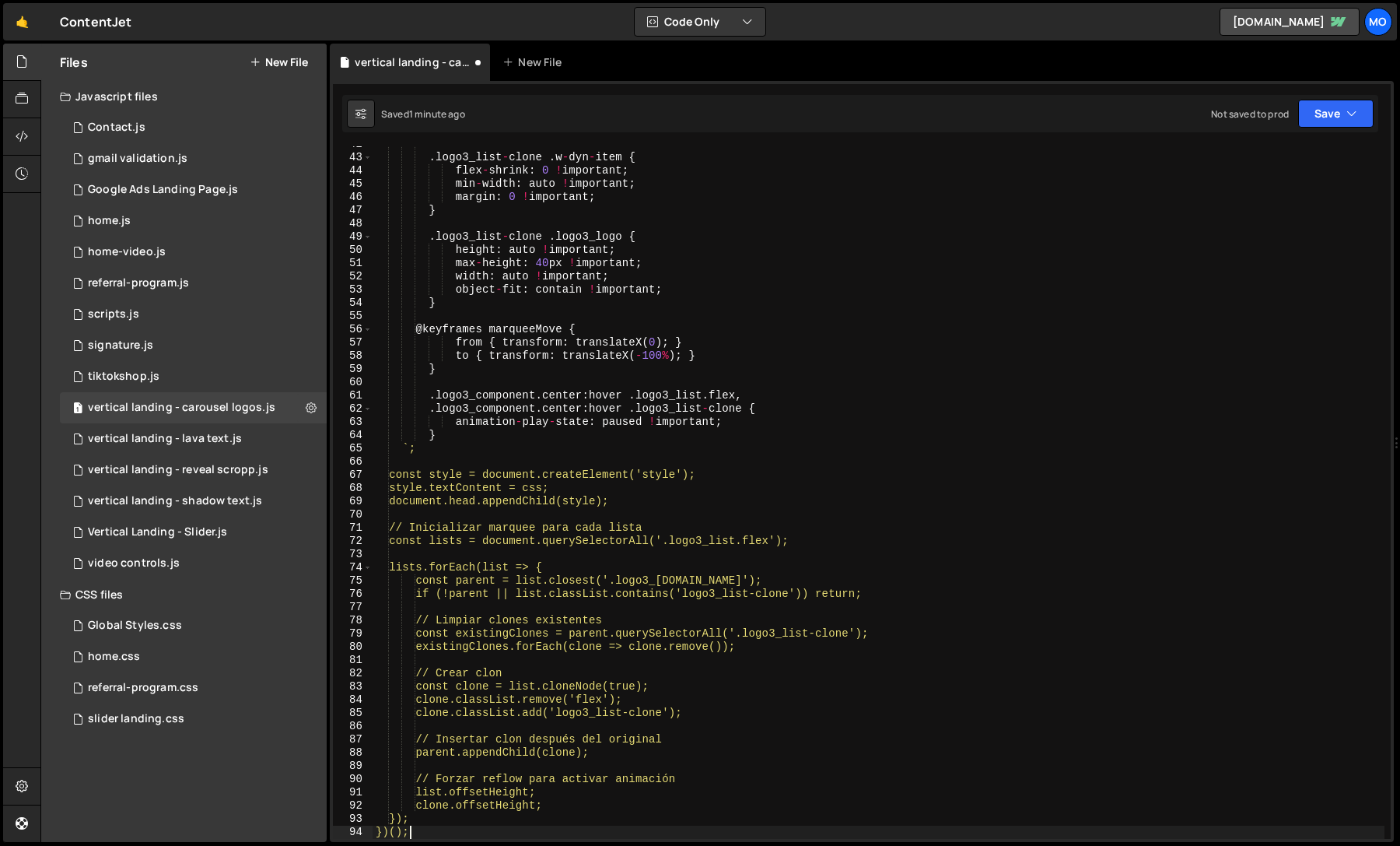
scroll to position [551, 0]
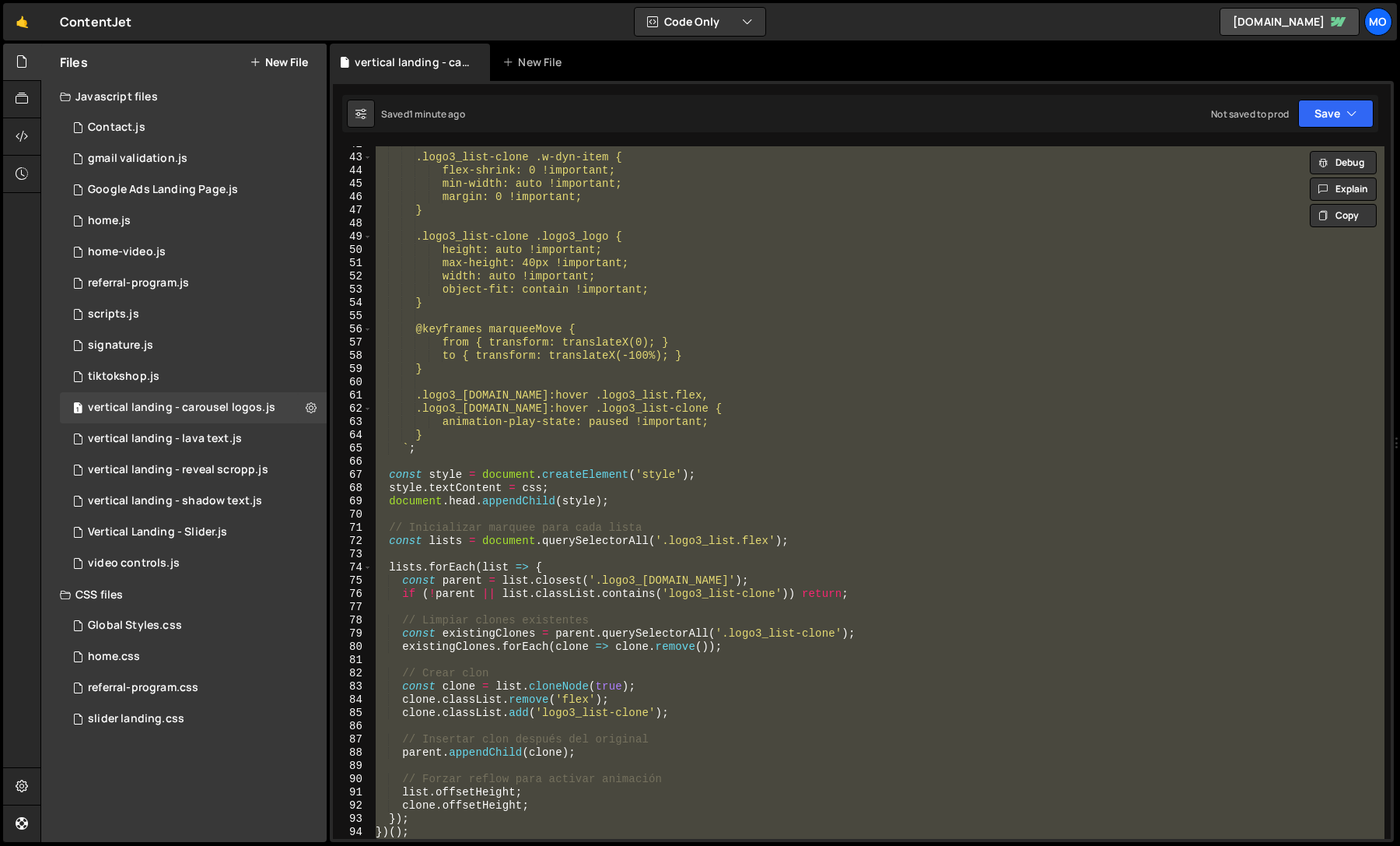
paste textarea
type textarea "})();"
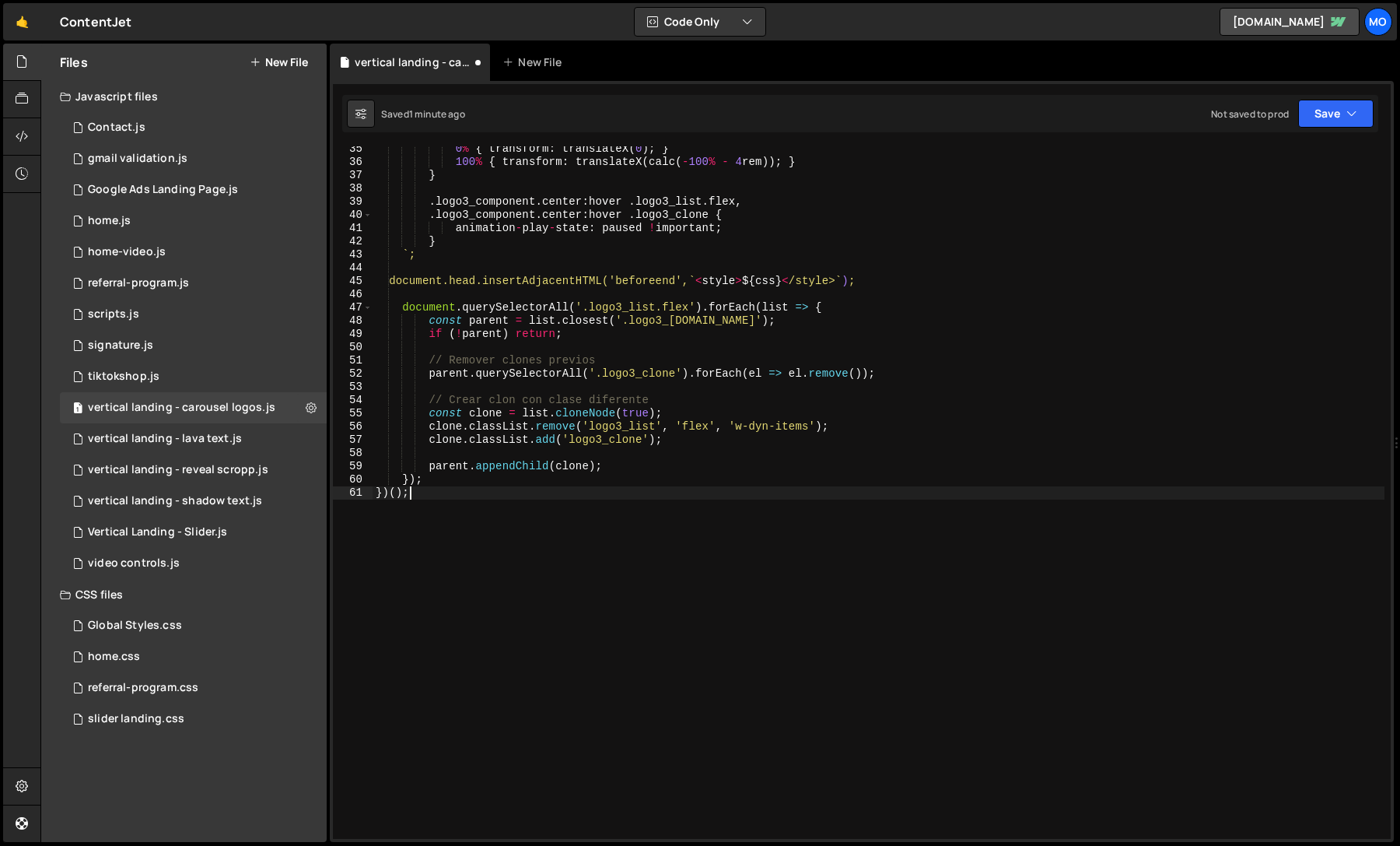
scroll to position [453, 0]
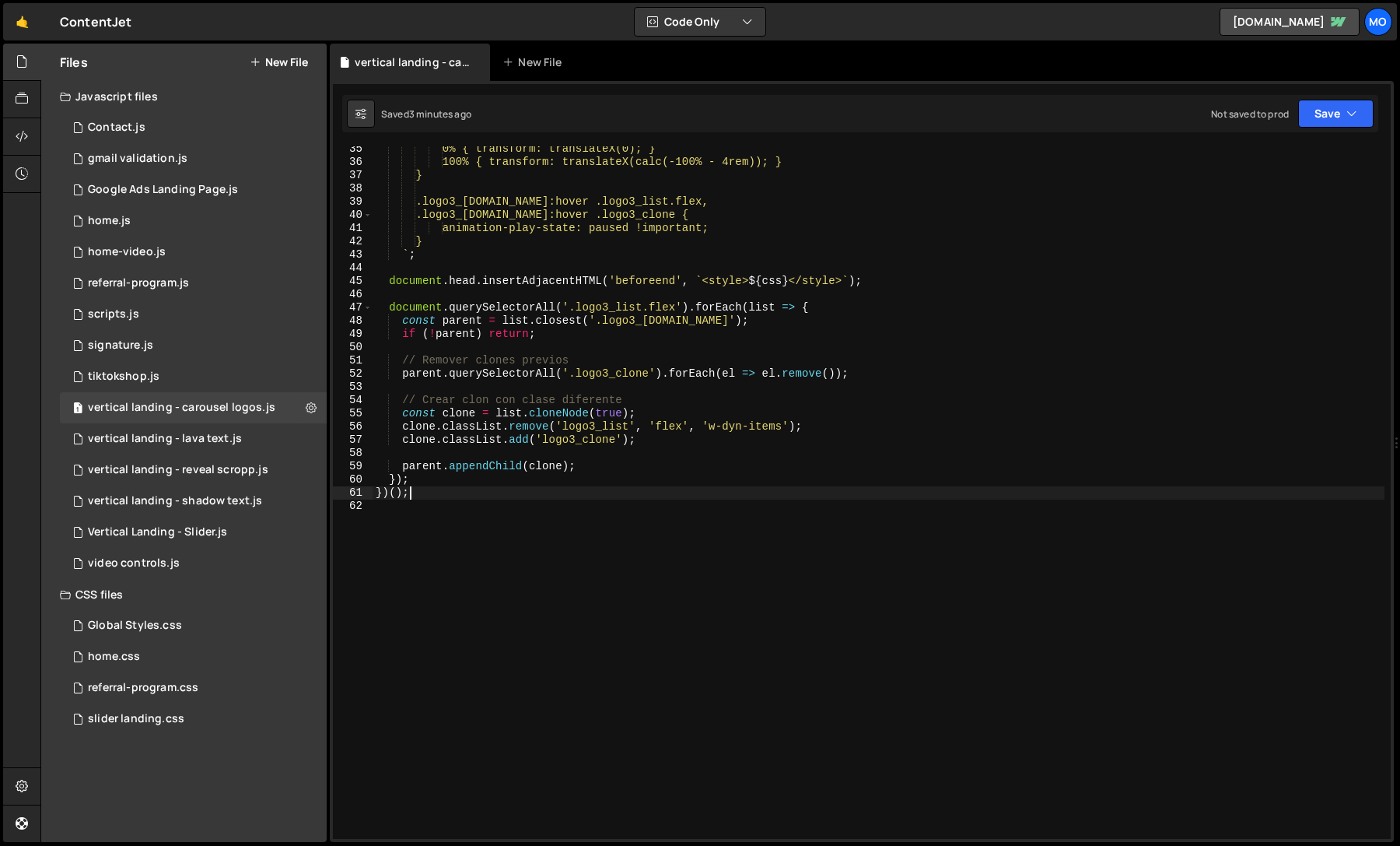
click at [947, 676] on div "0% { transform: translateX(0); } 100% { transform: translateX(calc(-100% - 4rem…" at bounding box center [878, 502] width 1012 height 719
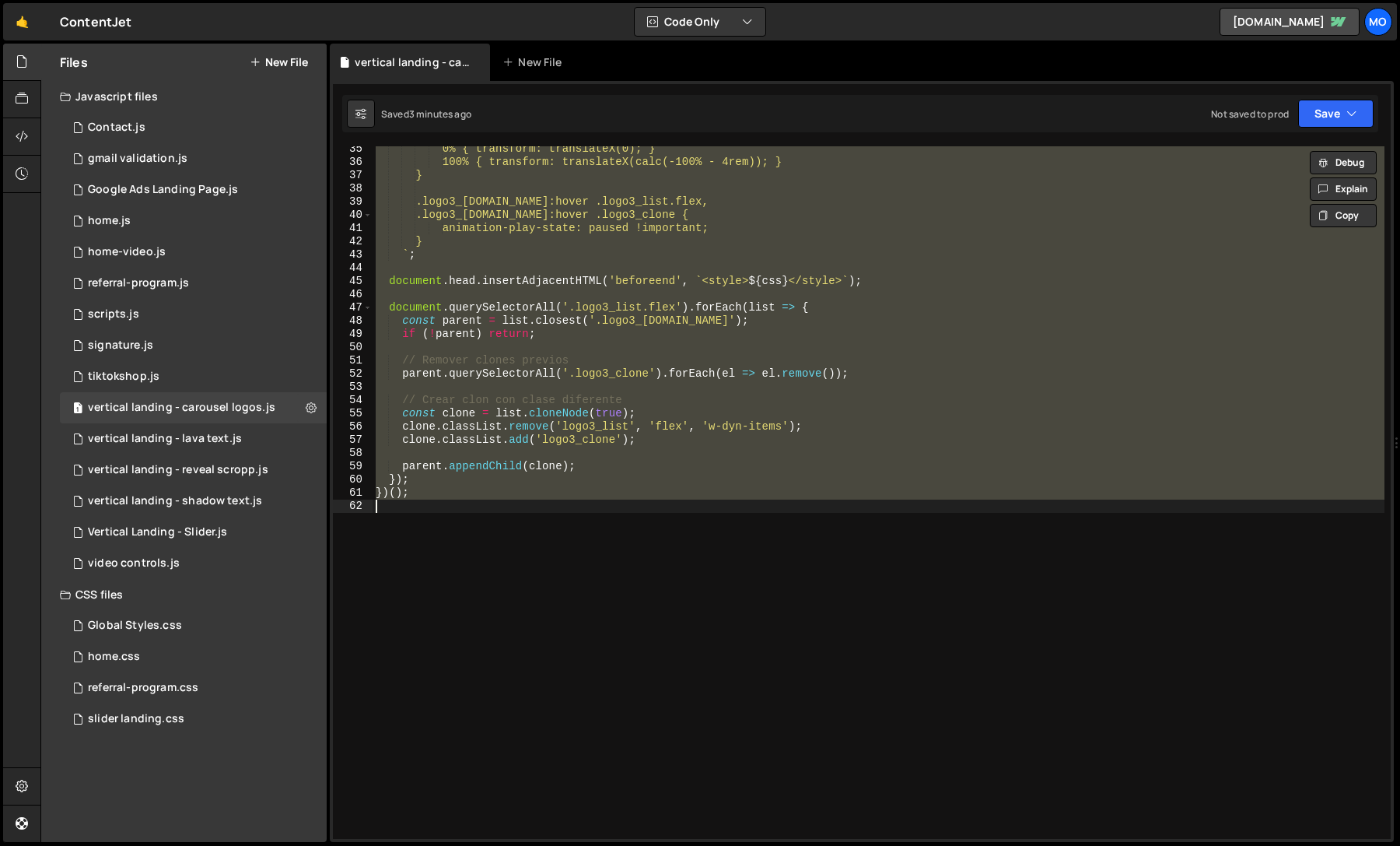
paste textarea
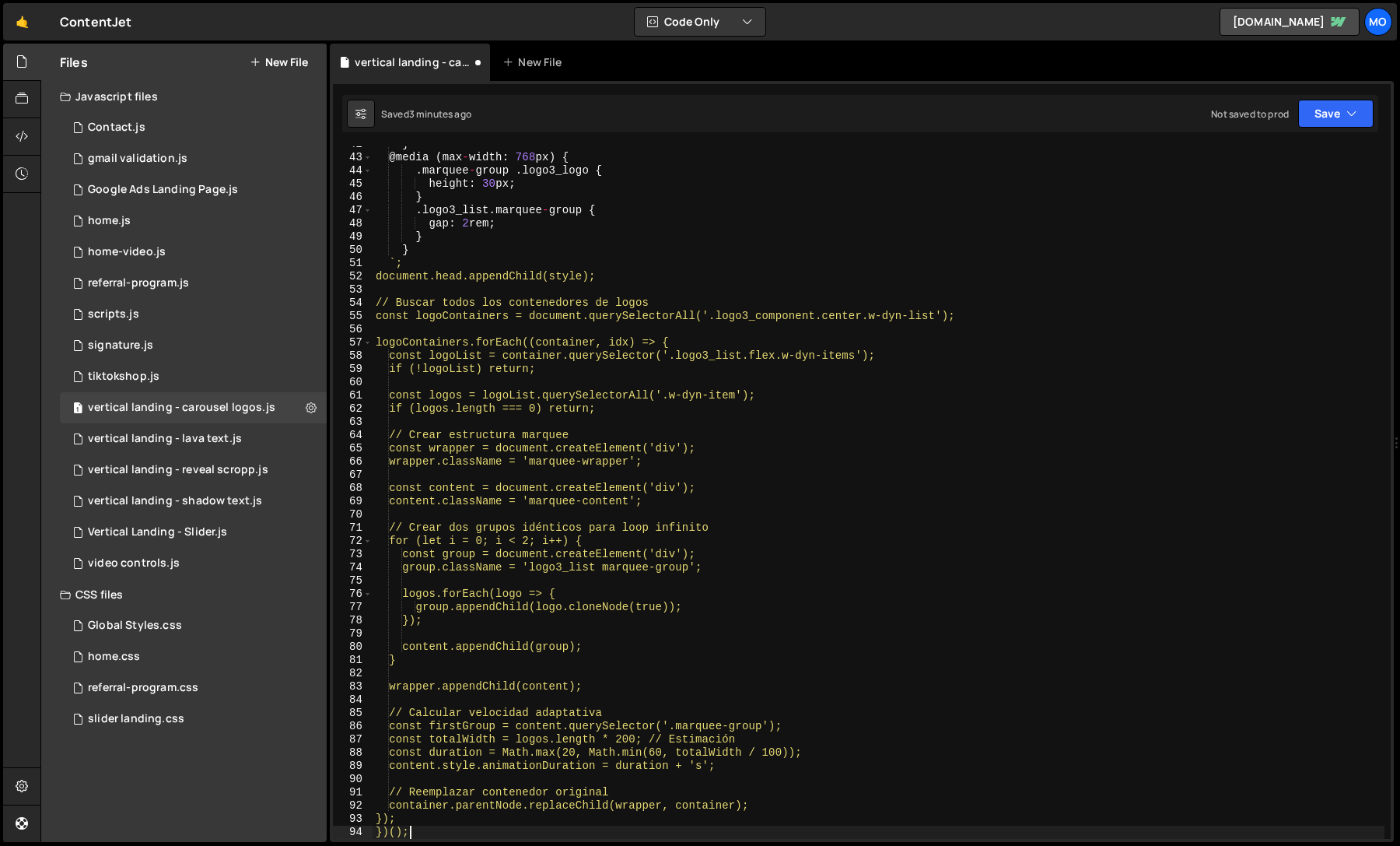
scroll to position [551, 0]
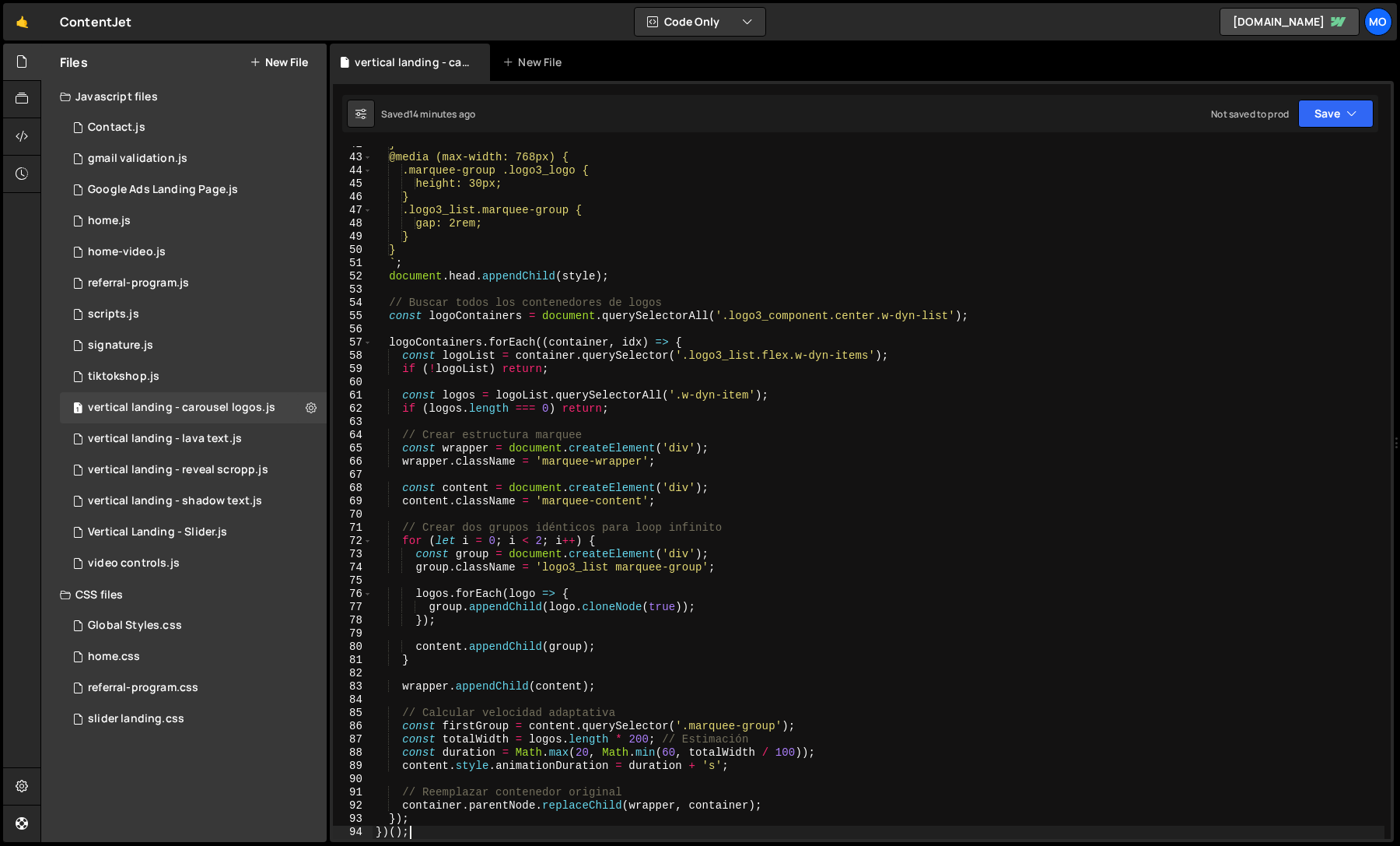
click at [919, 391] on div "} @media (max-width: 768px) { .marquee-group .logo3_logo { height: 30px; } .log…" at bounding box center [878, 497] width 1012 height 719
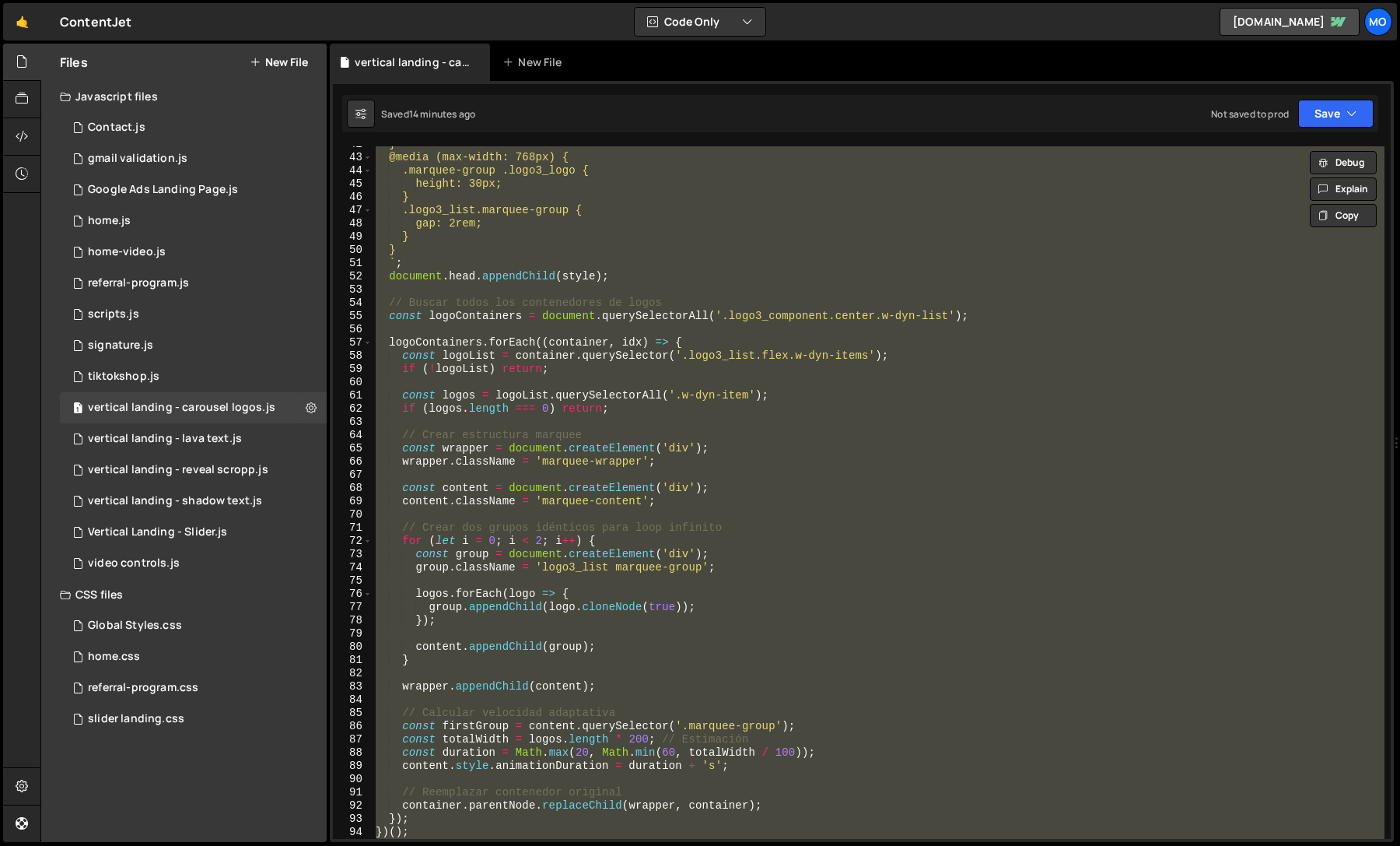
paste textarea ";"
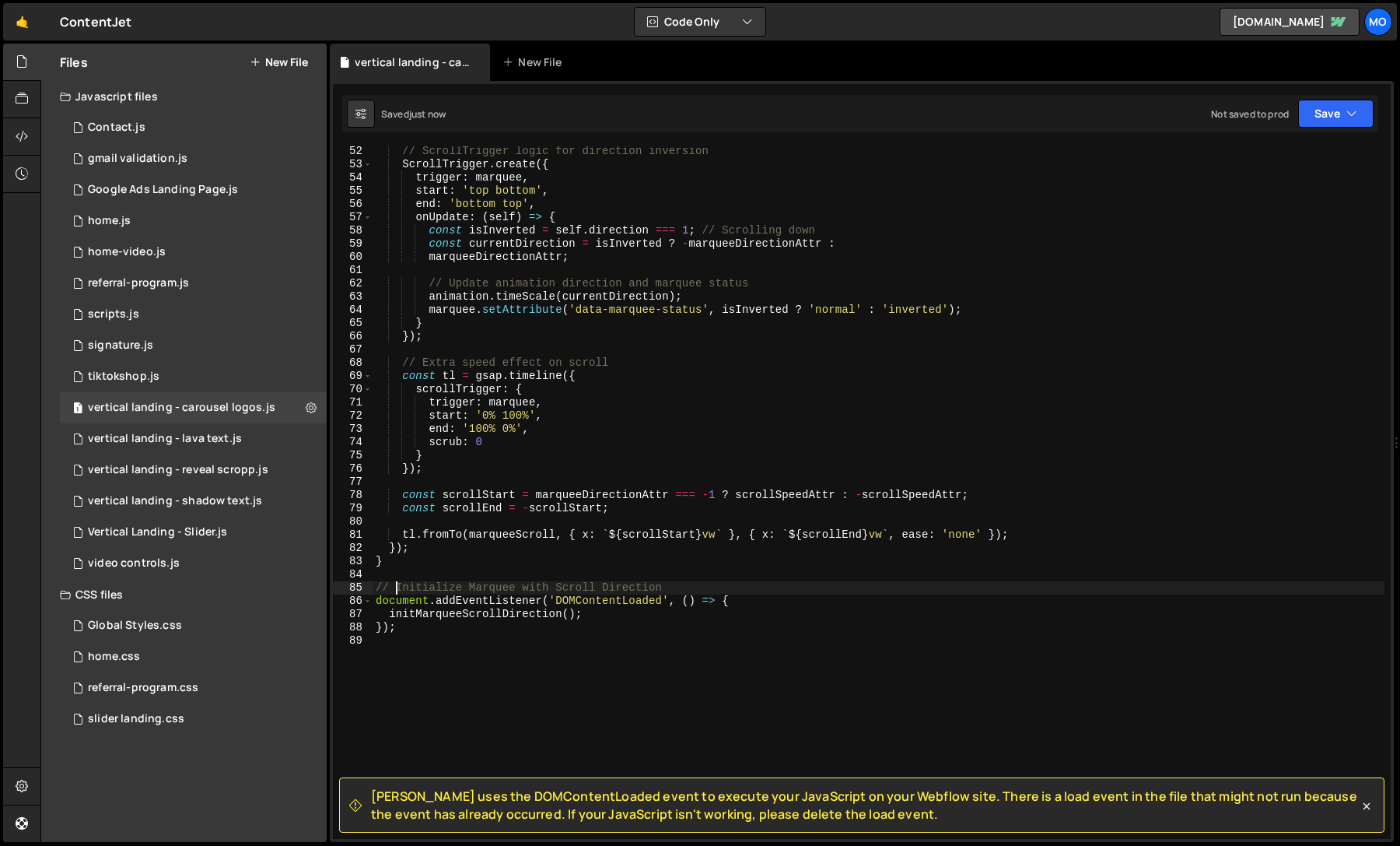
scroll to position [675, 0]
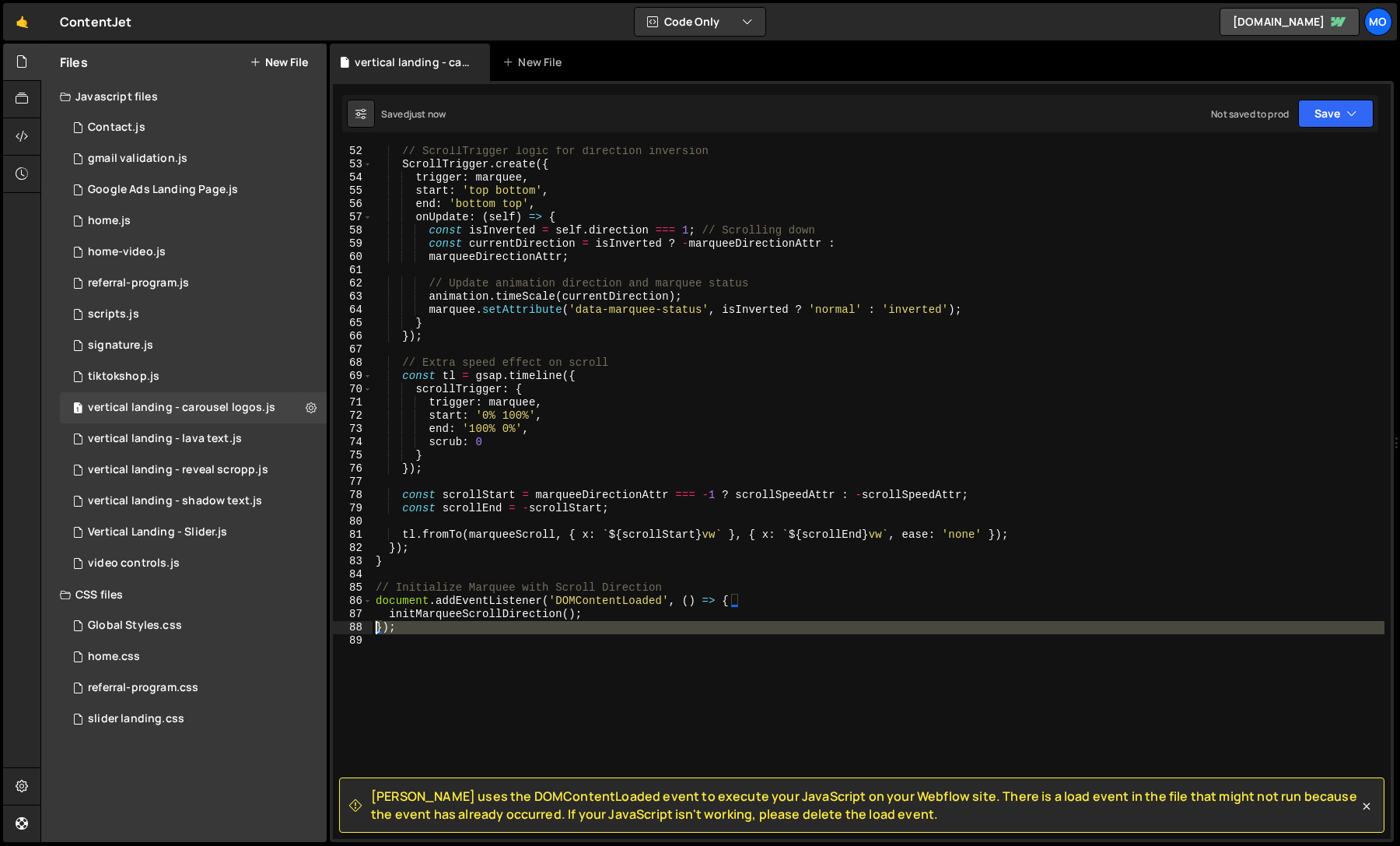
drag, startPoint x: 422, startPoint y: 638, endPoint x: 357, endPoint y: 628, distance: 65.8
click at [357, 628] on div "// Initialize Marquee with Scroll Direction 52 53 54 55 56 57 58 59 60 61 62 63…" at bounding box center [861, 492] width 1058 height 693
type textarea "});"
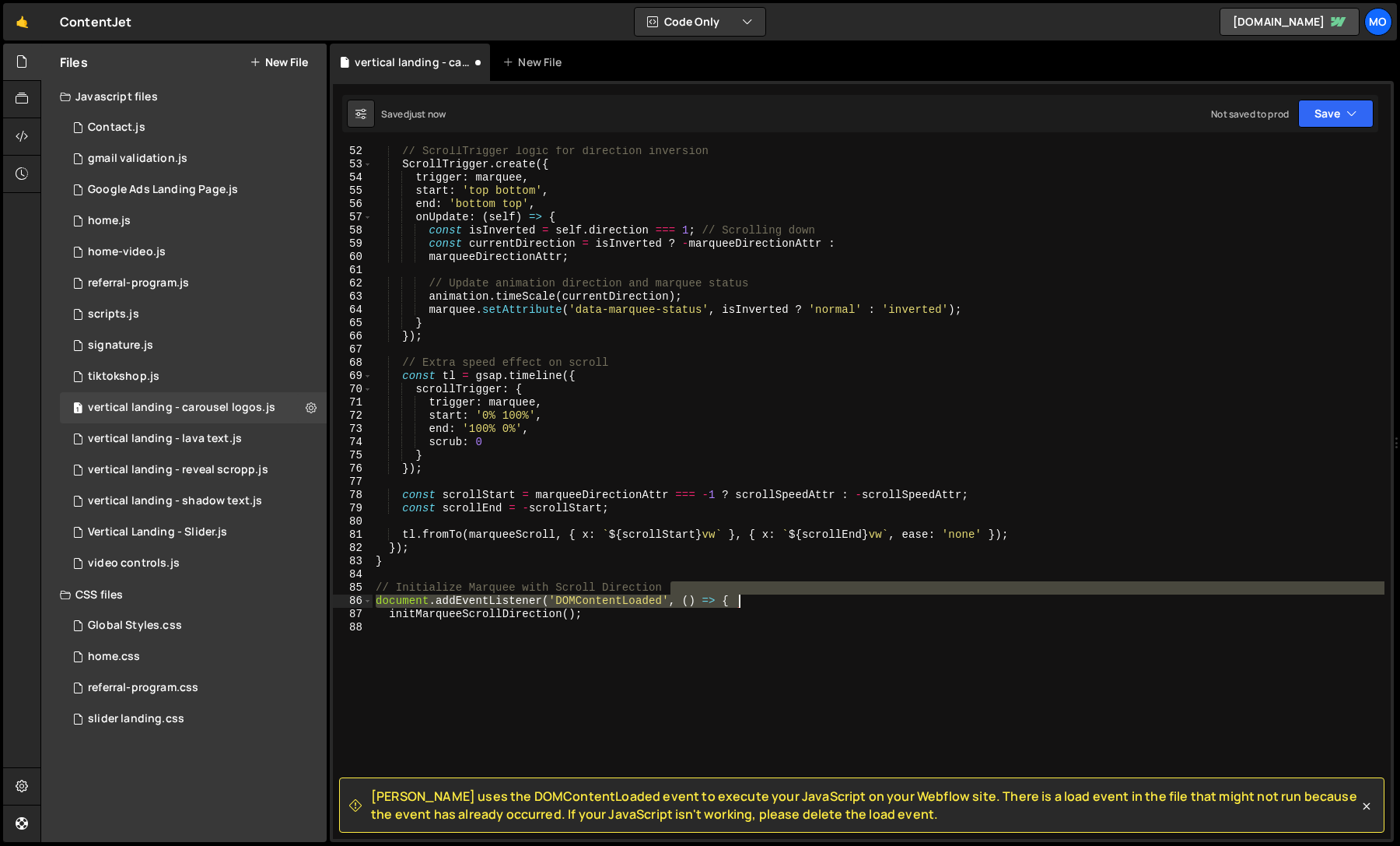
drag, startPoint x: 754, startPoint y: 594, endPoint x: 779, endPoint y: 602, distance: 26.2
click at [779, 602] on div "// ScrollTrigger logic for direction inversion ScrollTrigger . create ({ trigge…" at bounding box center [878, 504] width 1012 height 719
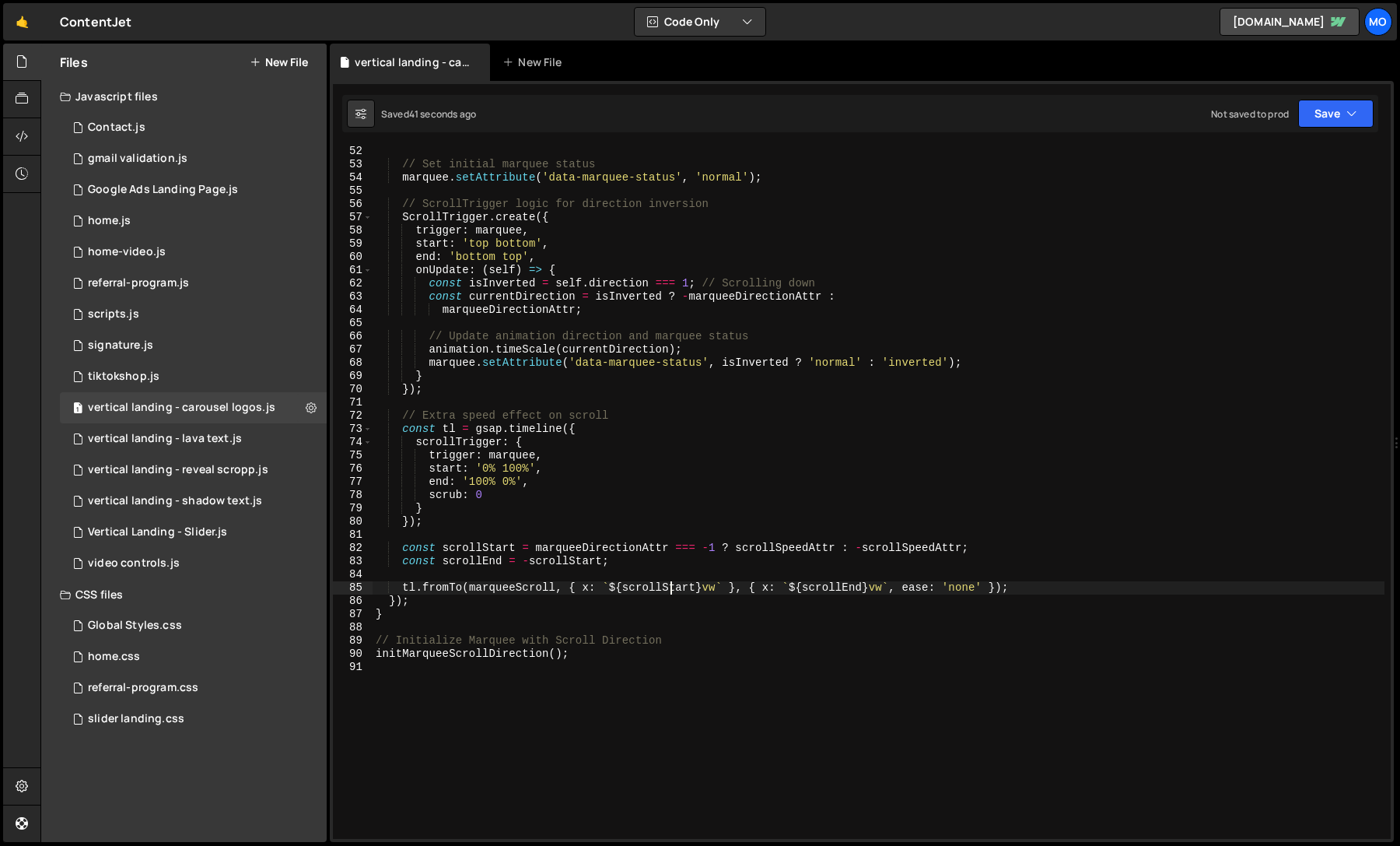
click at [510, 304] on div "// Set initial marquee status marquee . setAttribute ( 'data-marquee-status' , …" at bounding box center [878, 504] width 1012 height 719
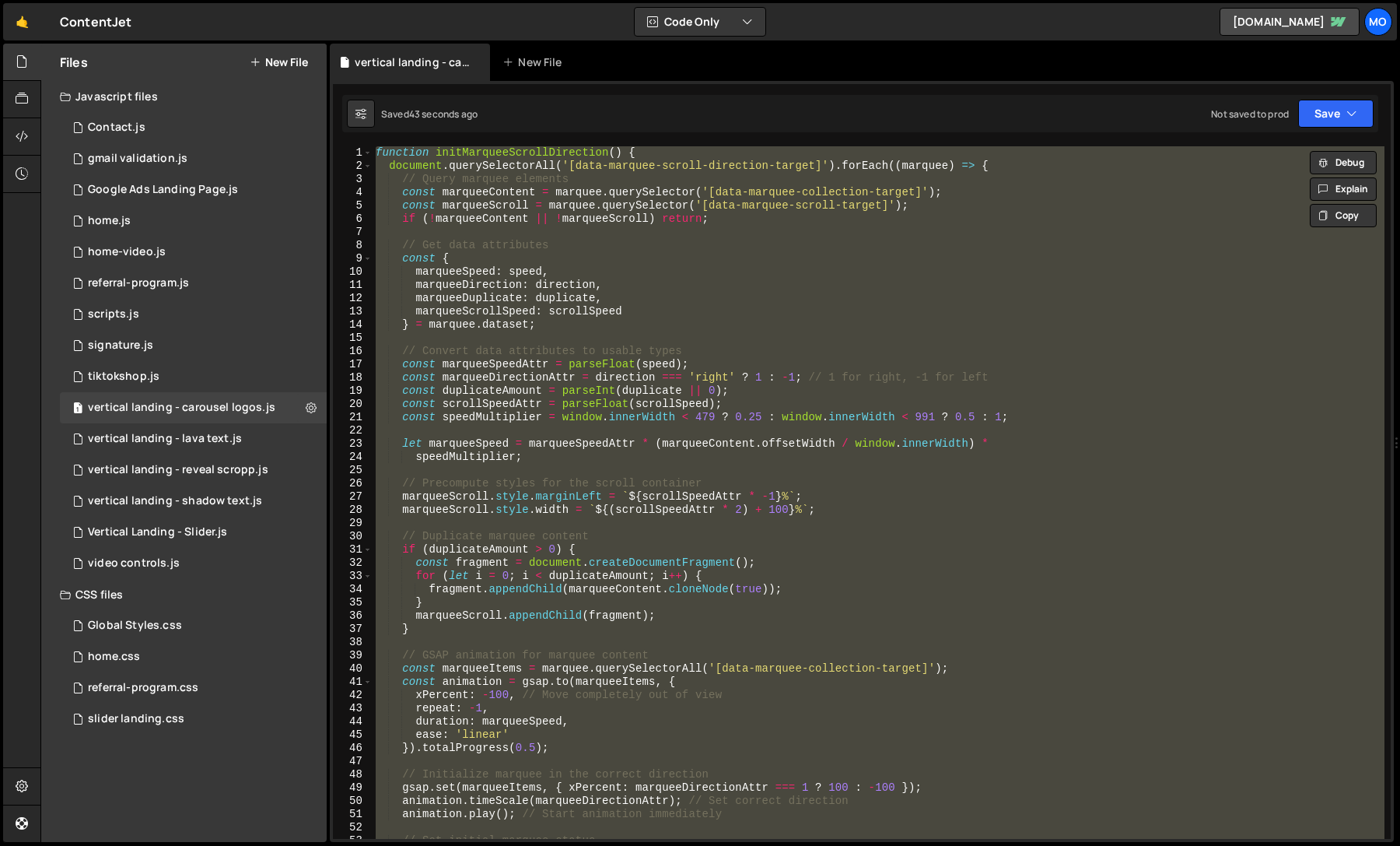
scroll to position [0, 0]
click at [910, 374] on div "function initMarqueeScrollDirection ( ) { document . querySelectorAll ( '[data-…" at bounding box center [878, 492] width 1012 height 693
type textarea "const marqueeDirectionAttr = direction === 'right' ? 1 : -1; // 1 for right, -1…"
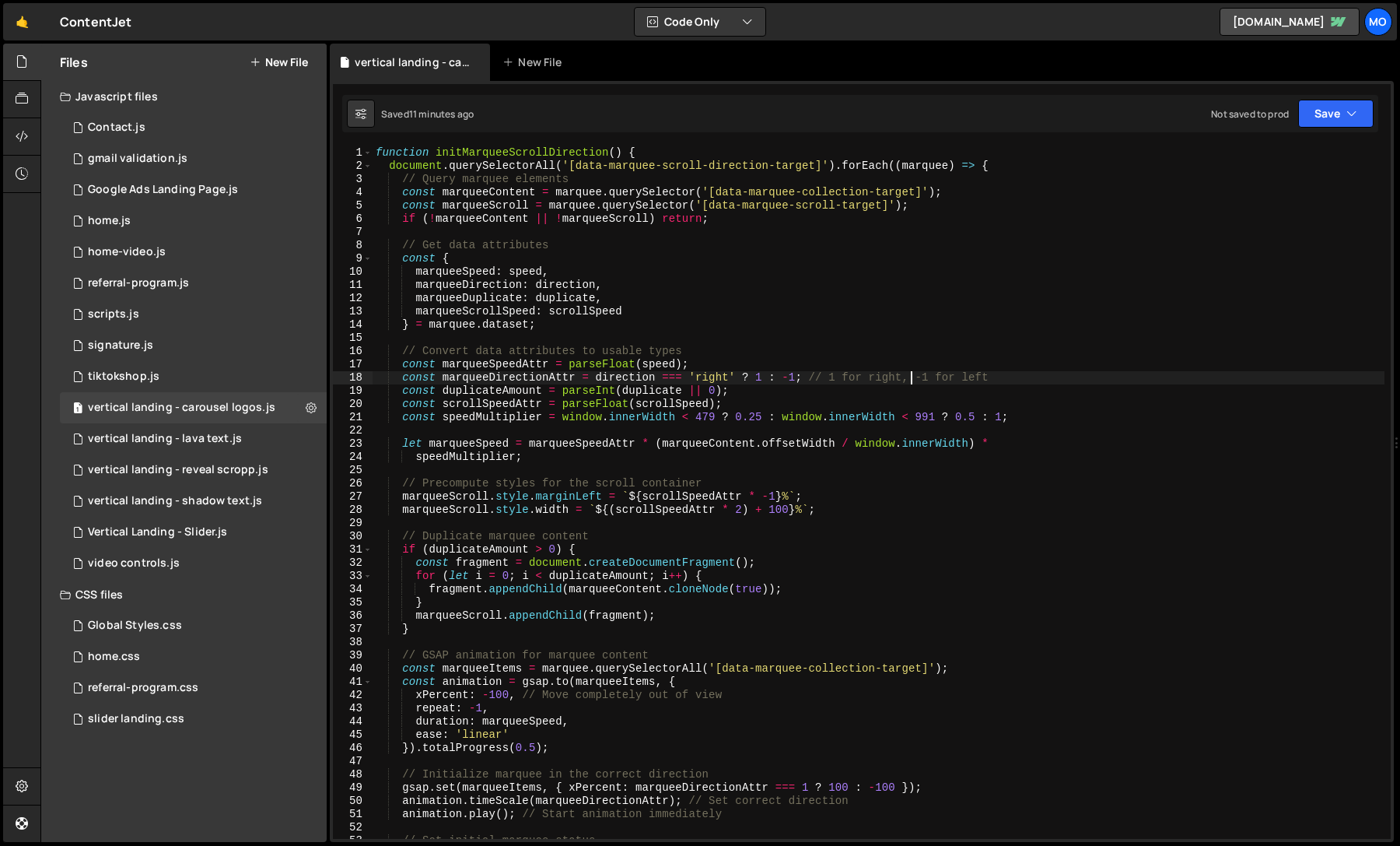
click at [910, 374] on div "function initMarqueeScrollDirection ( ) { document . querySelectorAll ( '[data-…" at bounding box center [878, 505] width 1012 height 719
